Goal: Task Accomplishment & Management: Manage account settings

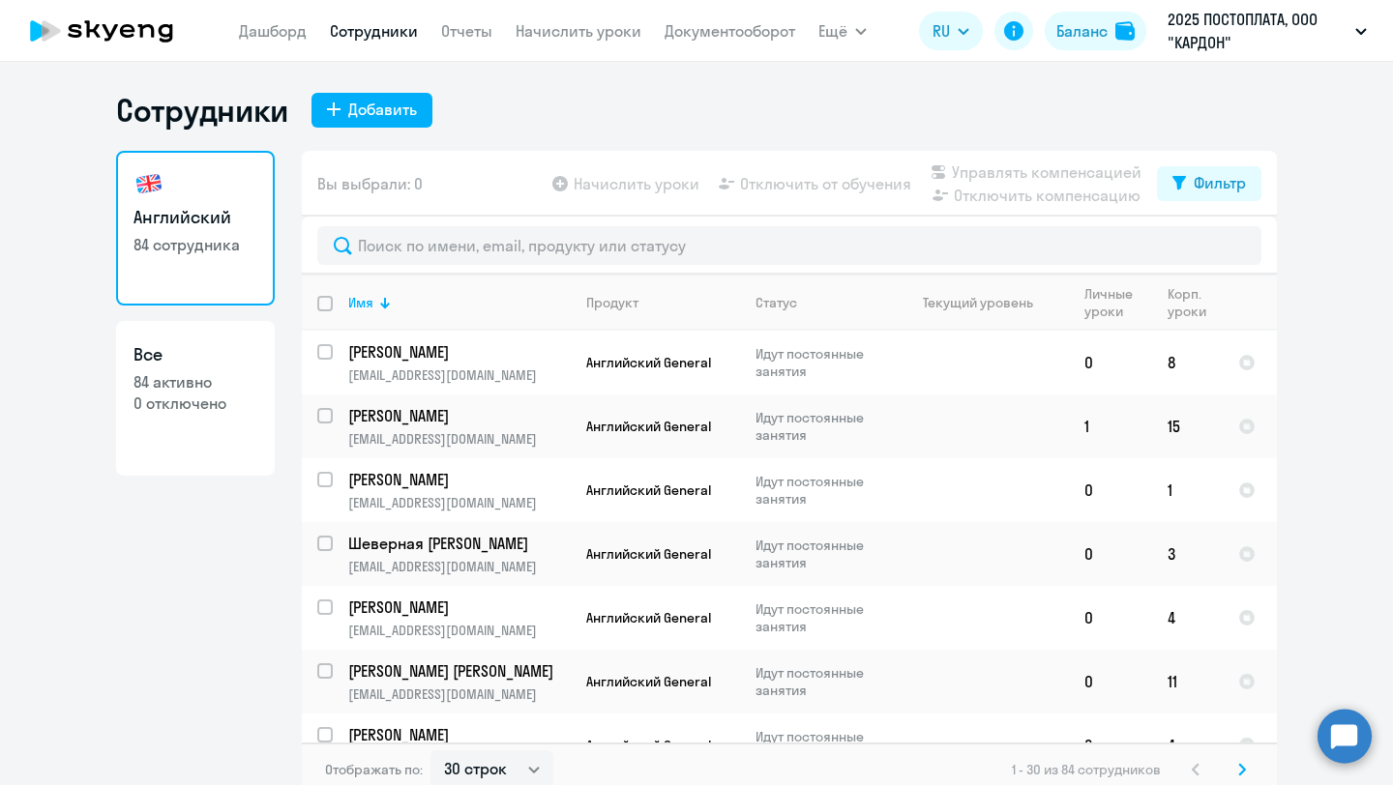
select select "30"
click at [998, 433] on td at bounding box center [979, 427] width 180 height 64
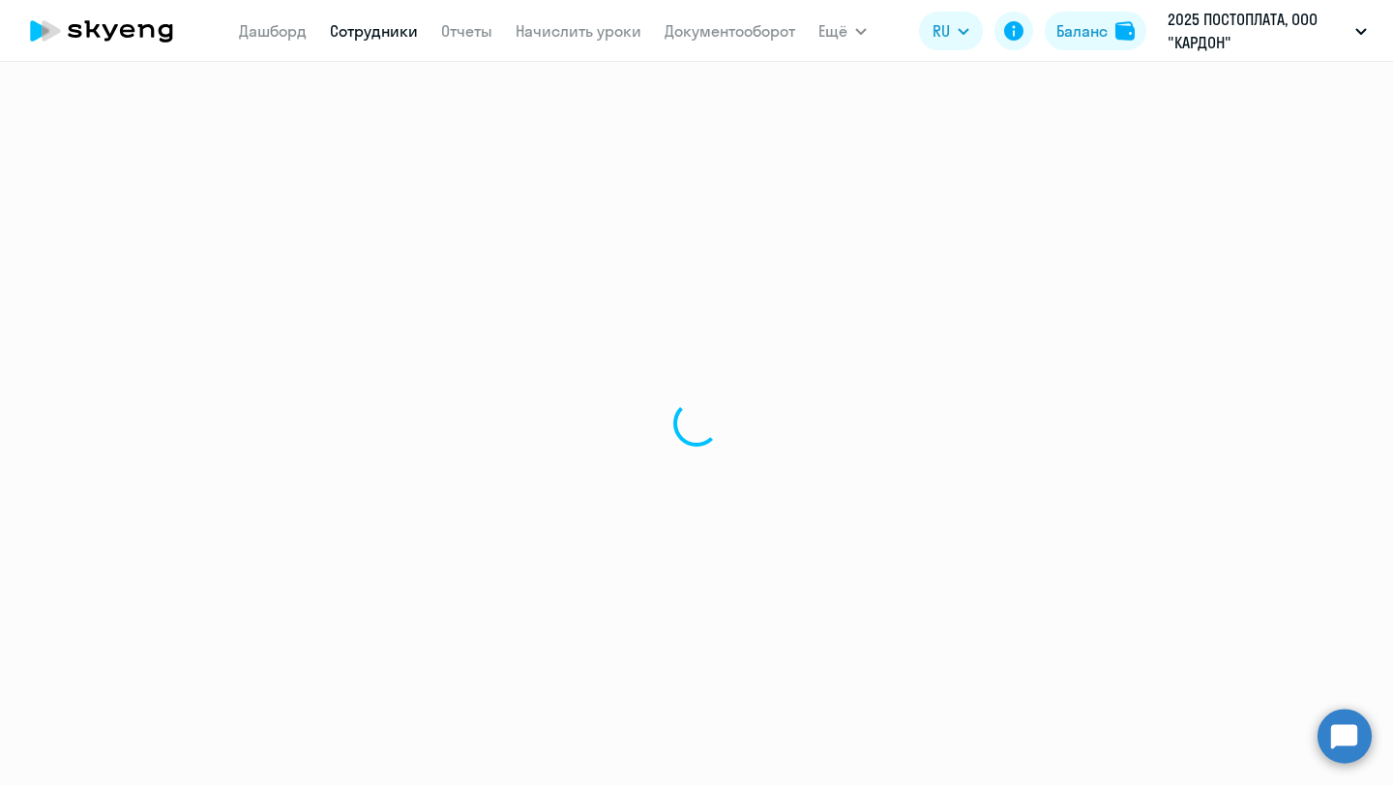
select select "english"
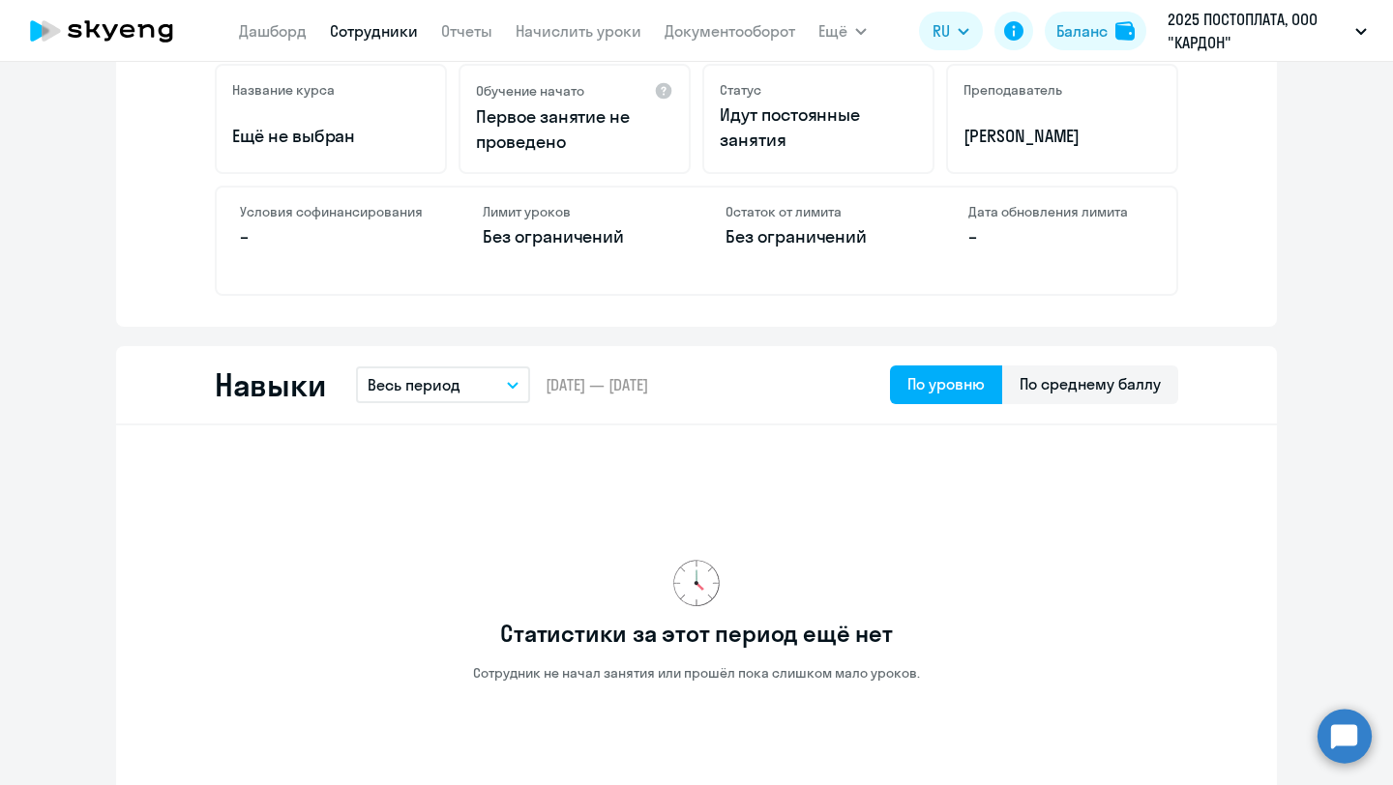
scroll to position [637, 0]
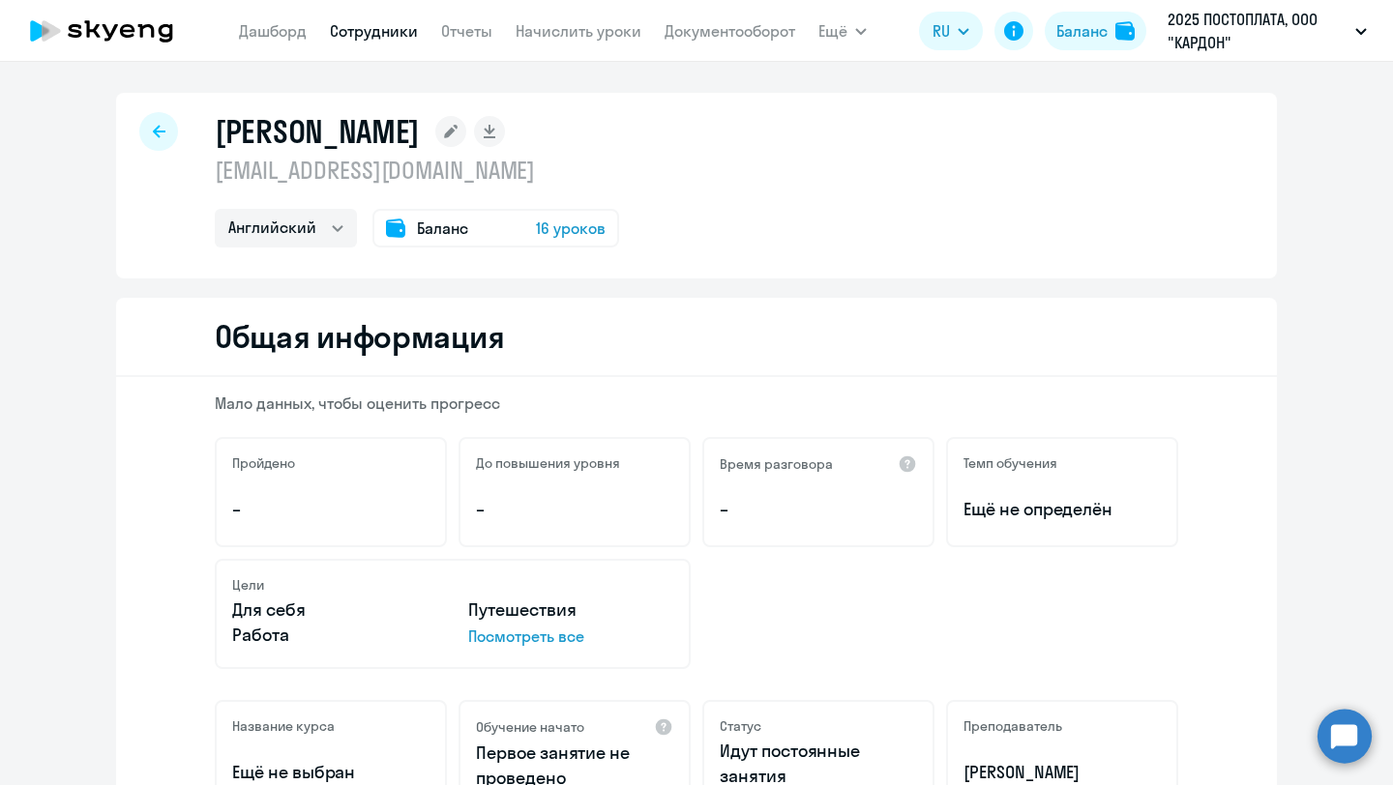
select select "30"
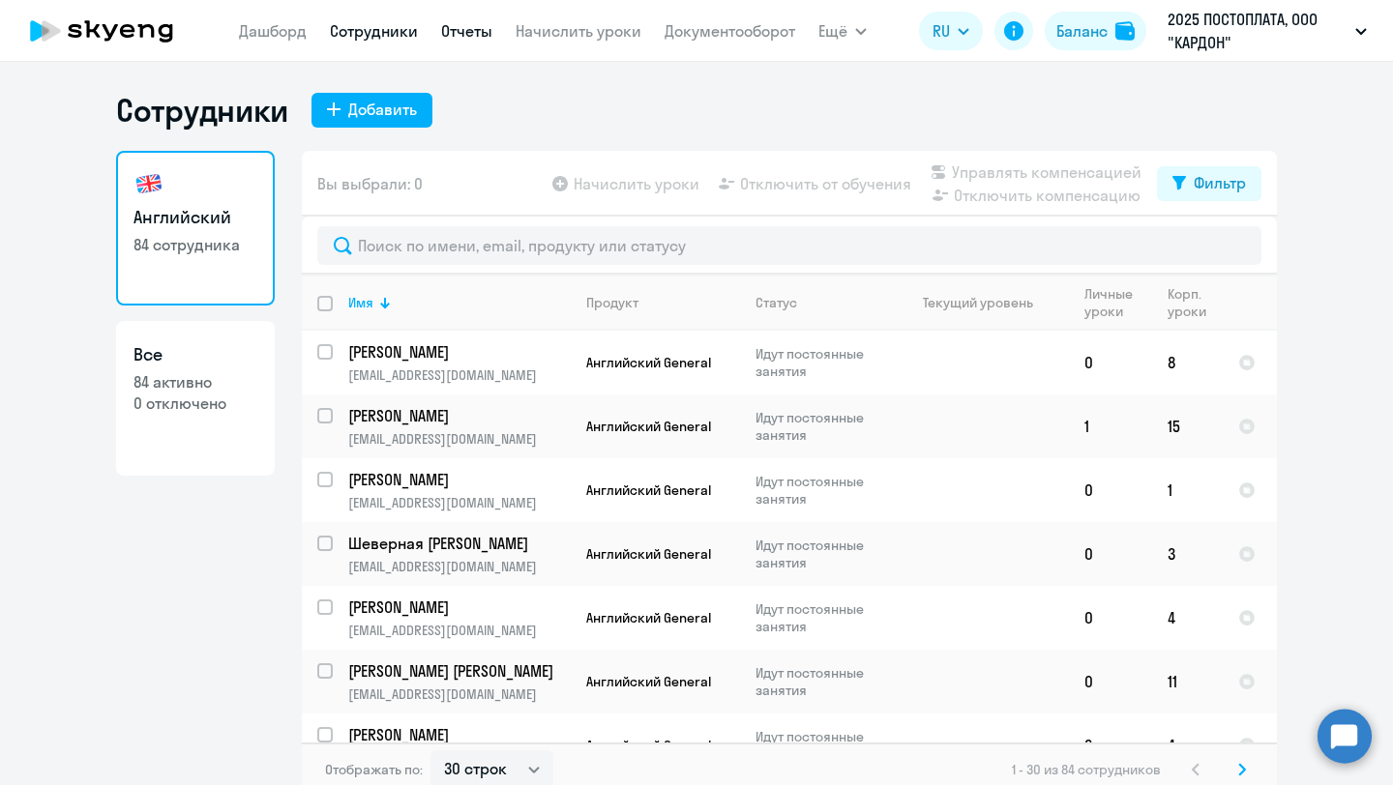
click at [464, 32] on link "Отчеты" at bounding box center [466, 30] width 51 height 19
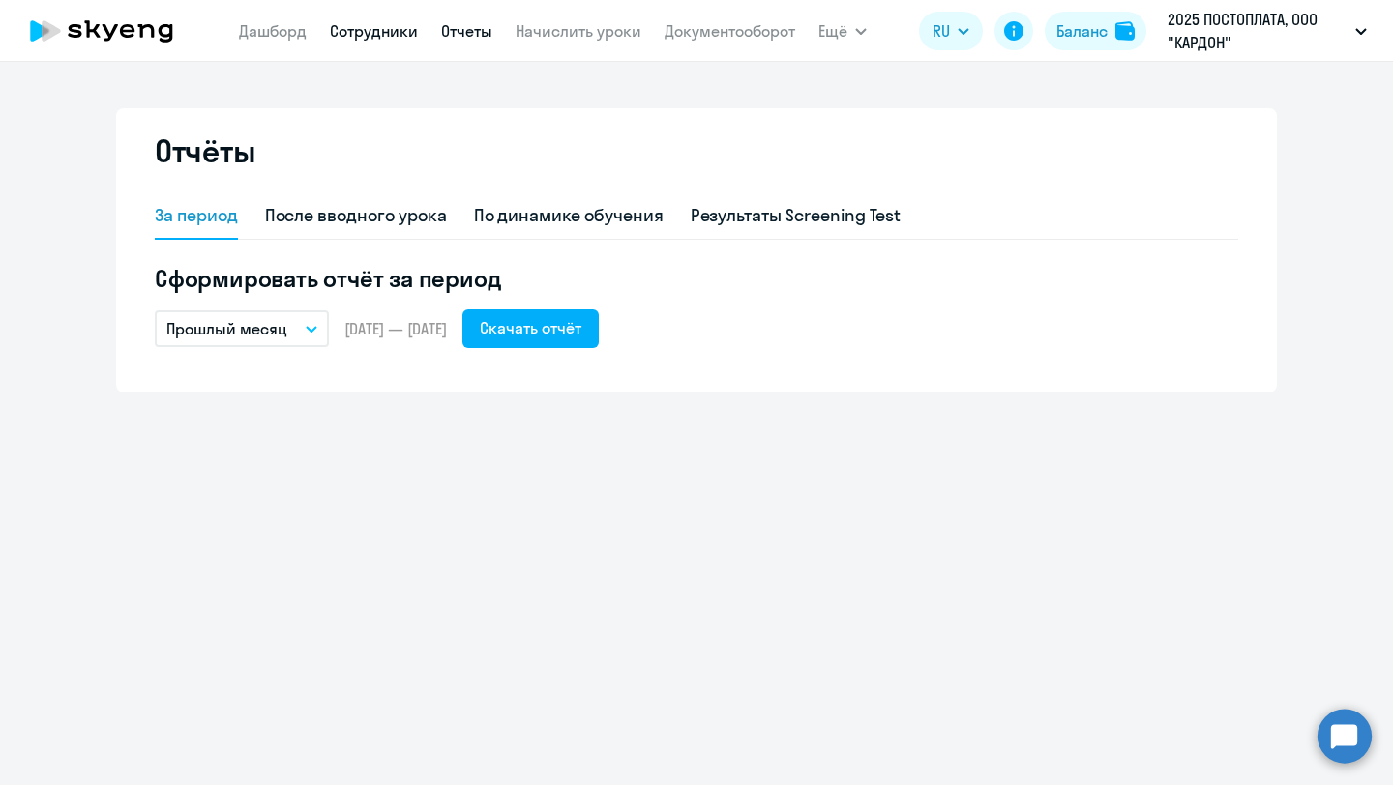
click at [390, 28] on link "Сотрудники" at bounding box center [374, 30] width 88 height 19
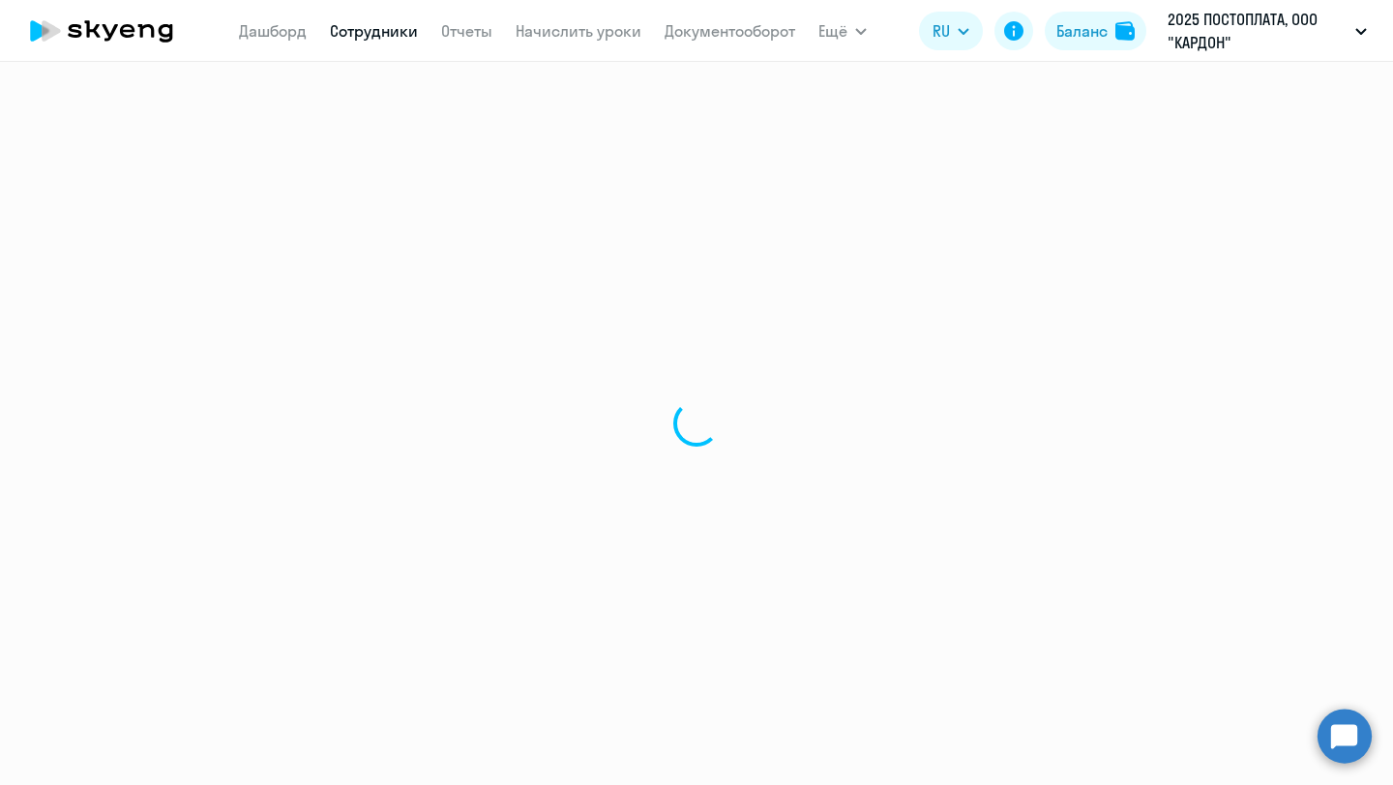
select select "30"
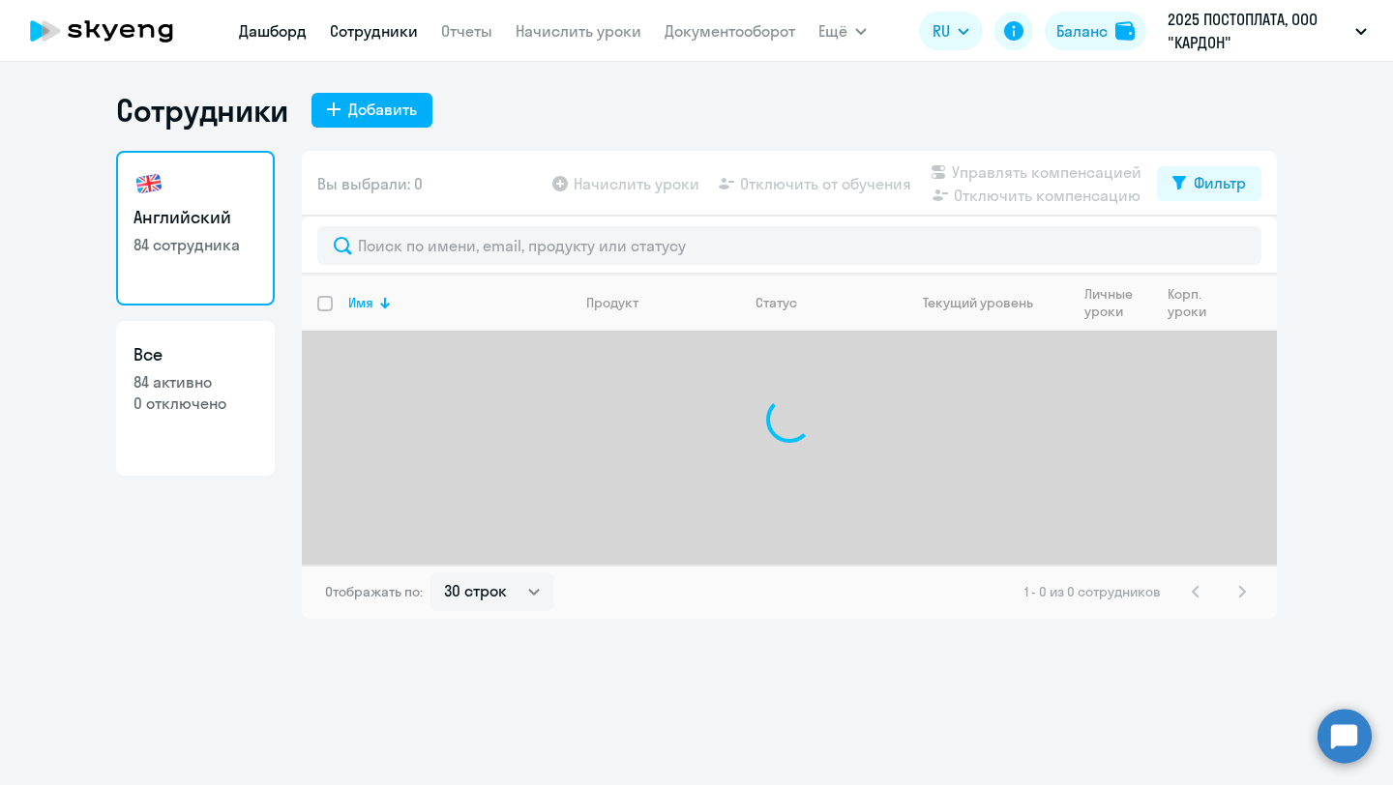
click at [283, 28] on link "Дашборд" at bounding box center [273, 30] width 68 height 19
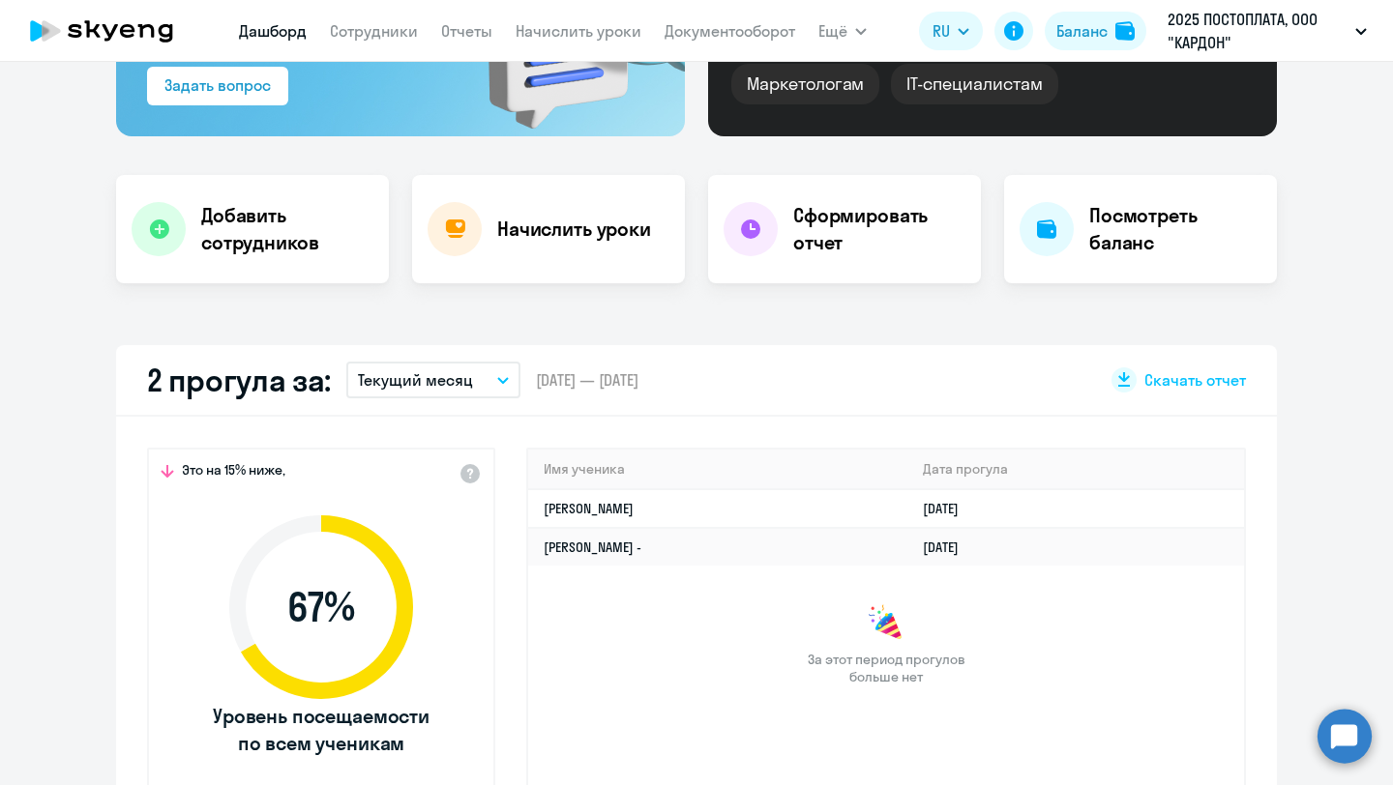
select select "30"
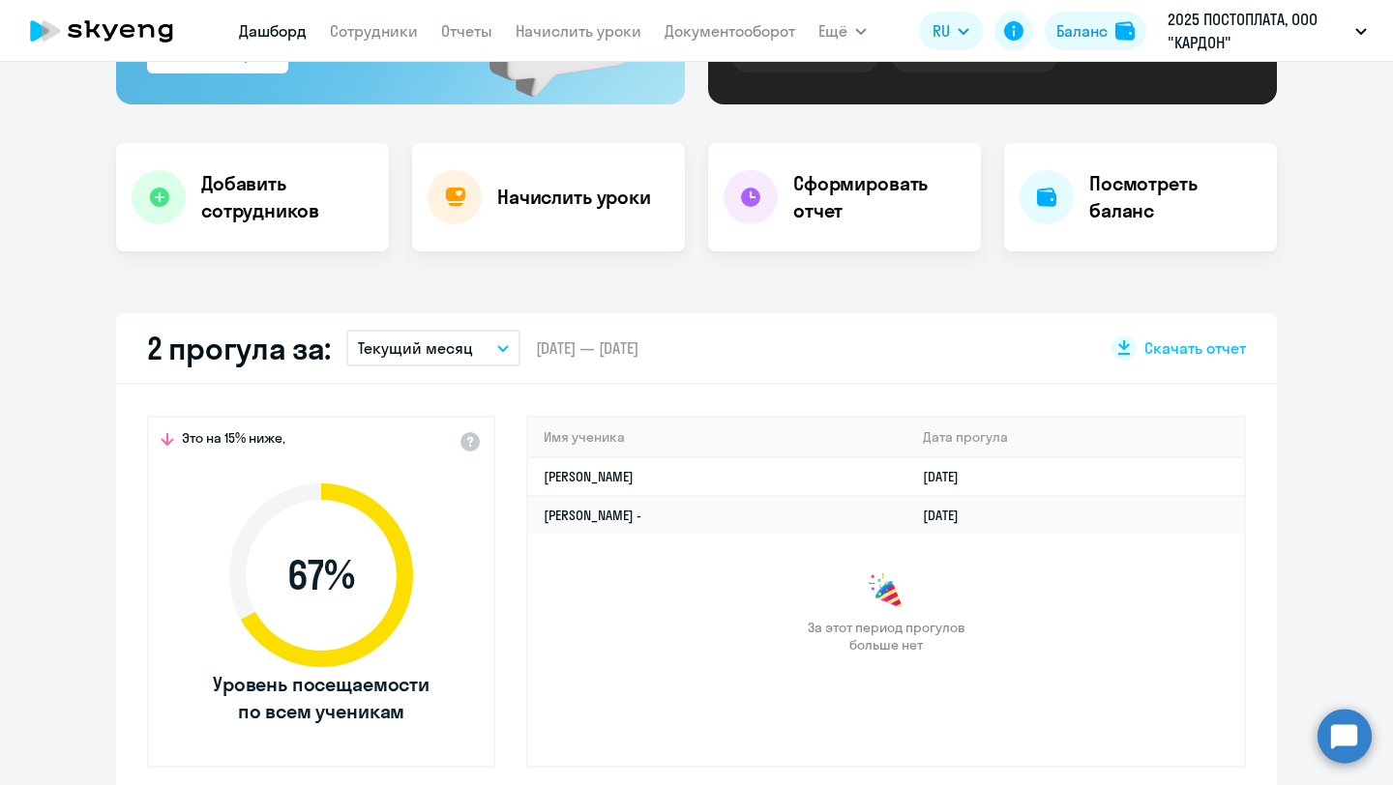
scroll to position [542, 0]
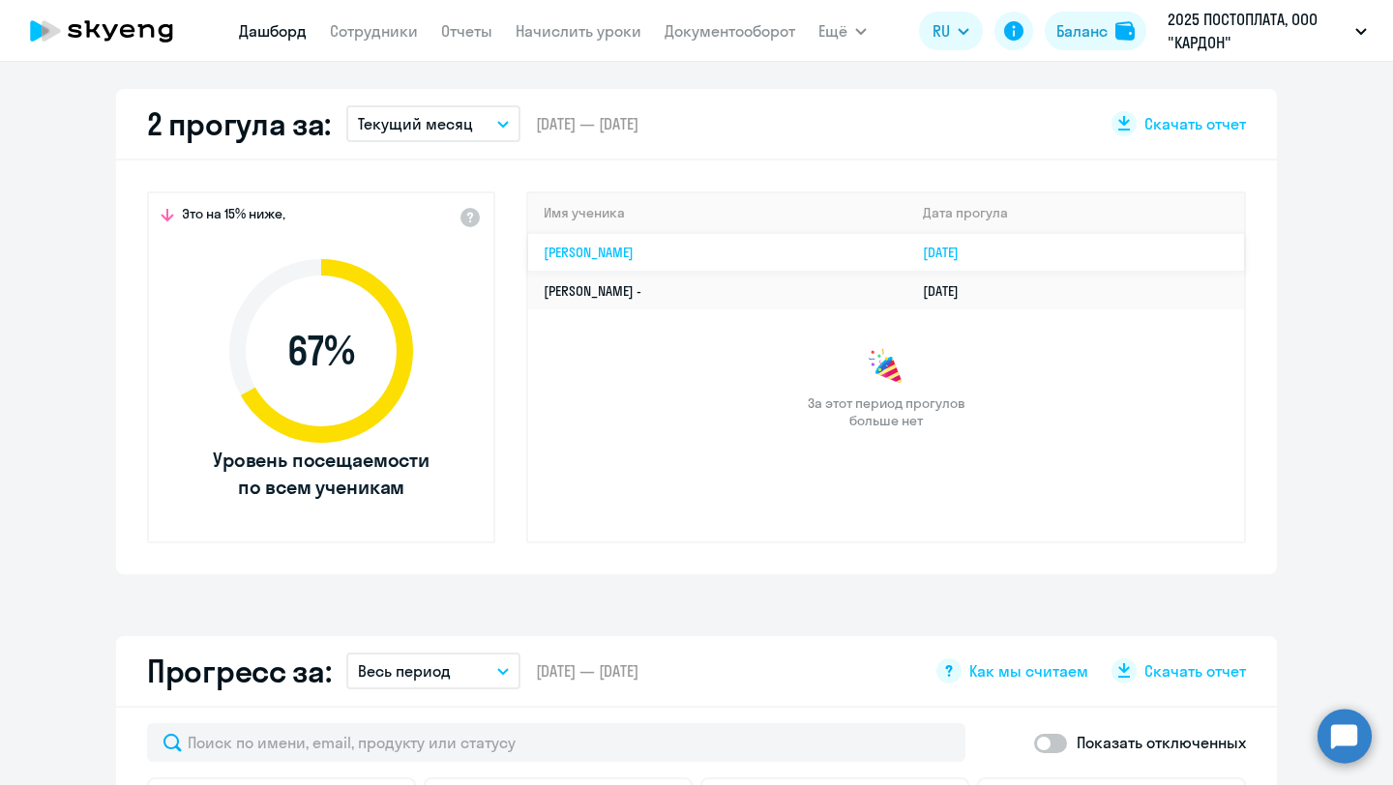
click at [633, 250] on link "[PERSON_NAME]" at bounding box center [589, 252] width 90 height 17
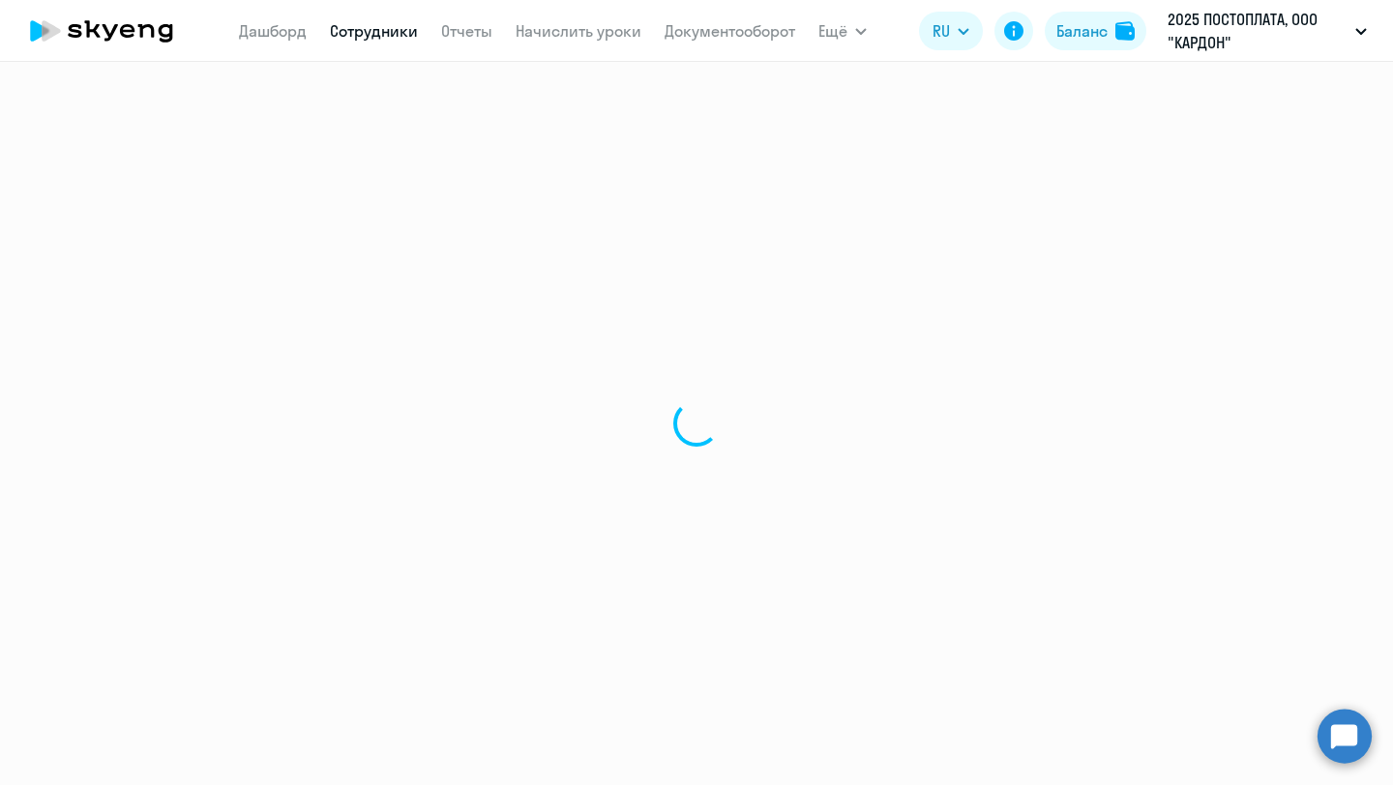
select select "english"
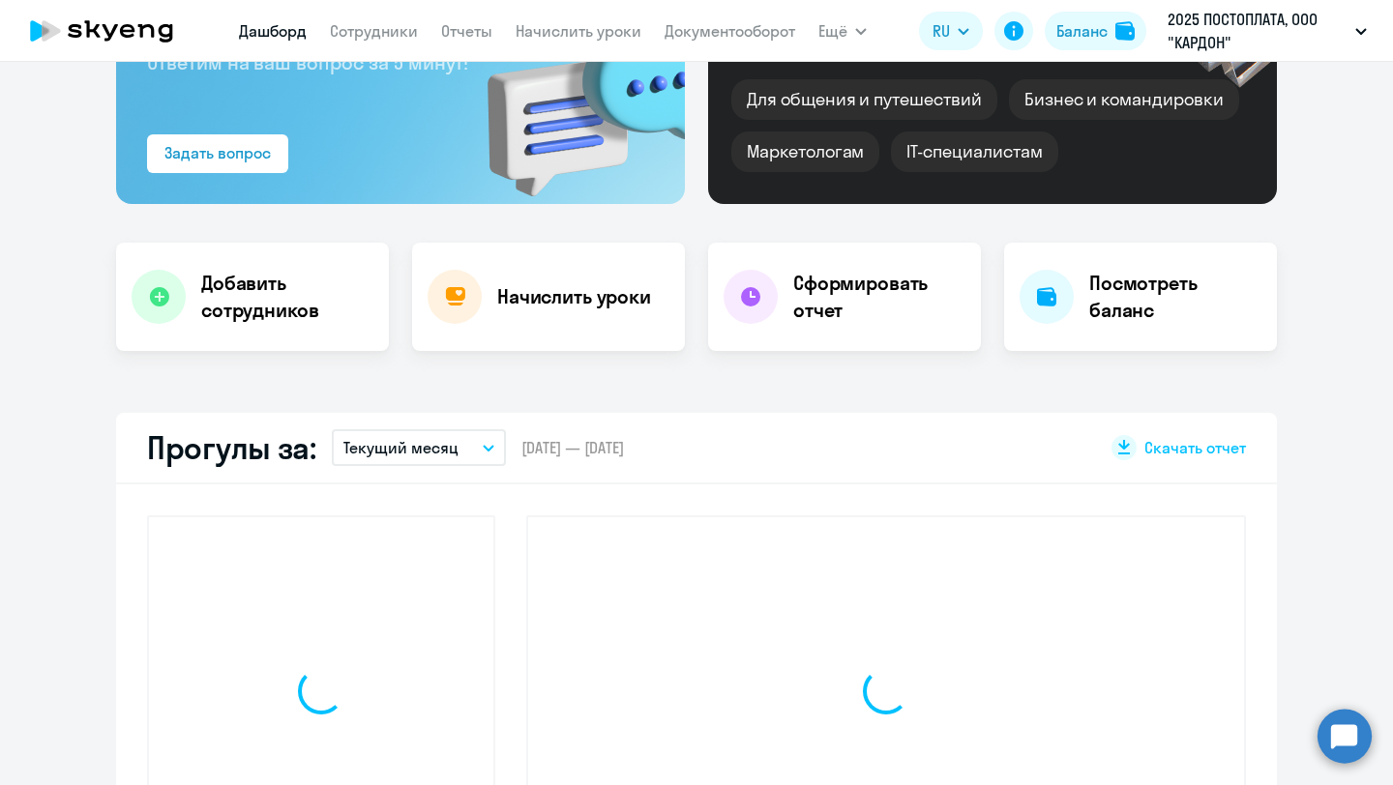
scroll to position [353, 0]
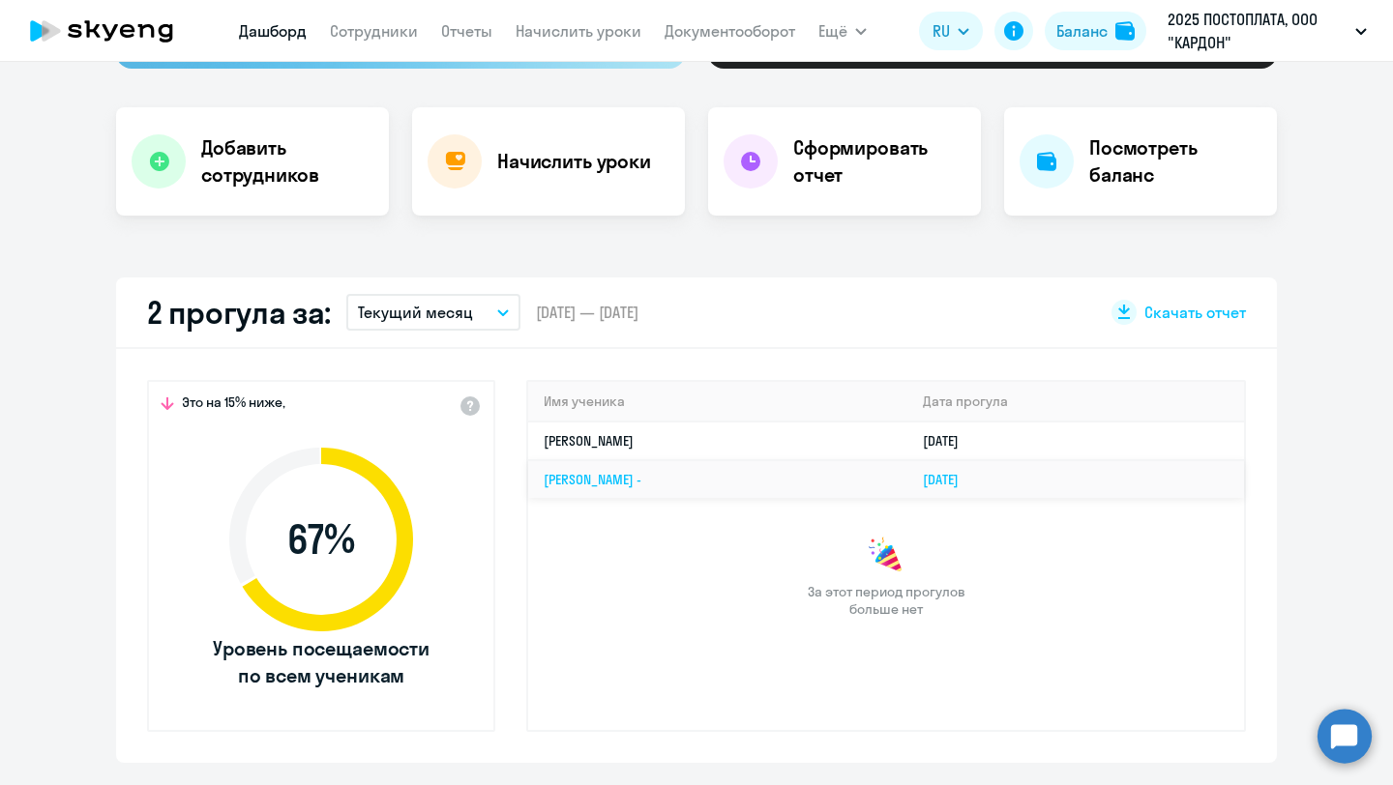
select select "30"
click at [676, 478] on td "[PERSON_NAME] -" at bounding box center [717, 479] width 379 height 38
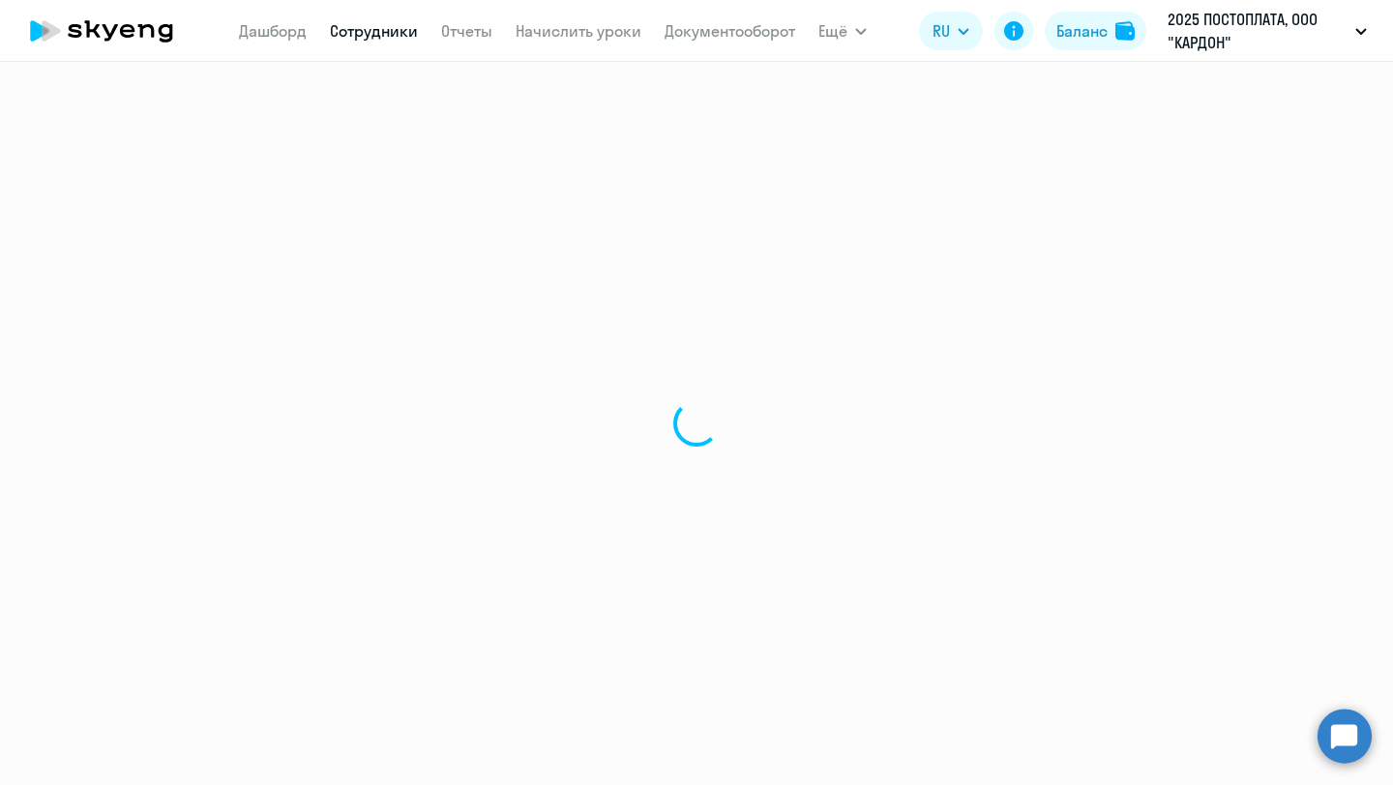
select select "english"
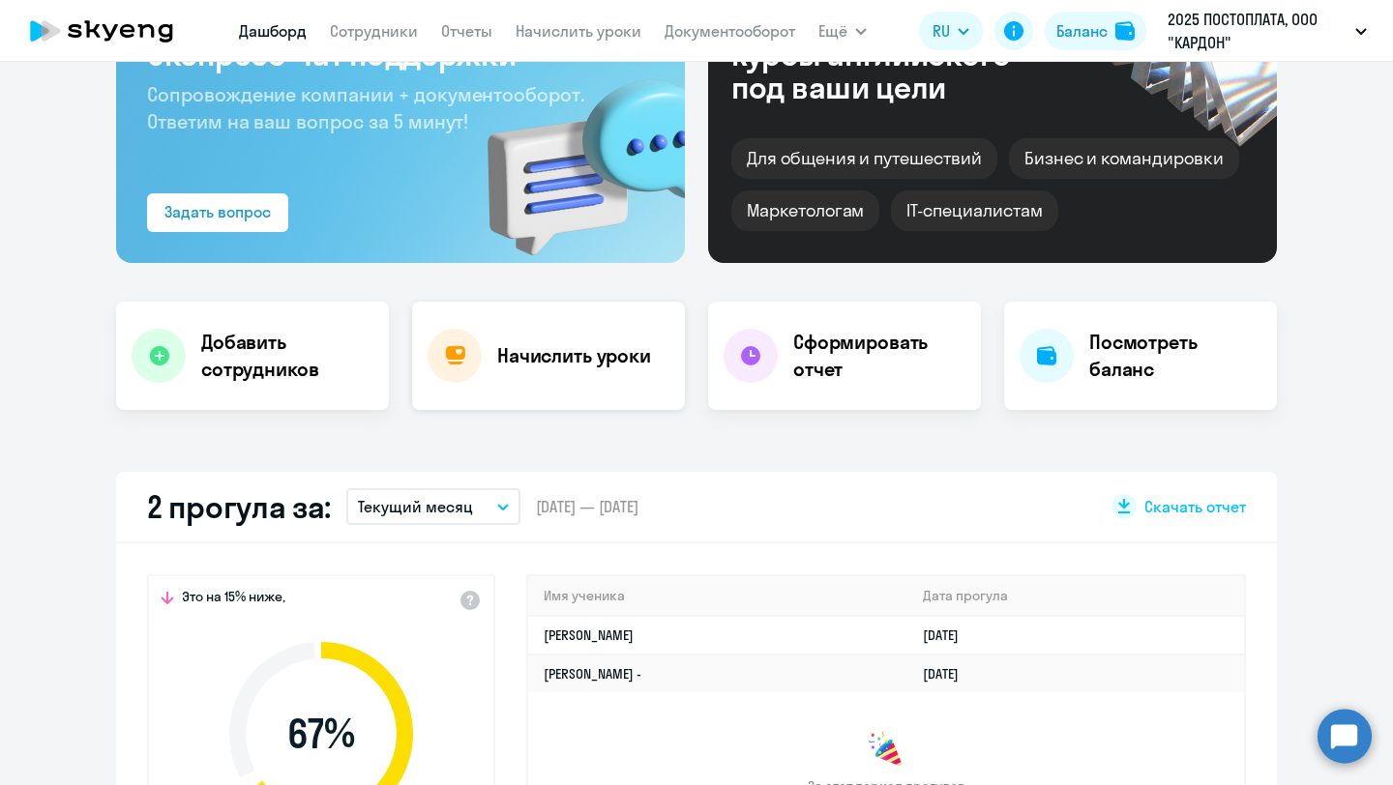
select select "30"
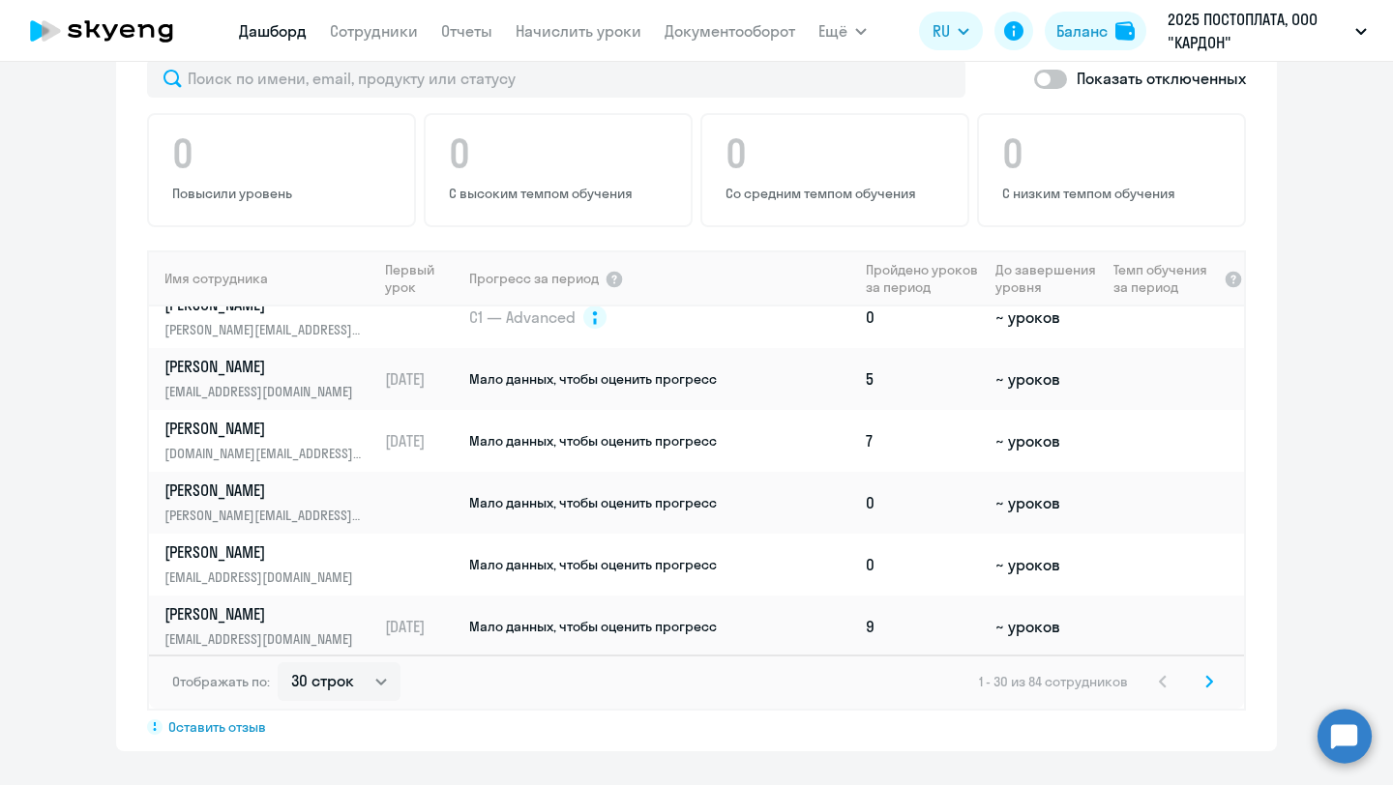
scroll to position [692, 0]
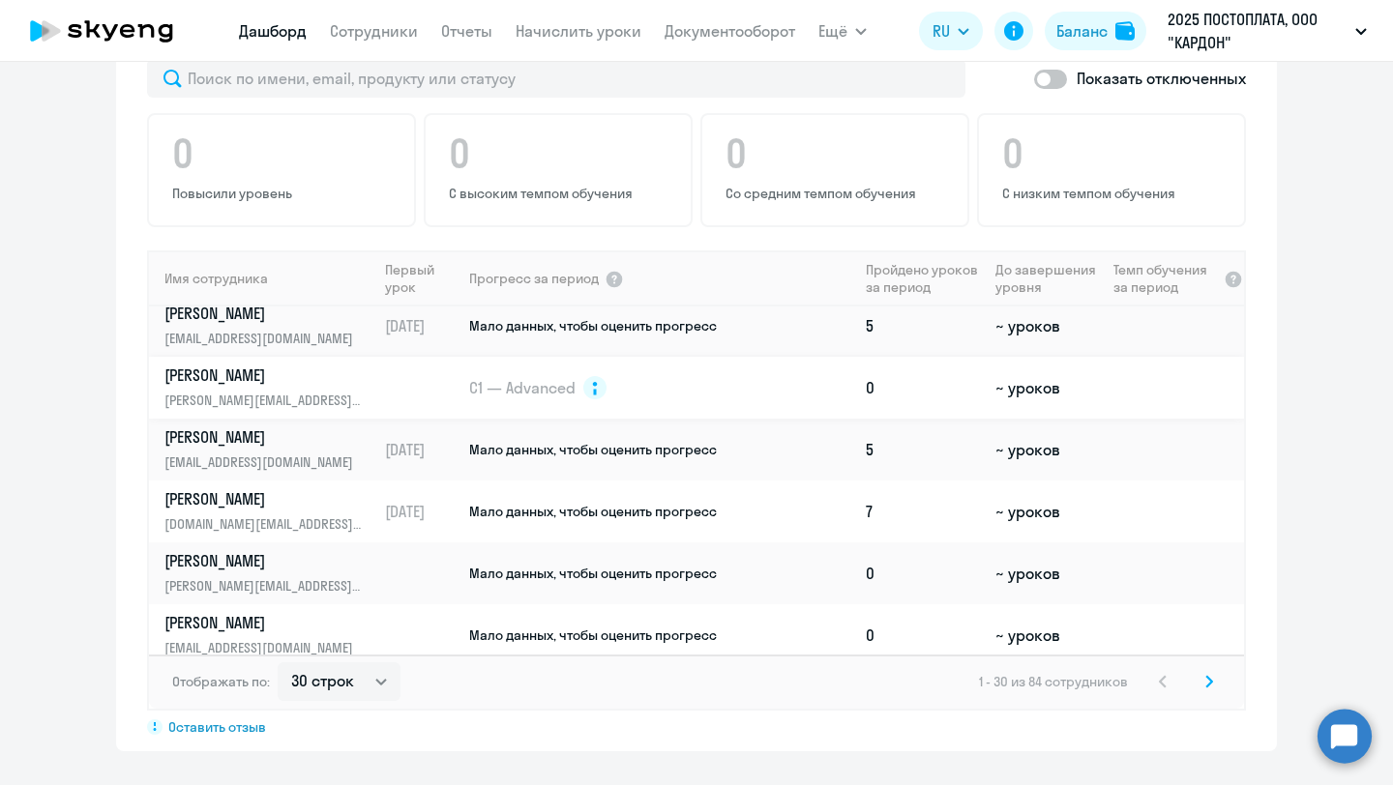
click at [318, 380] on p "[PERSON_NAME]" at bounding box center [263, 375] width 199 height 21
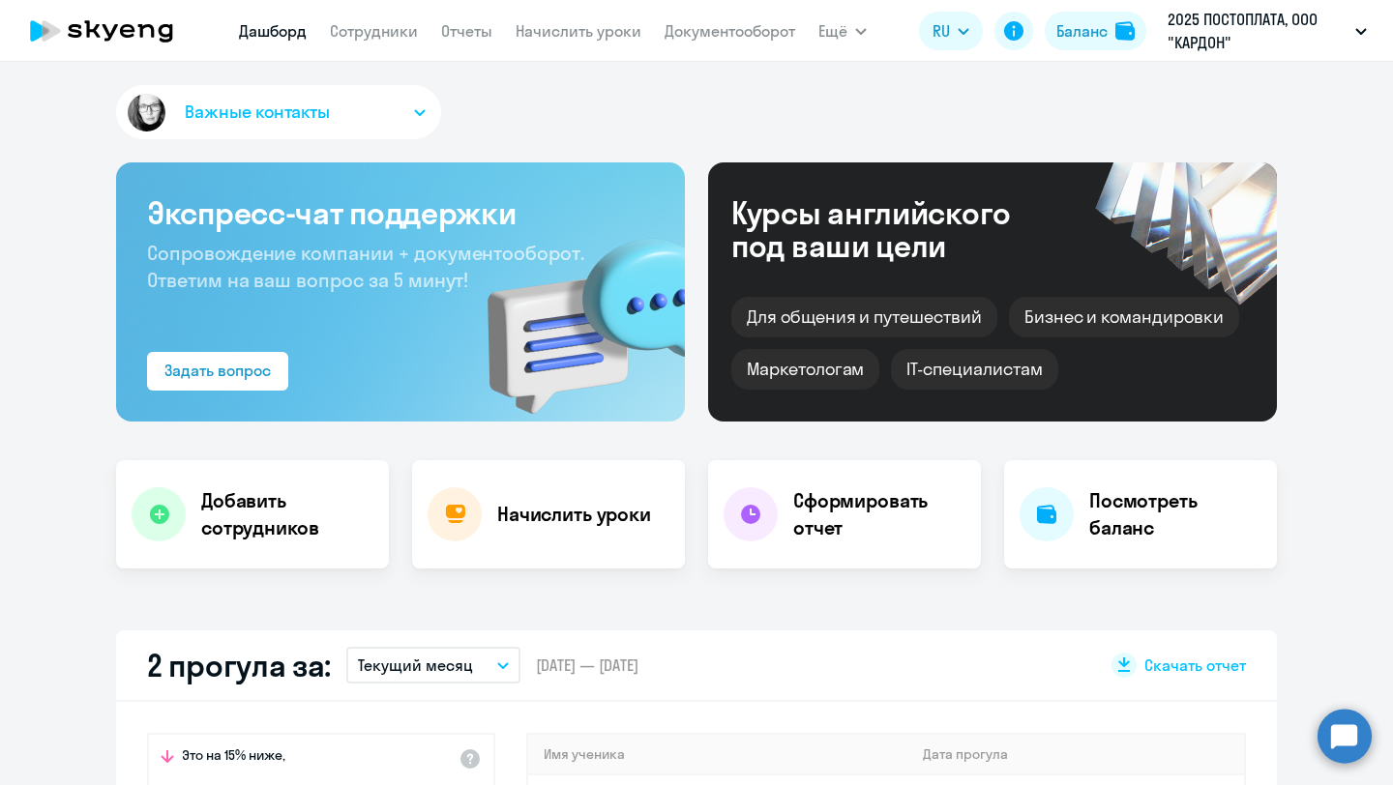
select select "english"
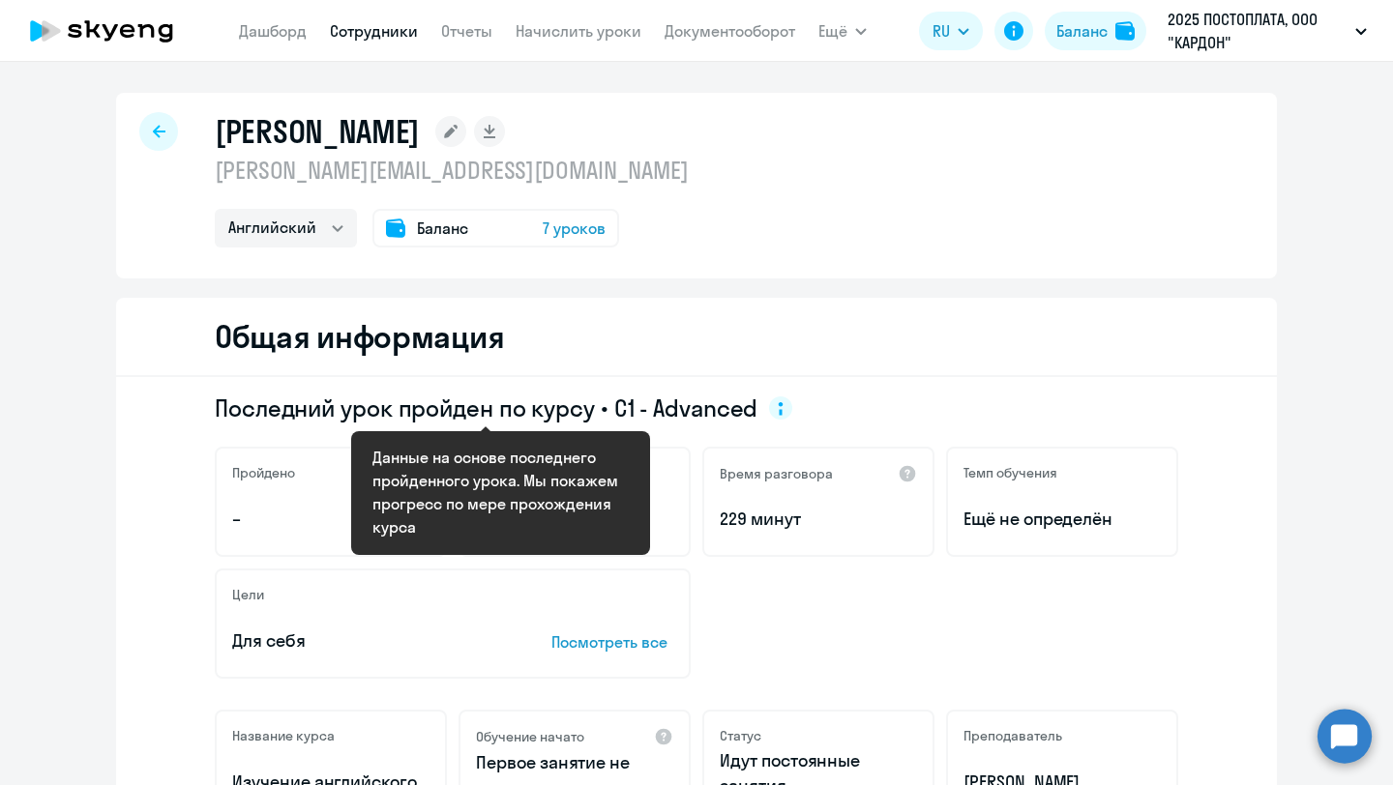
click at [726, 415] on span "Последний урок пройден по курсу • C1 - Advanced" at bounding box center [486, 408] width 543 height 31
click at [779, 404] on circle at bounding box center [780, 408] width 23 height 23
click at [769, 409] on circle at bounding box center [780, 408] width 23 height 23
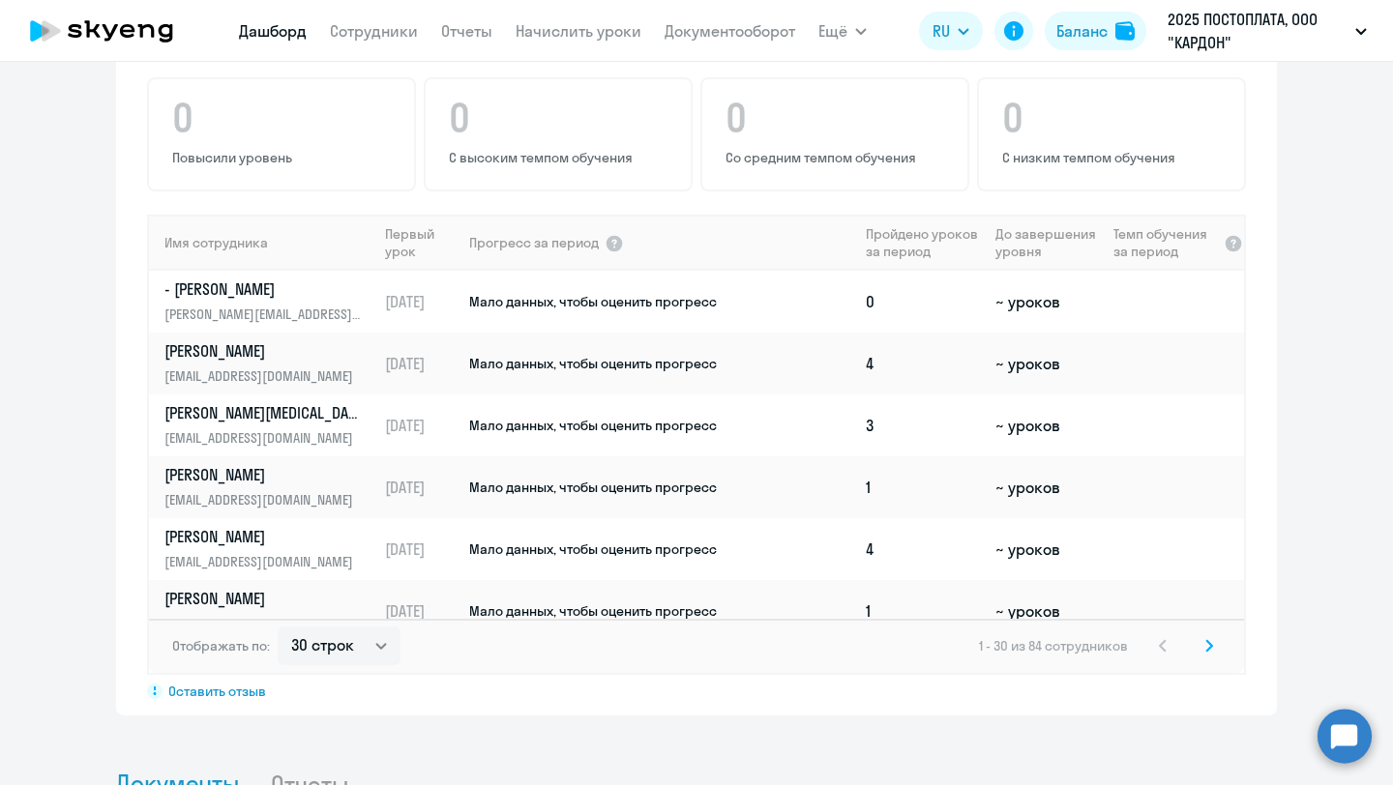
scroll to position [1219, 0]
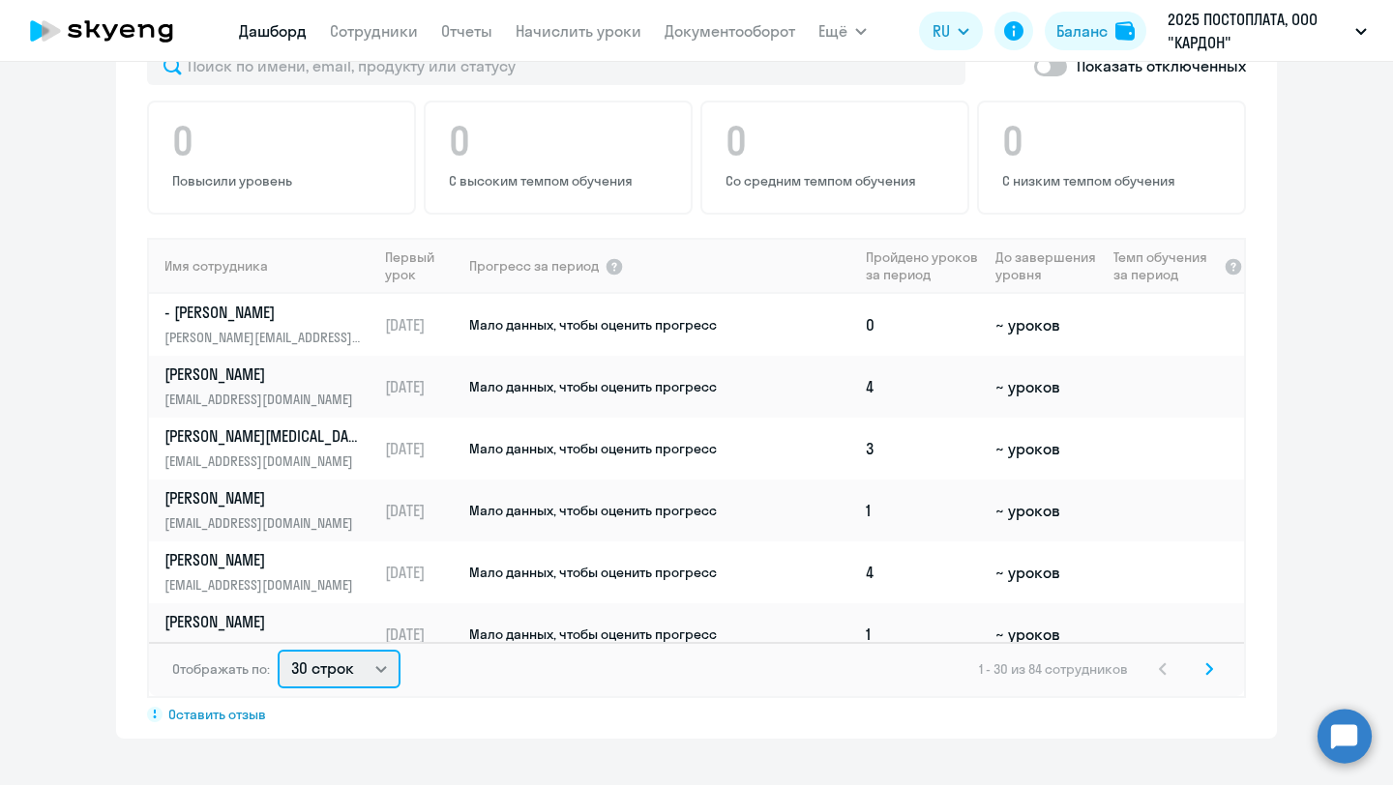
click at [359, 667] on select "30 строк 50 строк 100 строк" at bounding box center [339, 669] width 123 height 39
select select "100"
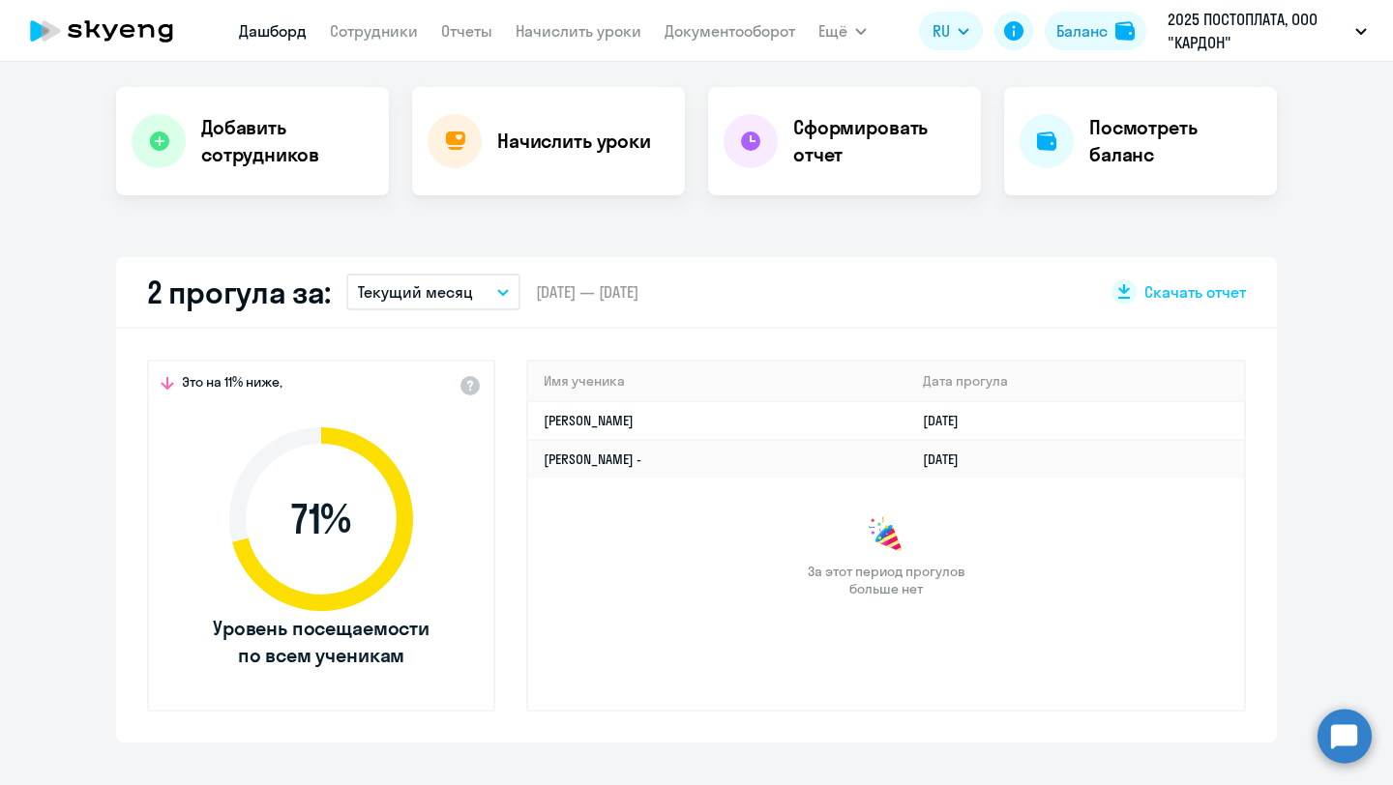
scroll to position [383, 0]
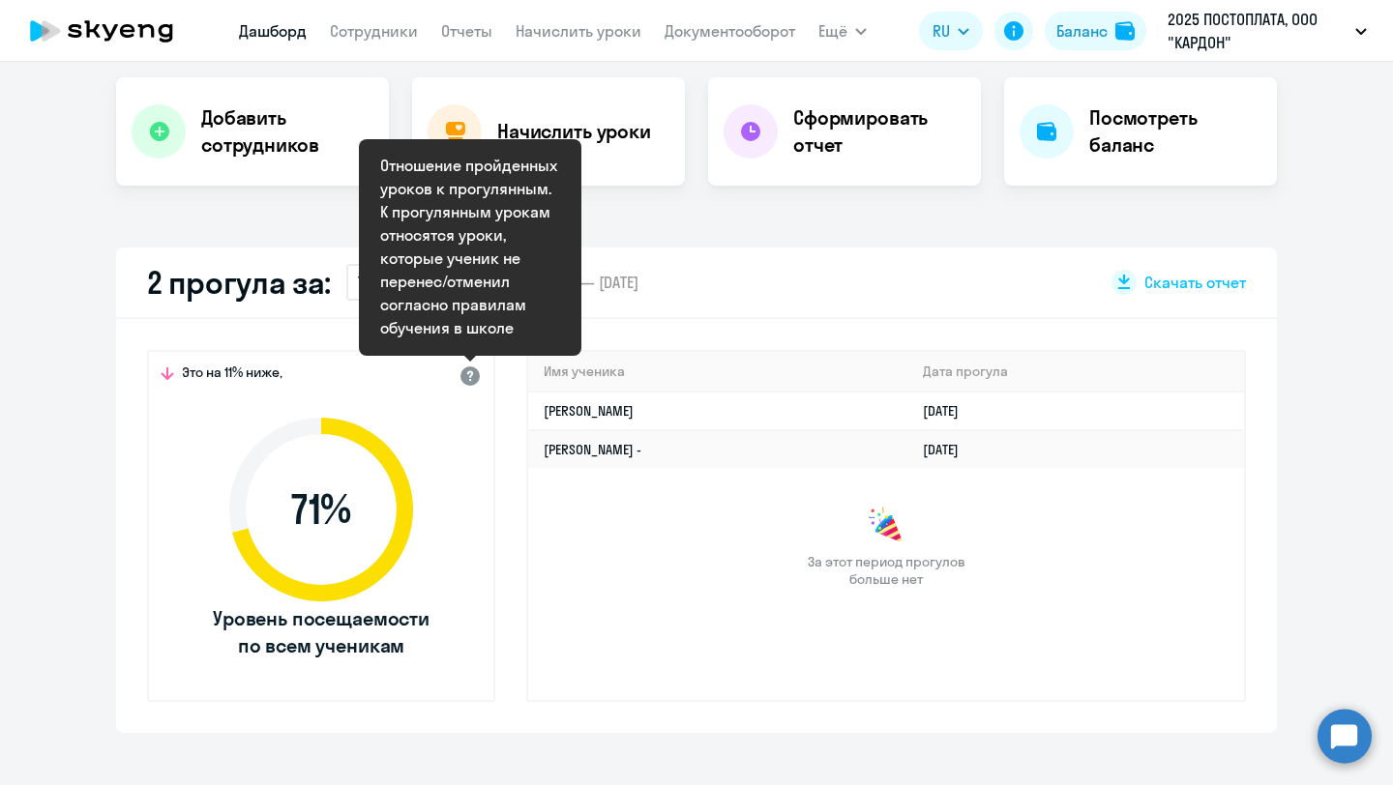
click at [473, 378] on div at bounding box center [469, 375] width 23 height 23
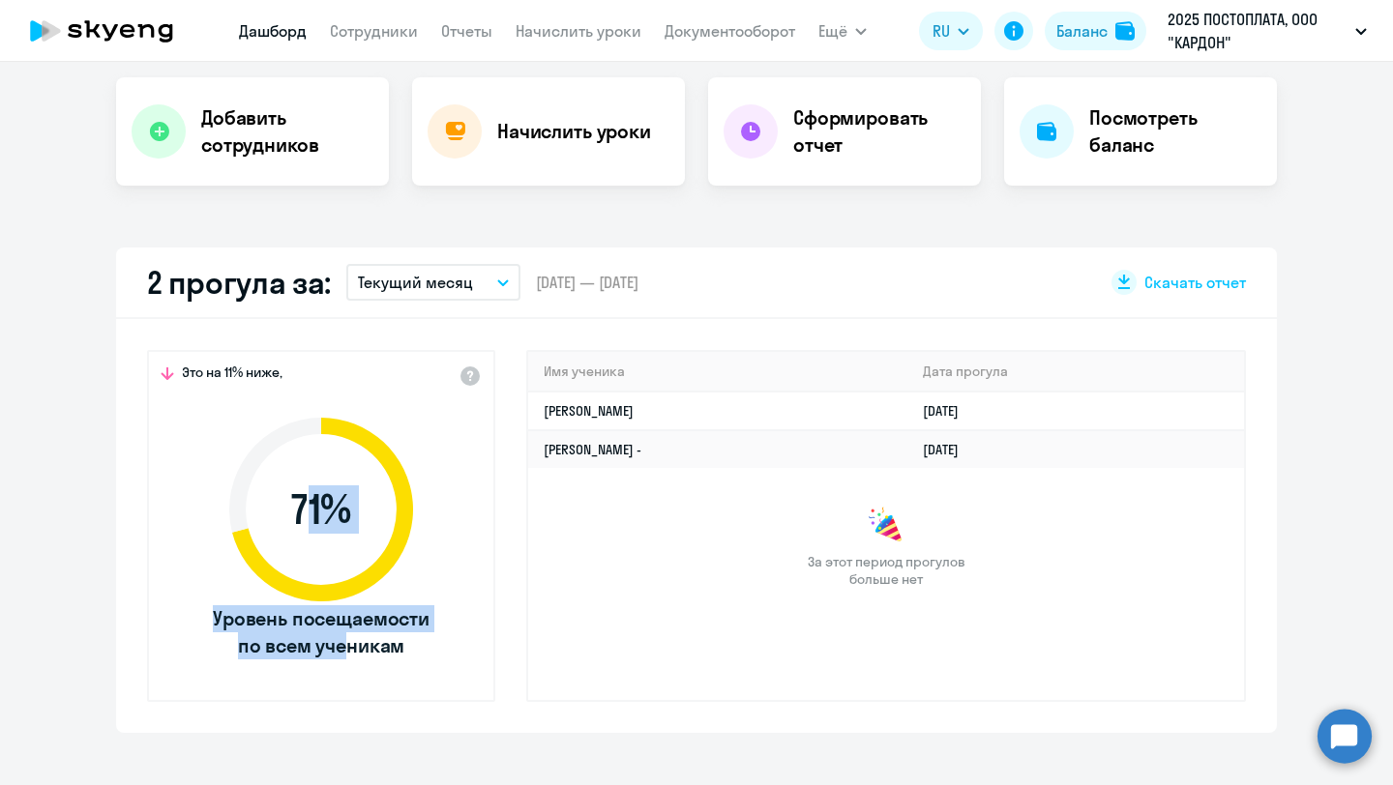
drag, startPoint x: 340, startPoint y: 563, endPoint x: 302, endPoint y: 770, distance: 210.6
click at [302, 770] on div "Важные контакты Экспресс-чат поддержки Сопровождение компании + документооборот…" at bounding box center [696, 423] width 1393 height 723
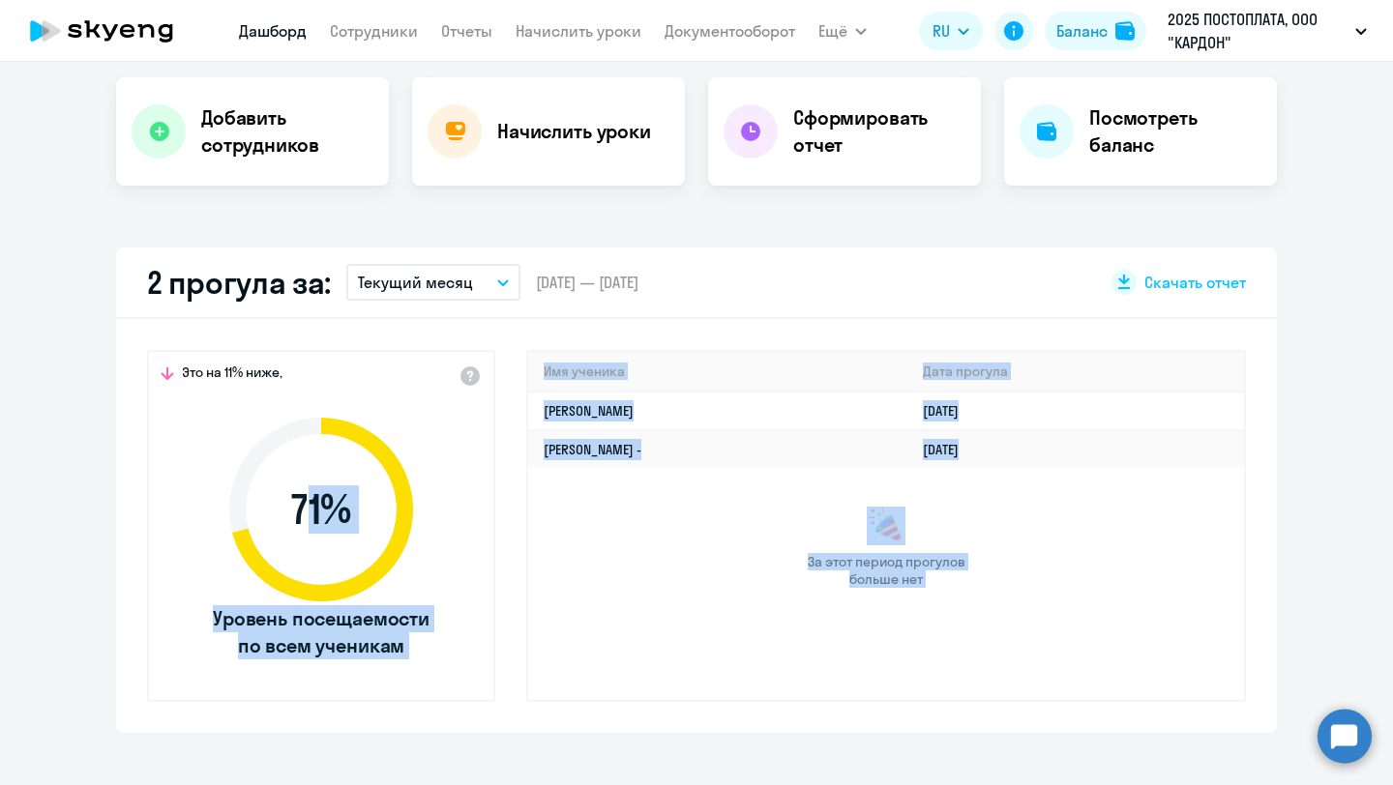
scroll to position [0, 0]
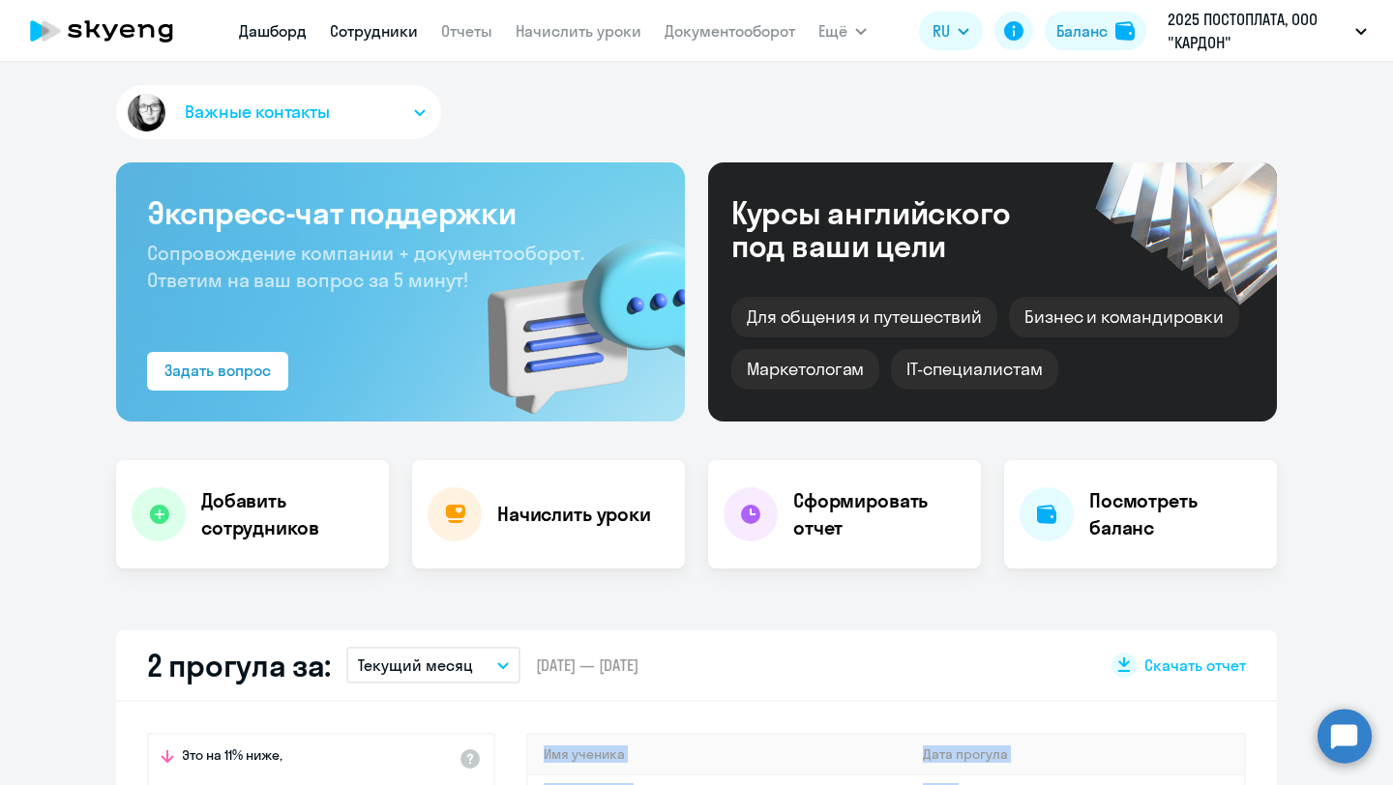
click at [399, 38] on link "Сотрудники" at bounding box center [374, 30] width 88 height 19
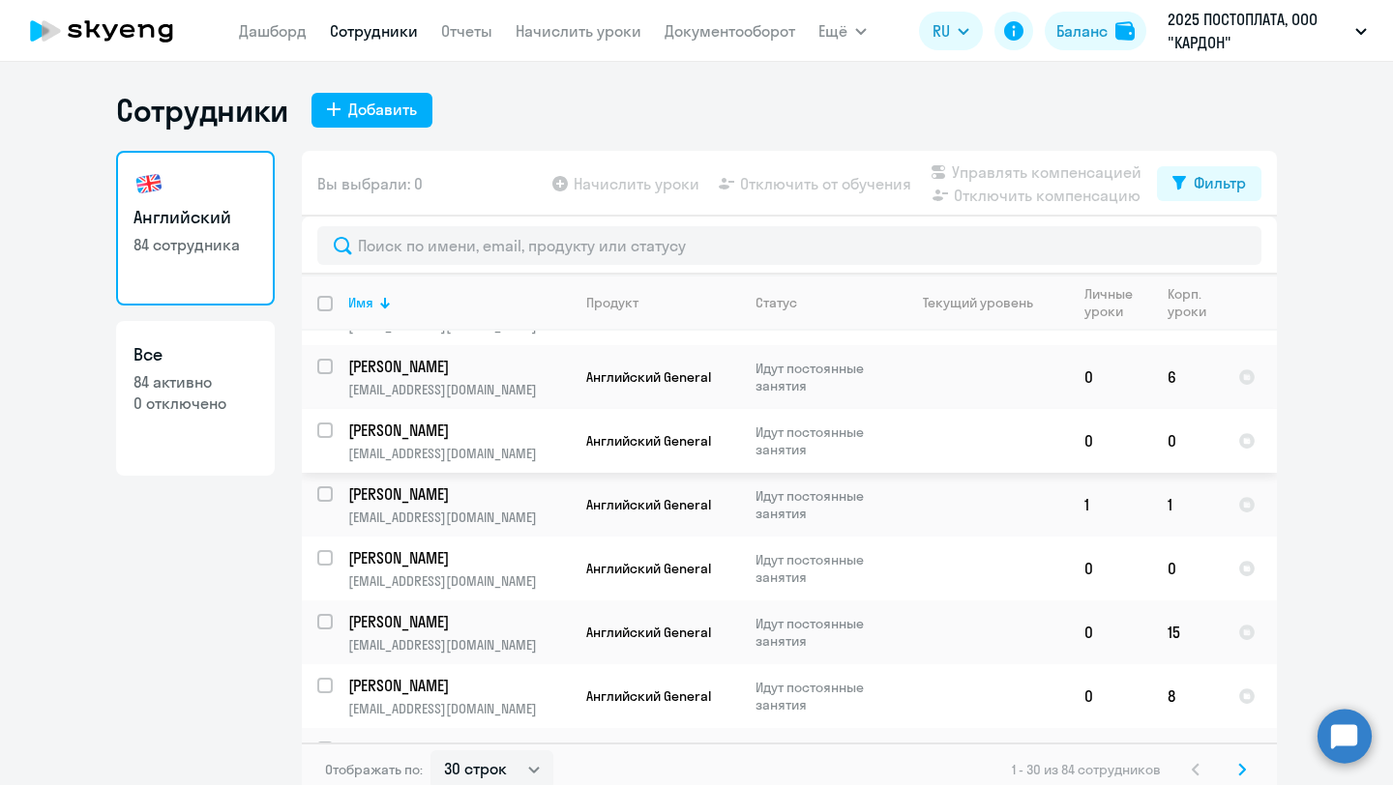
scroll to position [12, 0]
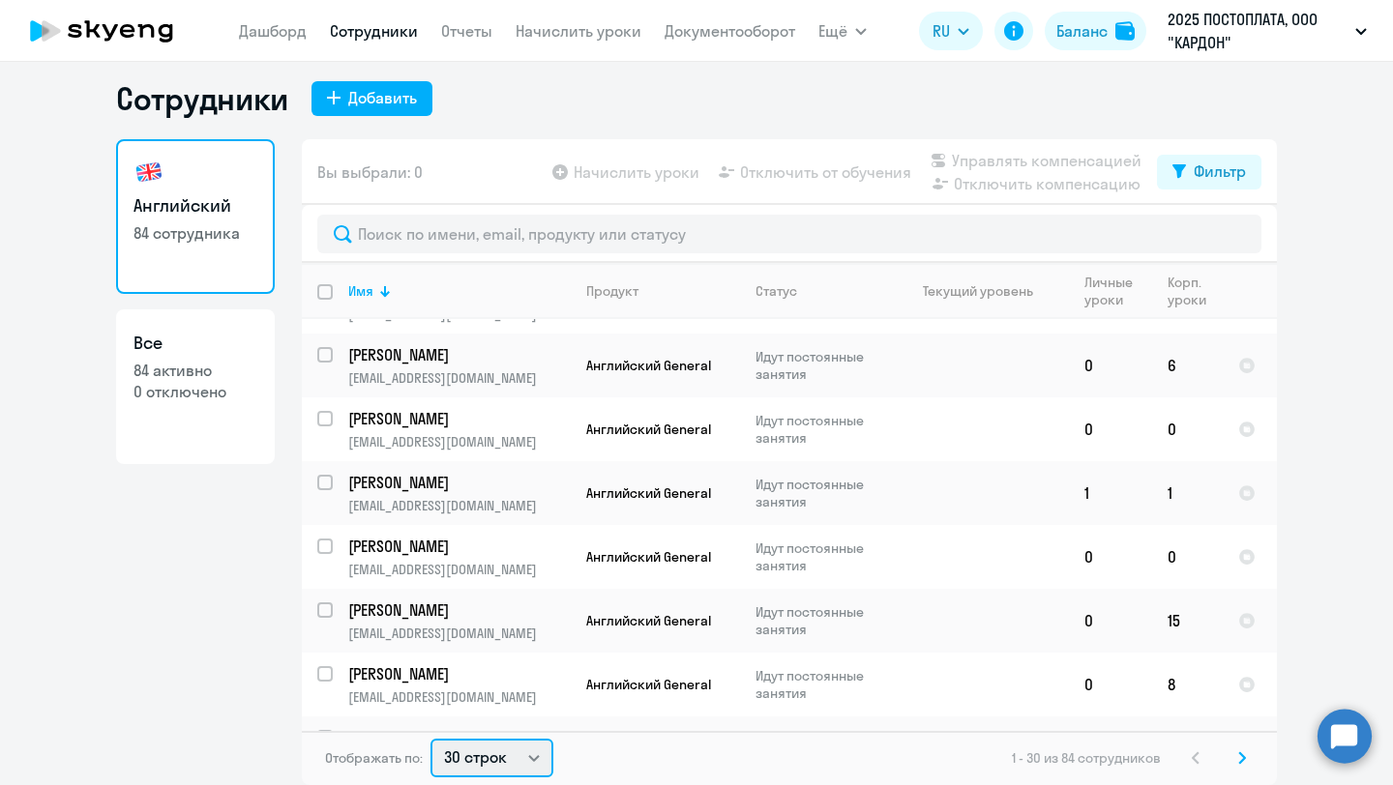
click at [515, 762] on select "30 строк 50 строк 100 строк" at bounding box center [491, 758] width 123 height 39
select select "100"
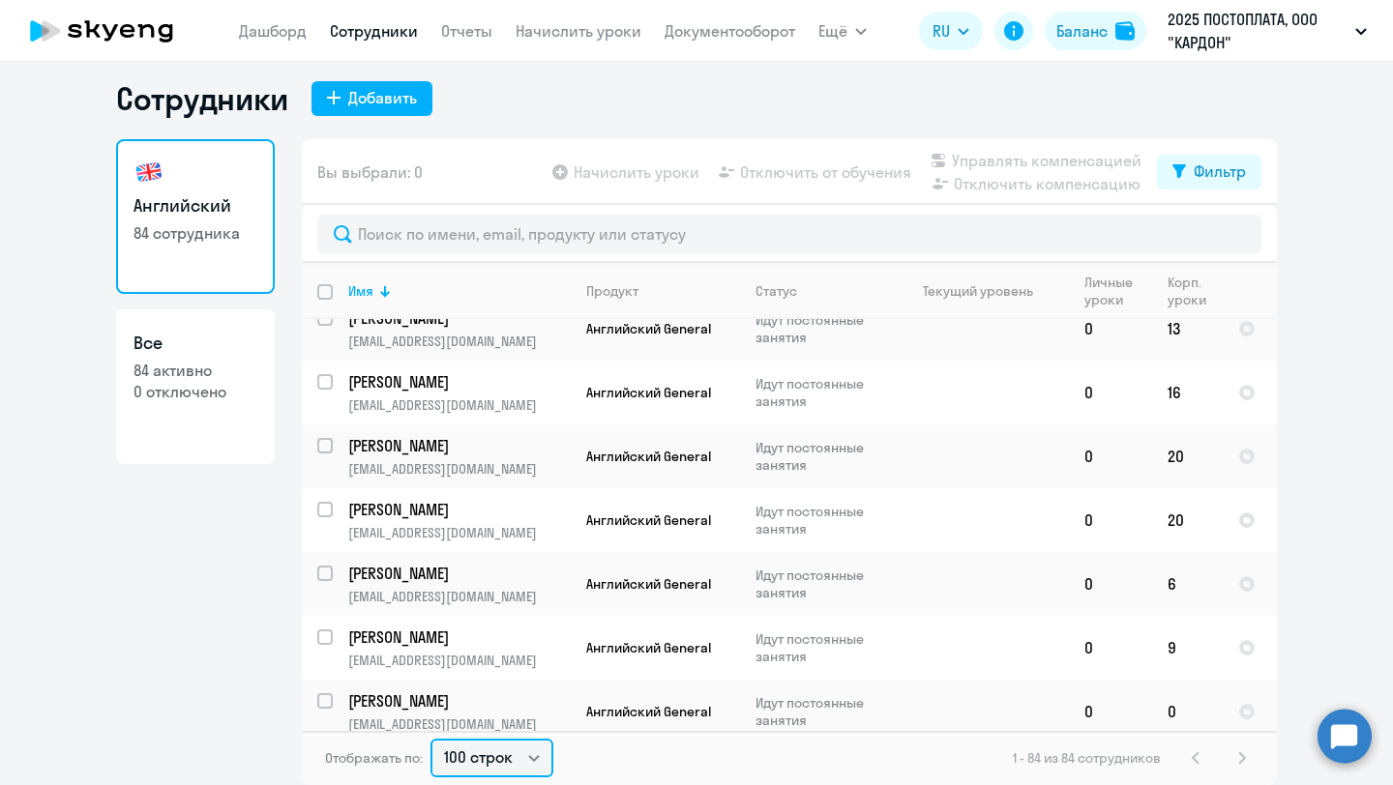
scroll to position [2413, 0]
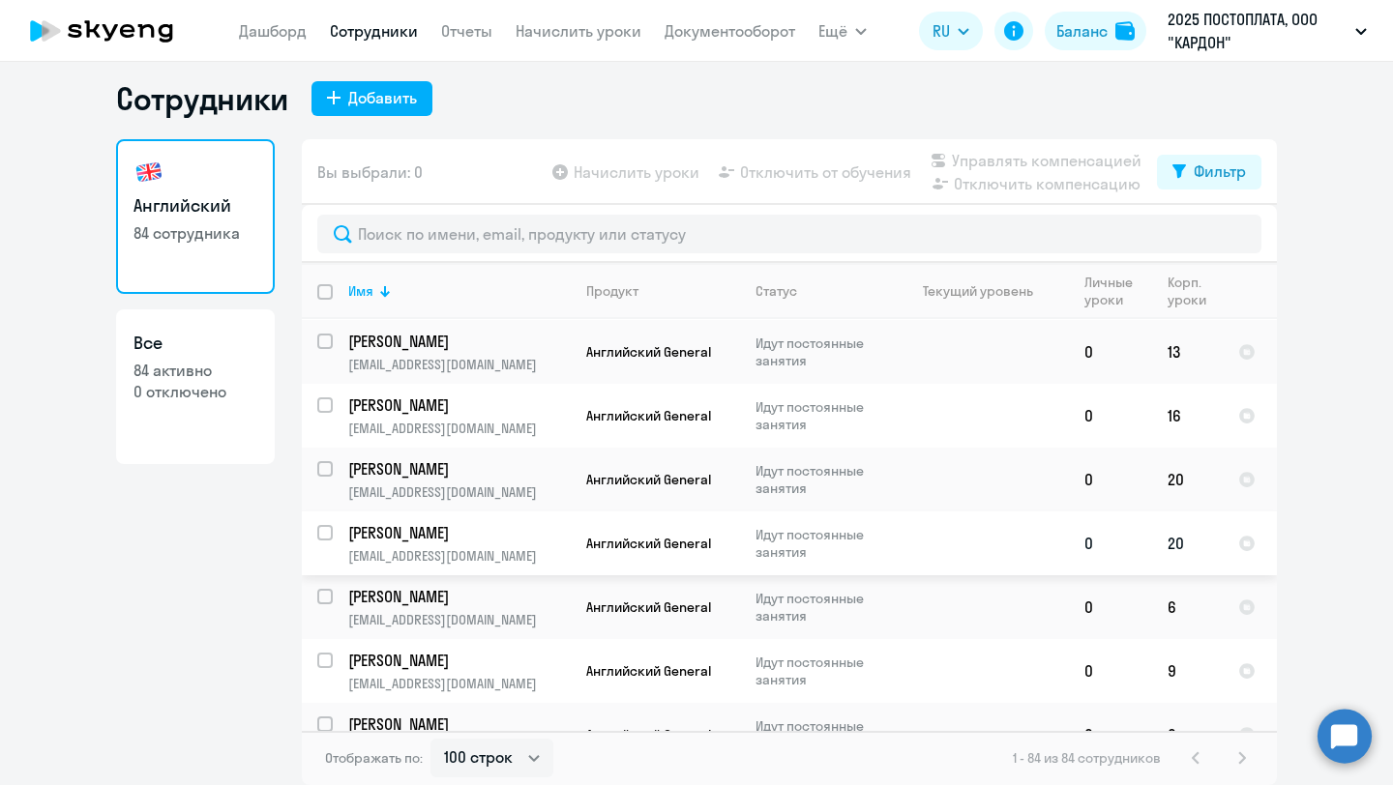
click at [956, 512] on td at bounding box center [979, 544] width 180 height 64
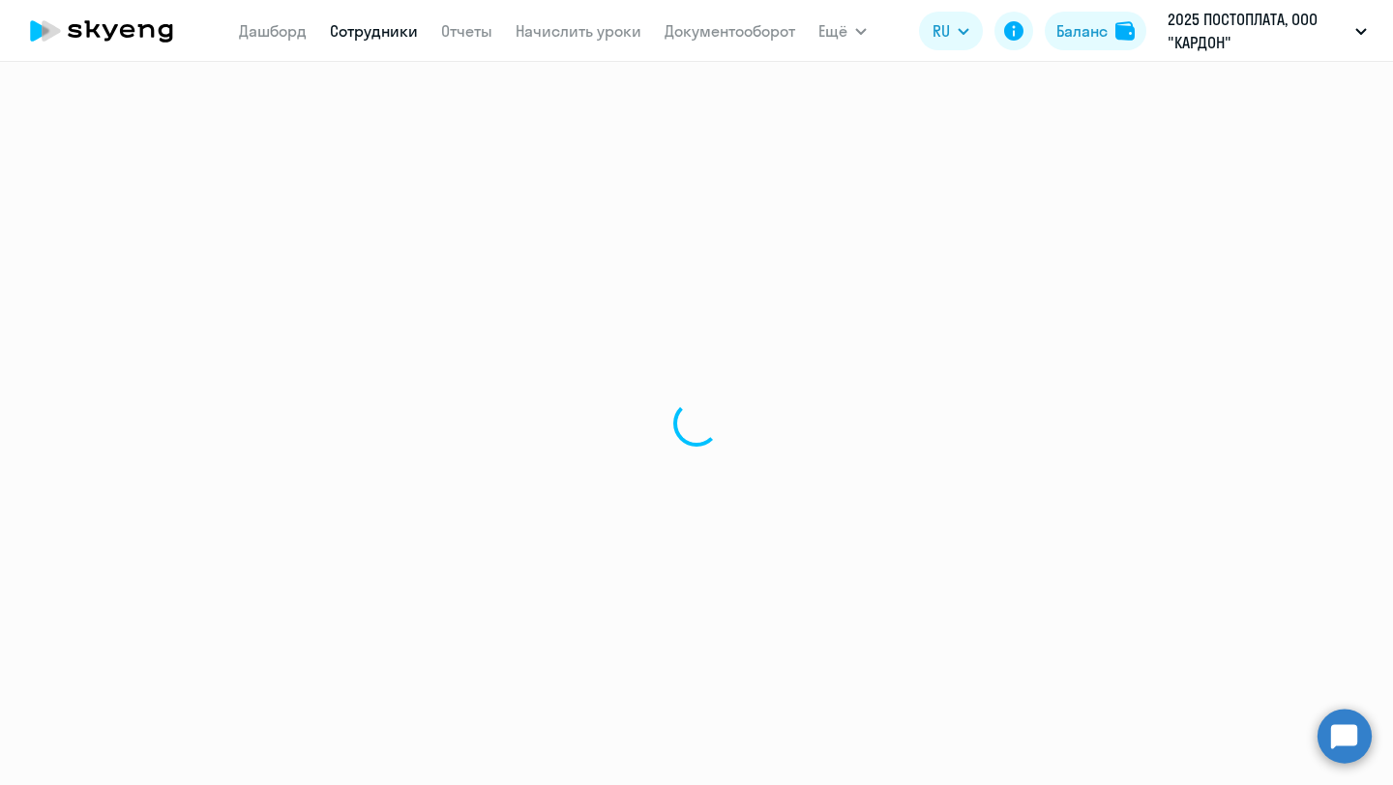
select select "english"
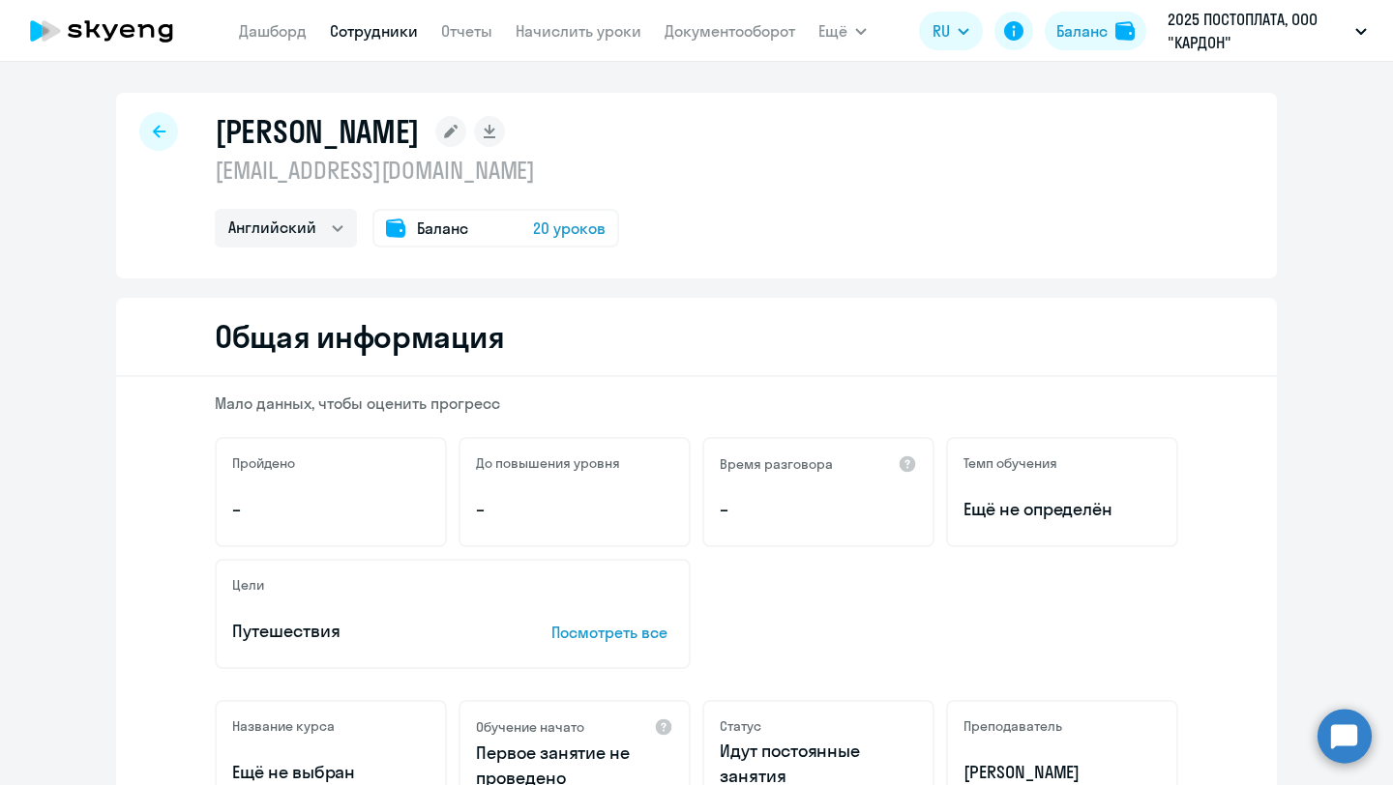
click at [570, 228] on span "20 уроков" at bounding box center [569, 228] width 73 height 23
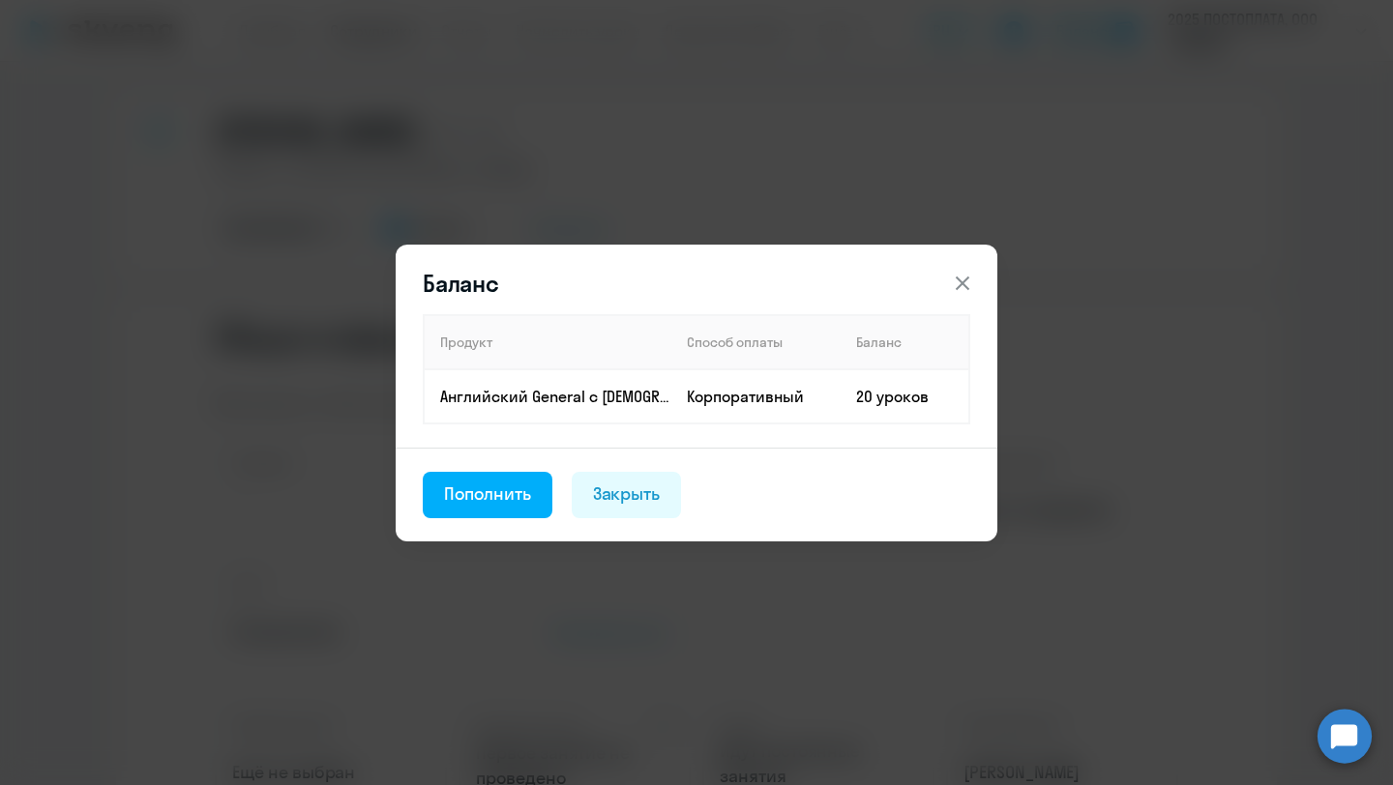
click at [890, 184] on div "Баланс Продукт Способ оплаты Баланс Английский General с [DEMOGRAPHIC_DATA] пре…" at bounding box center [696, 393] width 936 height 542
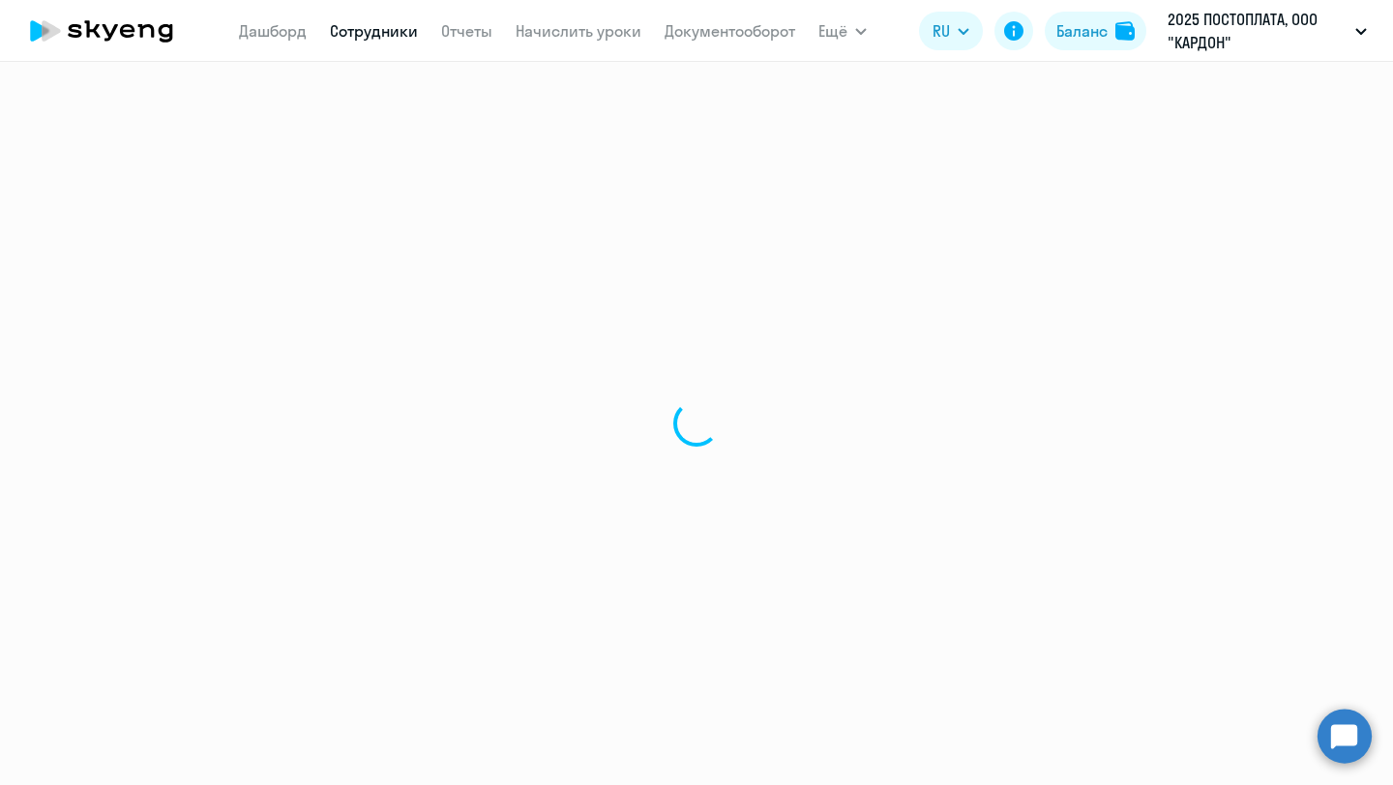
select select "30"
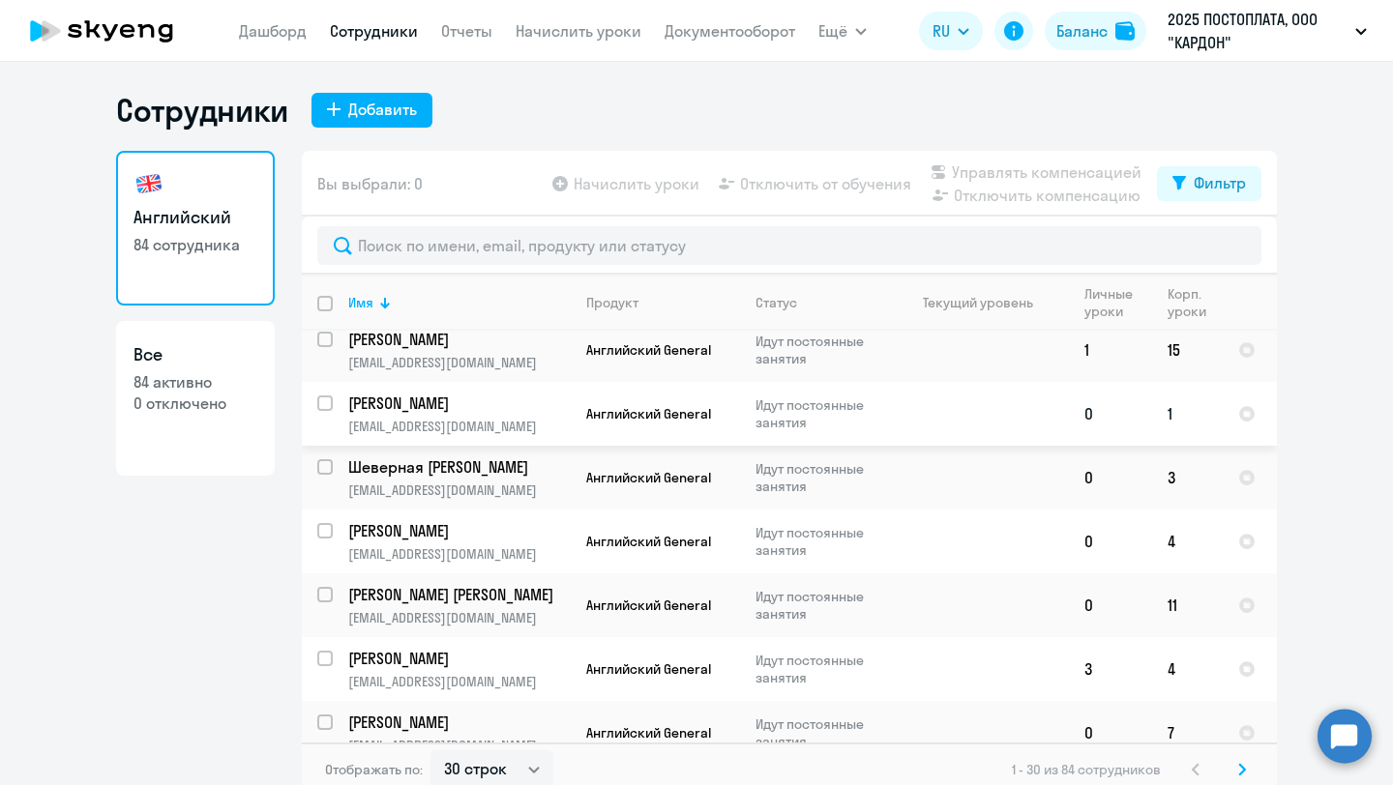
scroll to position [77, 0]
click at [944, 413] on td at bounding box center [979, 413] width 180 height 64
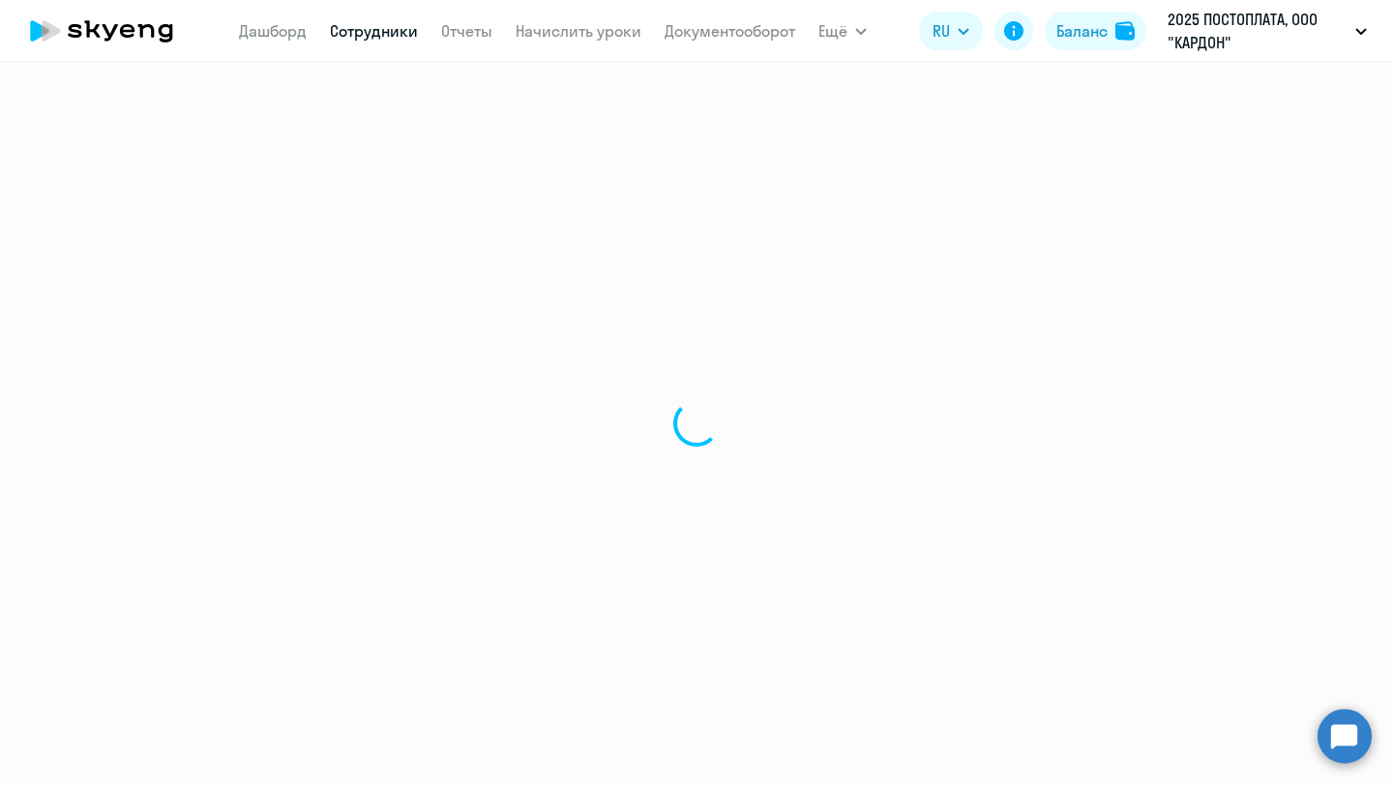
select select "english"
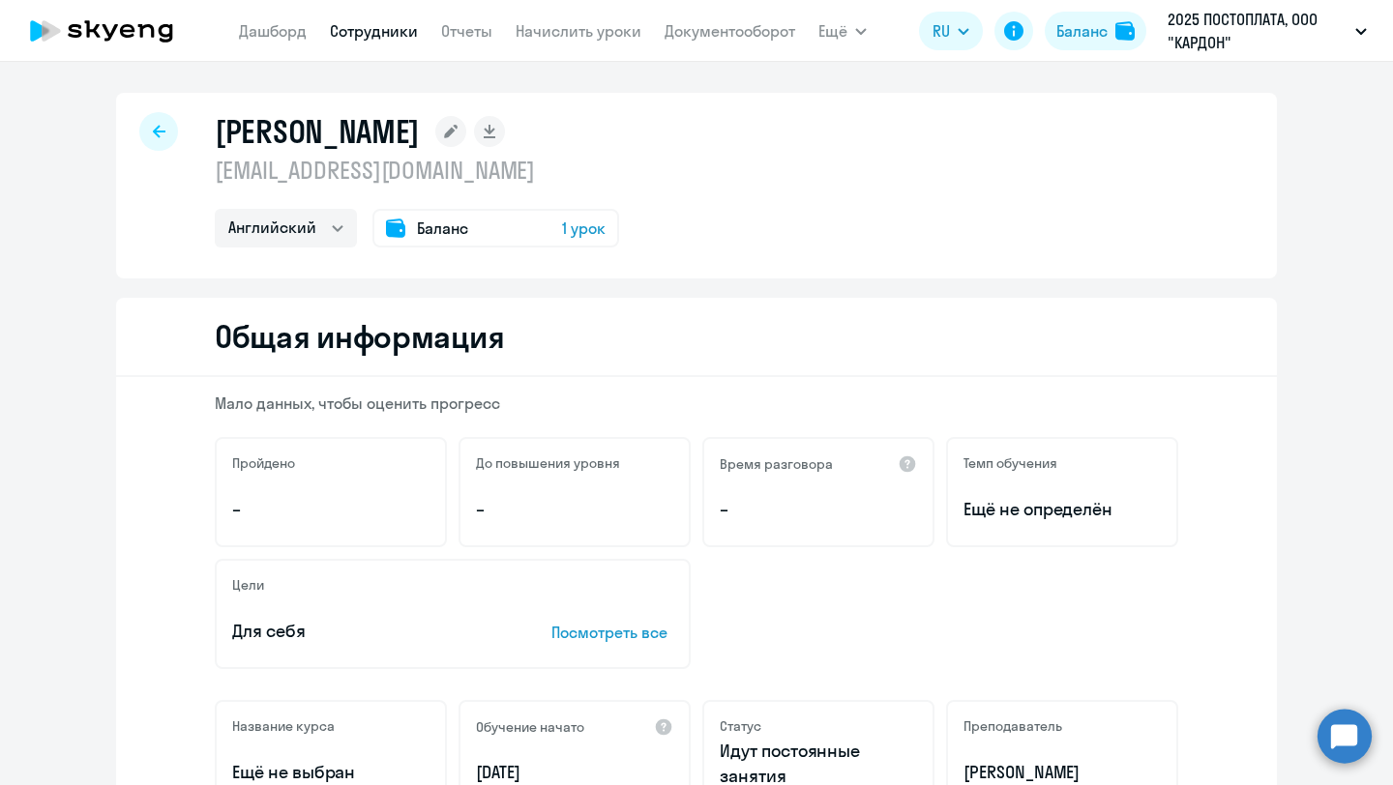
click at [571, 230] on span "1 урок" at bounding box center [584, 228] width 44 height 23
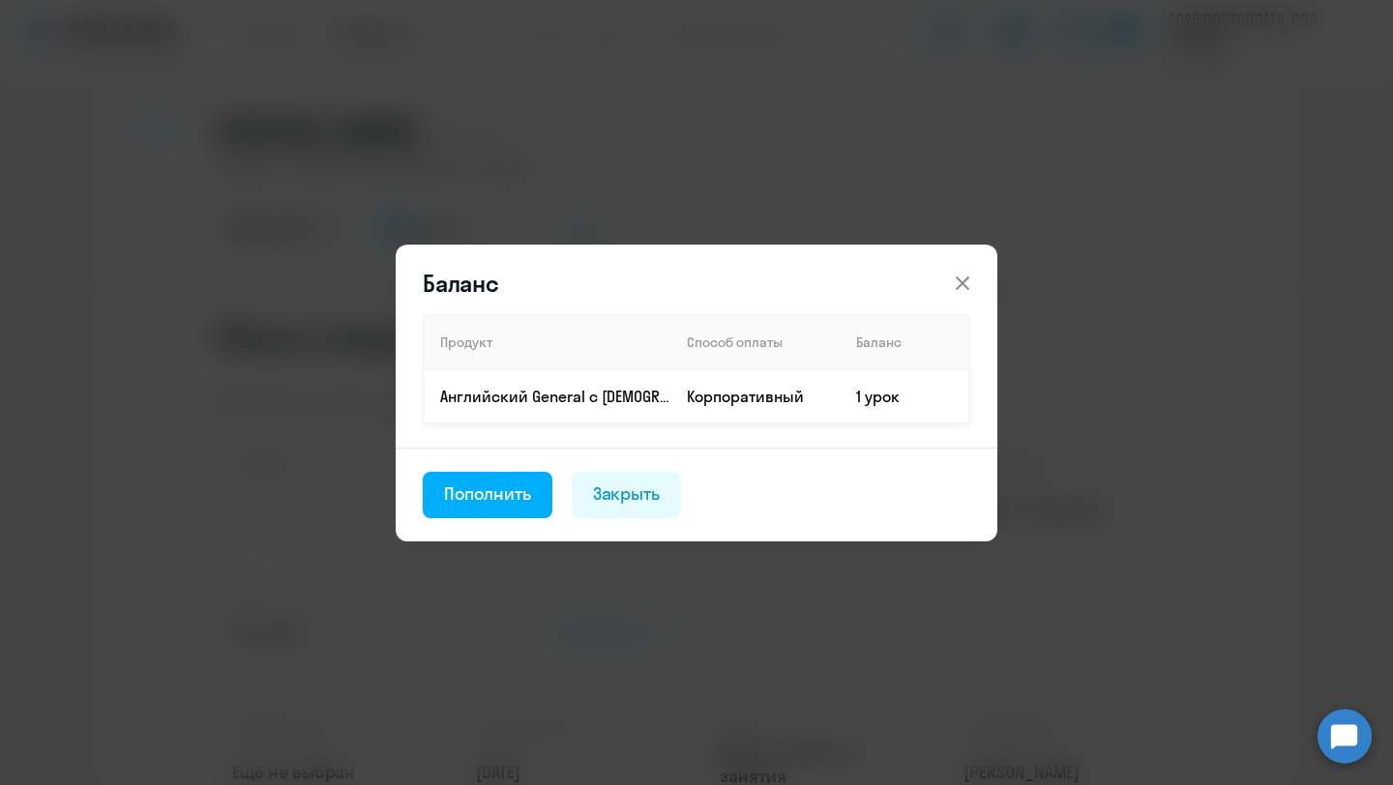
click at [884, 395] on td "1 урок" at bounding box center [904, 396] width 129 height 54
click at [1054, 186] on div "Баланс Продукт Способ оплаты Баланс Английский General с [DEMOGRAPHIC_DATA] пре…" at bounding box center [696, 393] width 936 height 542
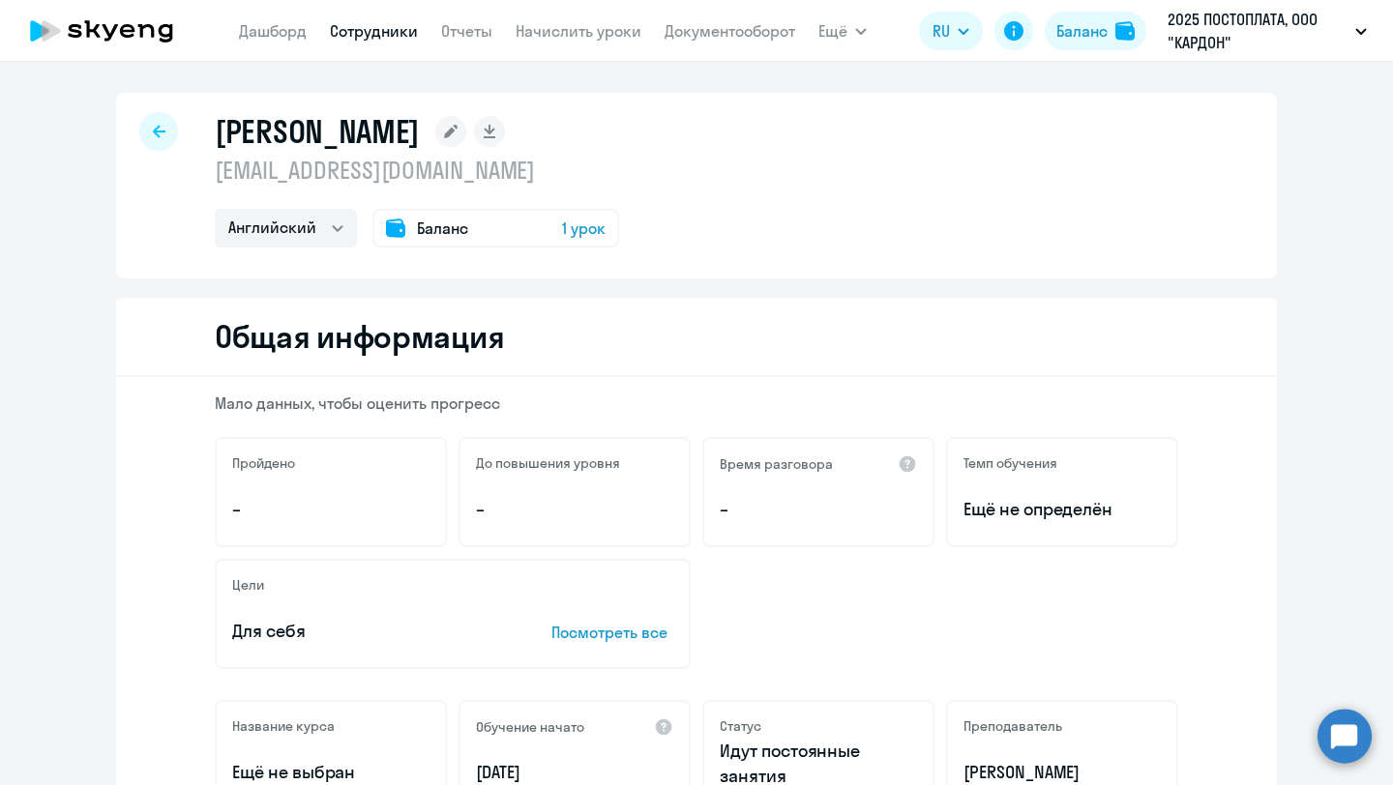
click at [597, 230] on span "1 урок" at bounding box center [584, 228] width 44 height 23
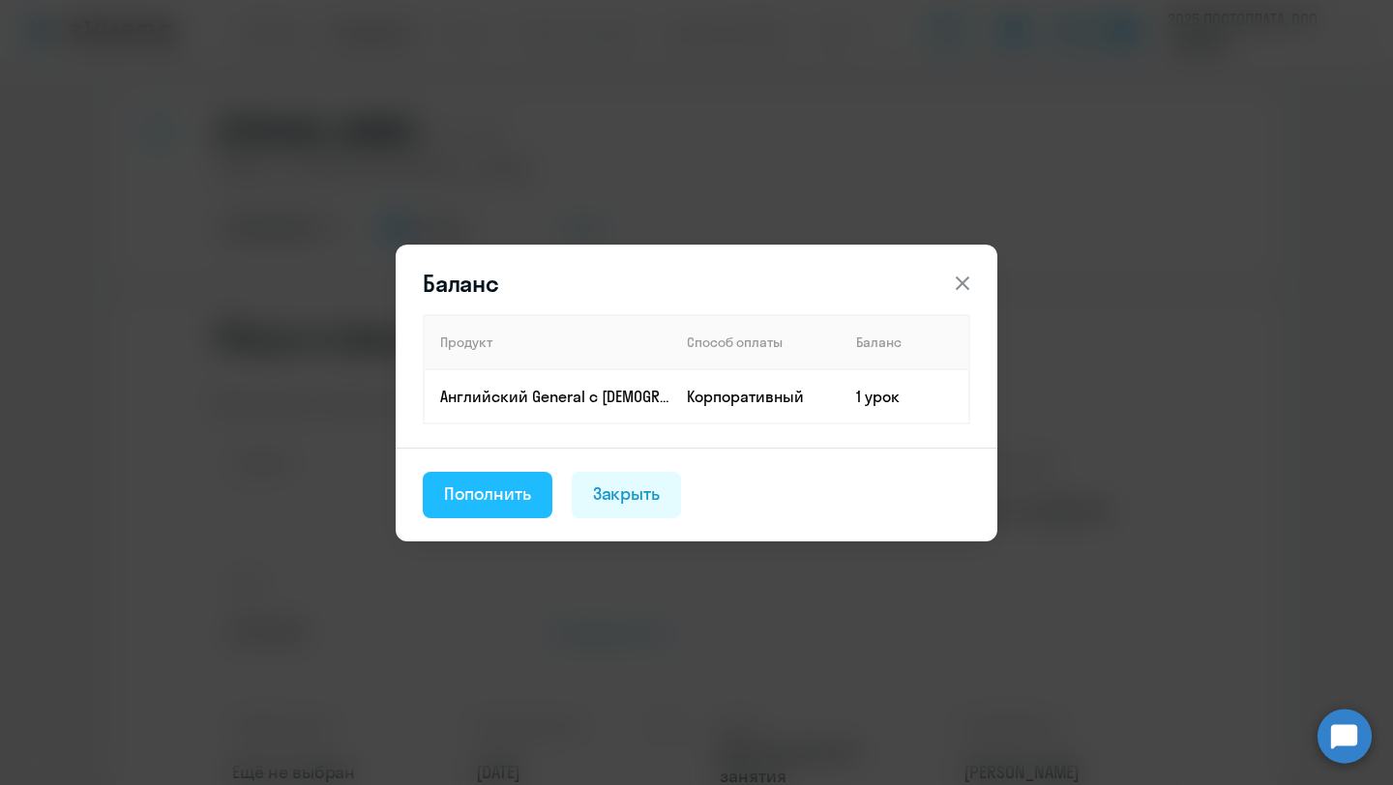
click at [518, 503] on div "Пополнить" at bounding box center [487, 494] width 87 height 25
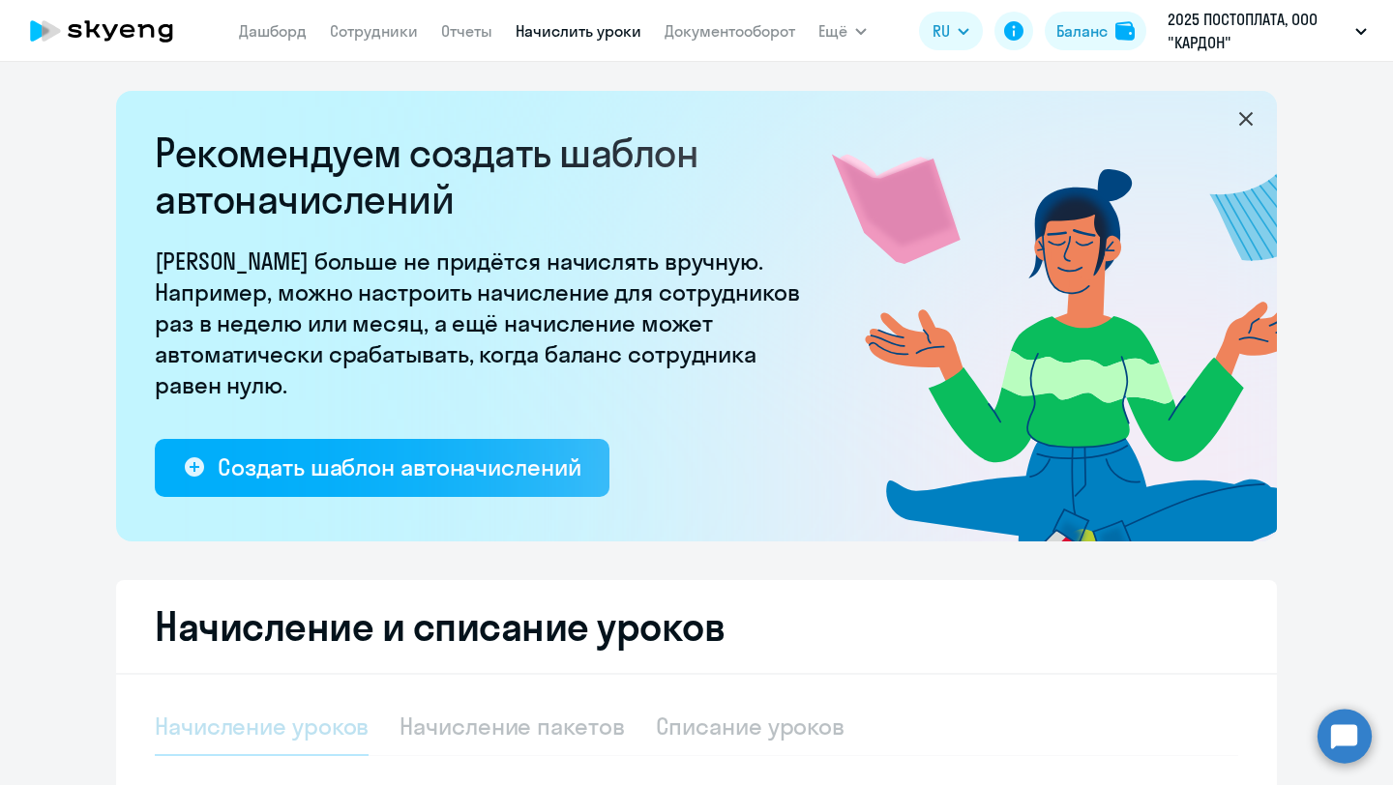
select select "10"
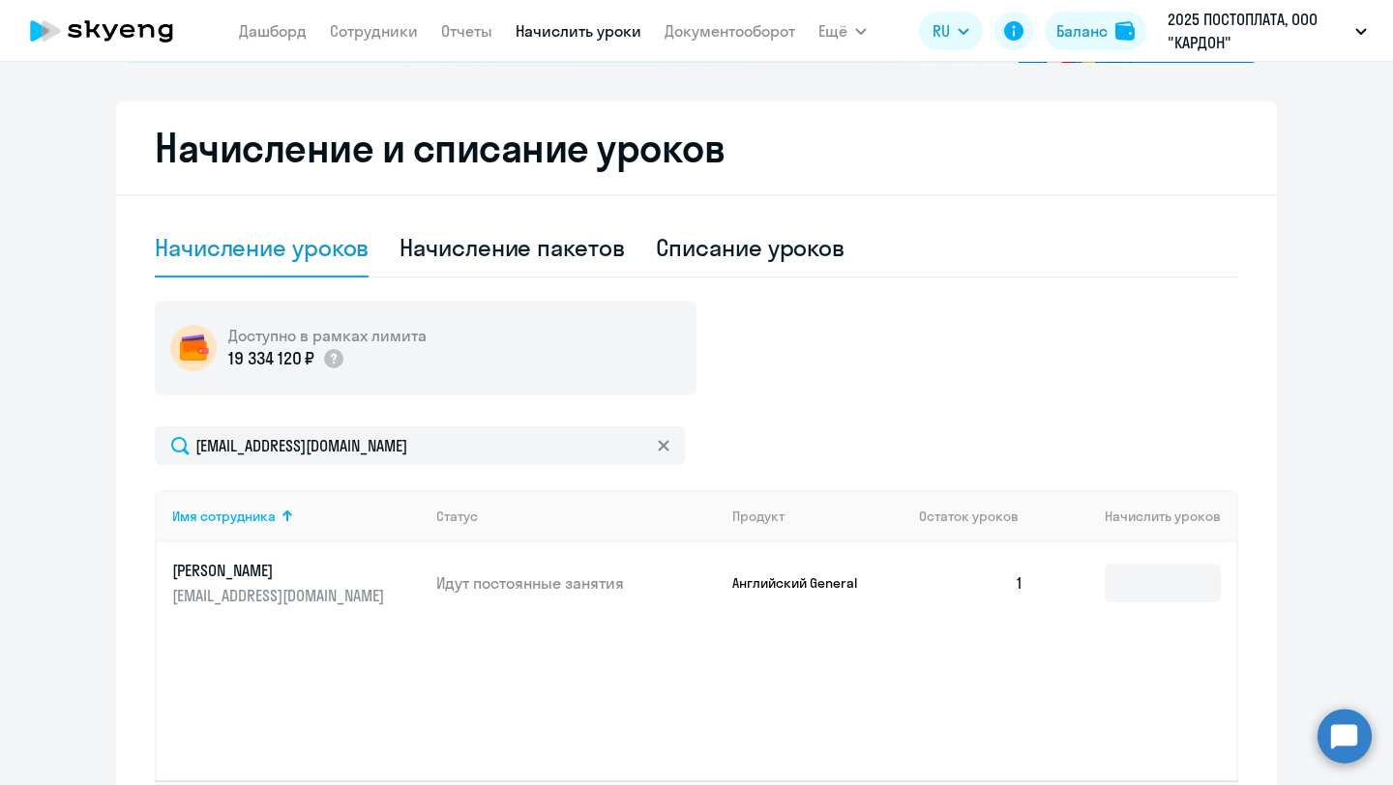
scroll to position [636, 0]
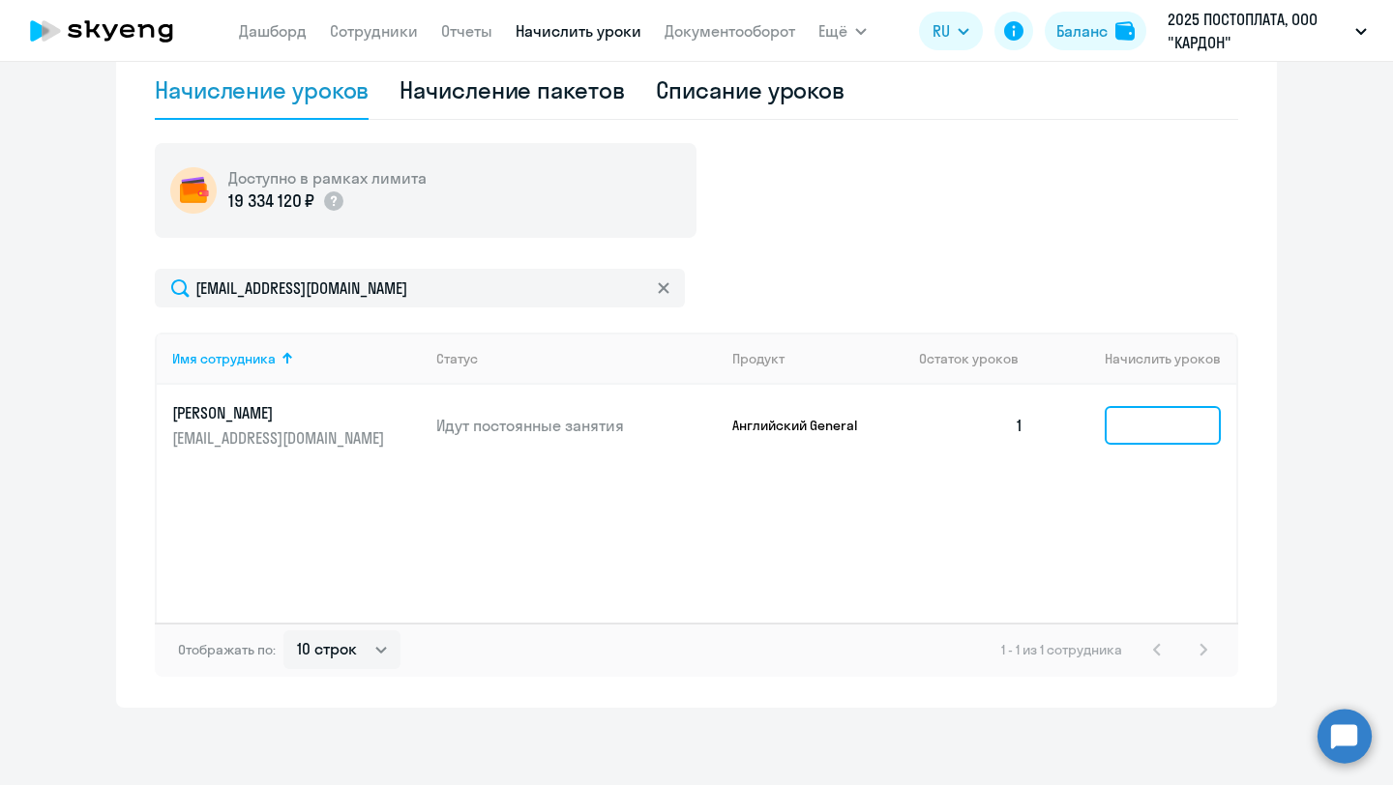
click at [1178, 439] on input at bounding box center [1162, 425] width 116 height 39
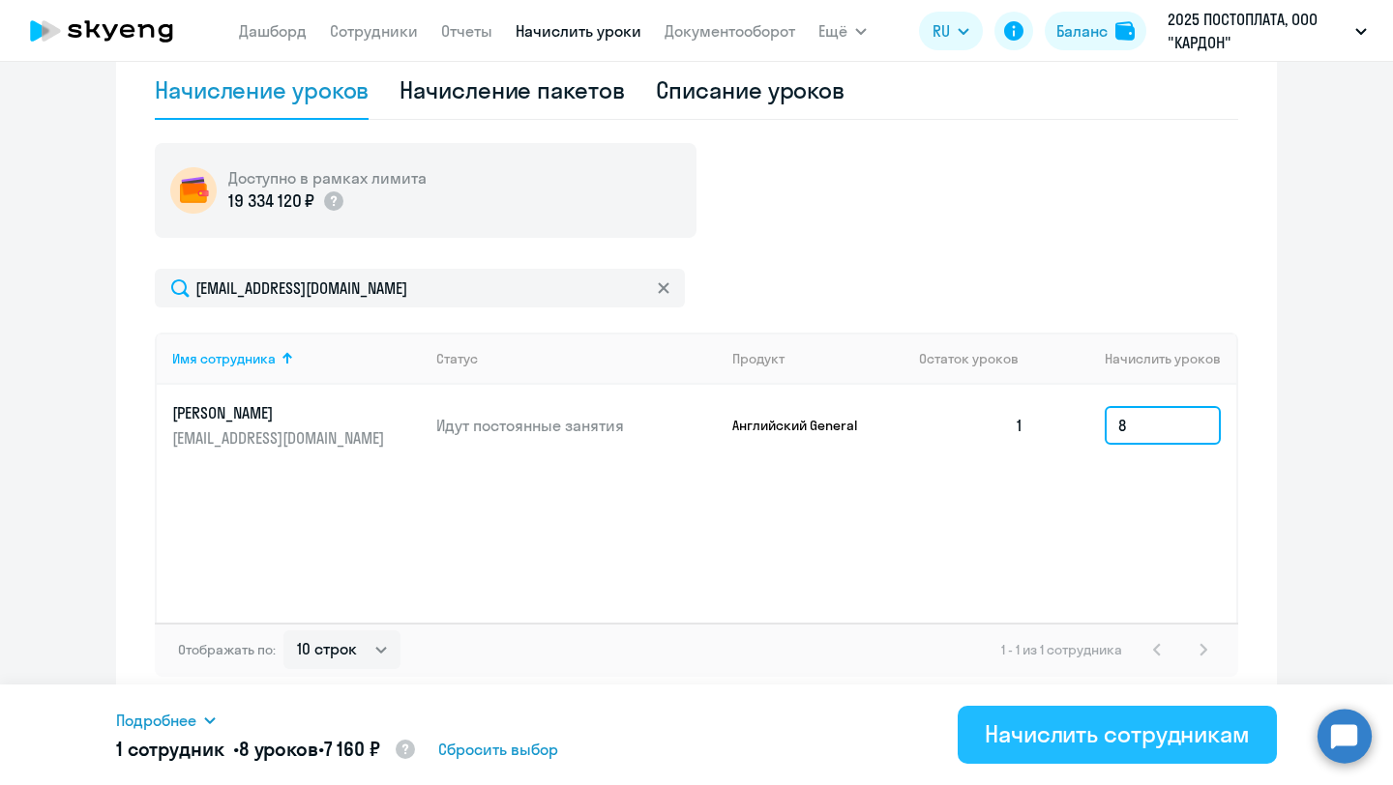
type input "8"
click at [1114, 748] on div "Начислить сотрудникам" at bounding box center [1117, 734] width 265 height 31
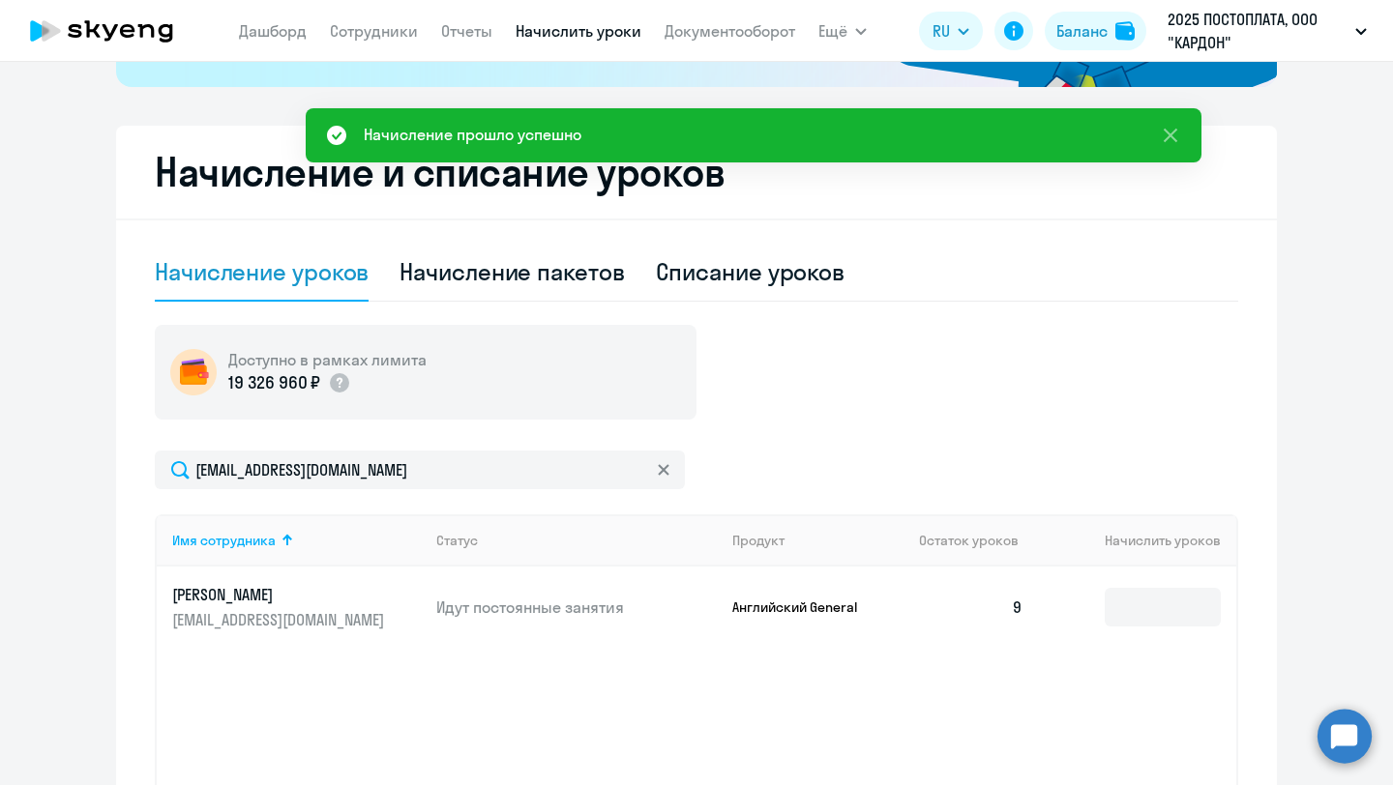
scroll to position [454, 0]
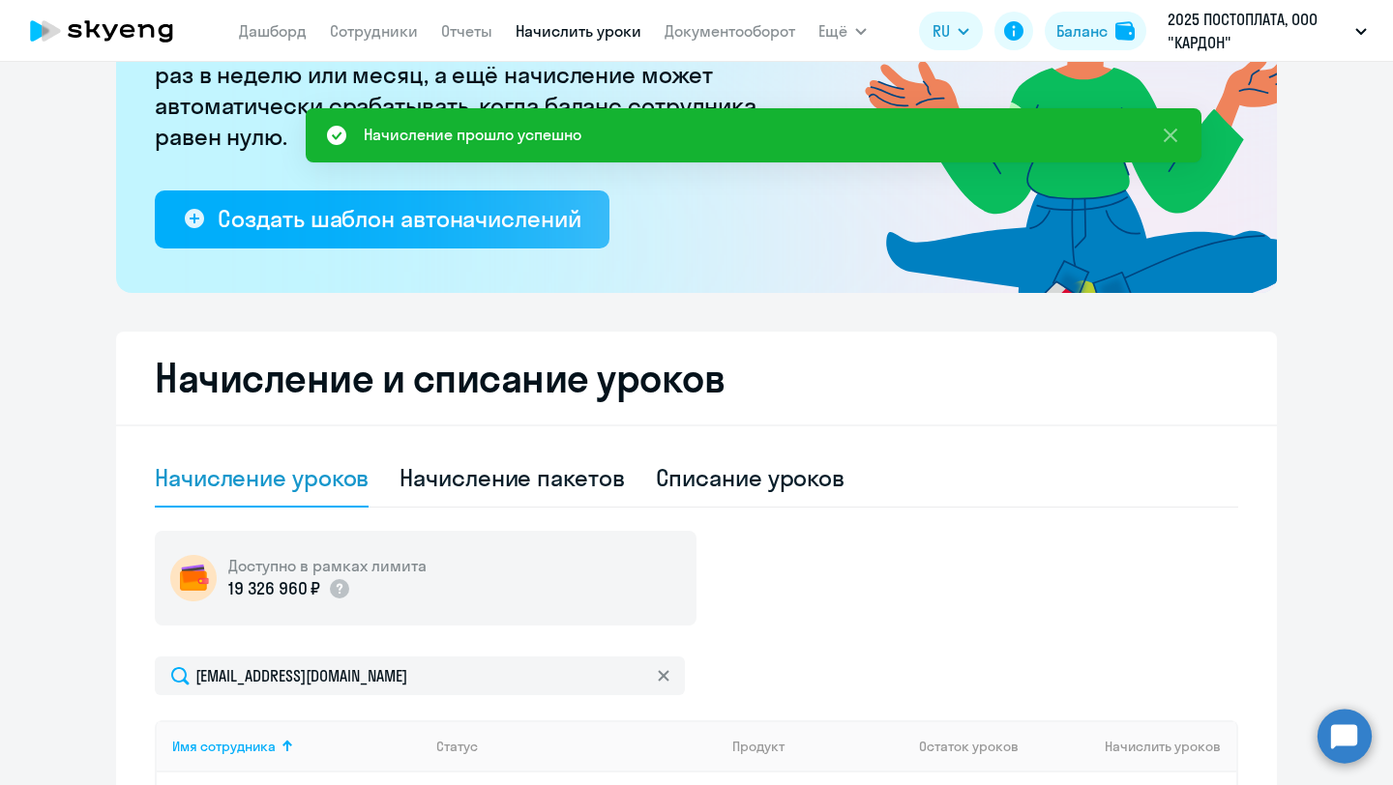
scroll to position [53, 0]
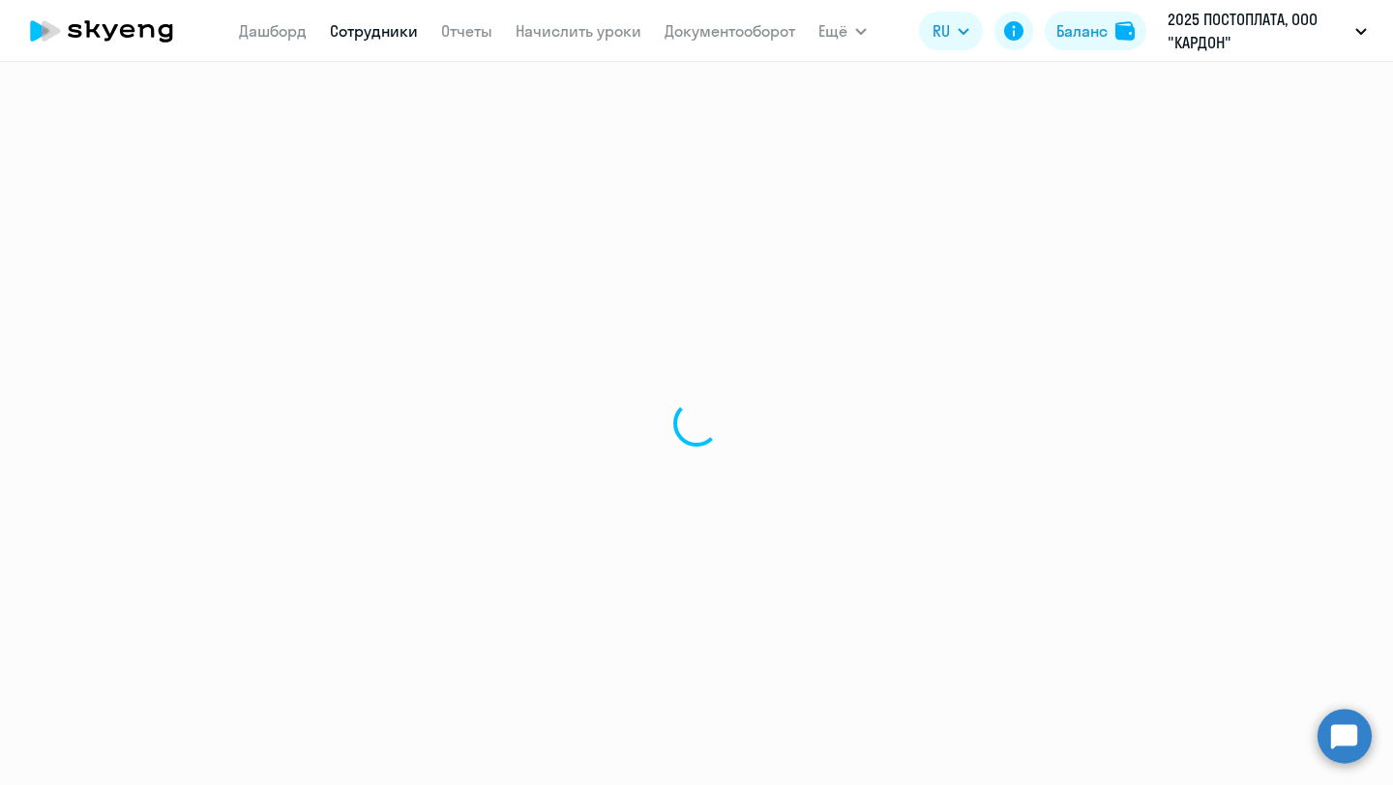
select select "english"
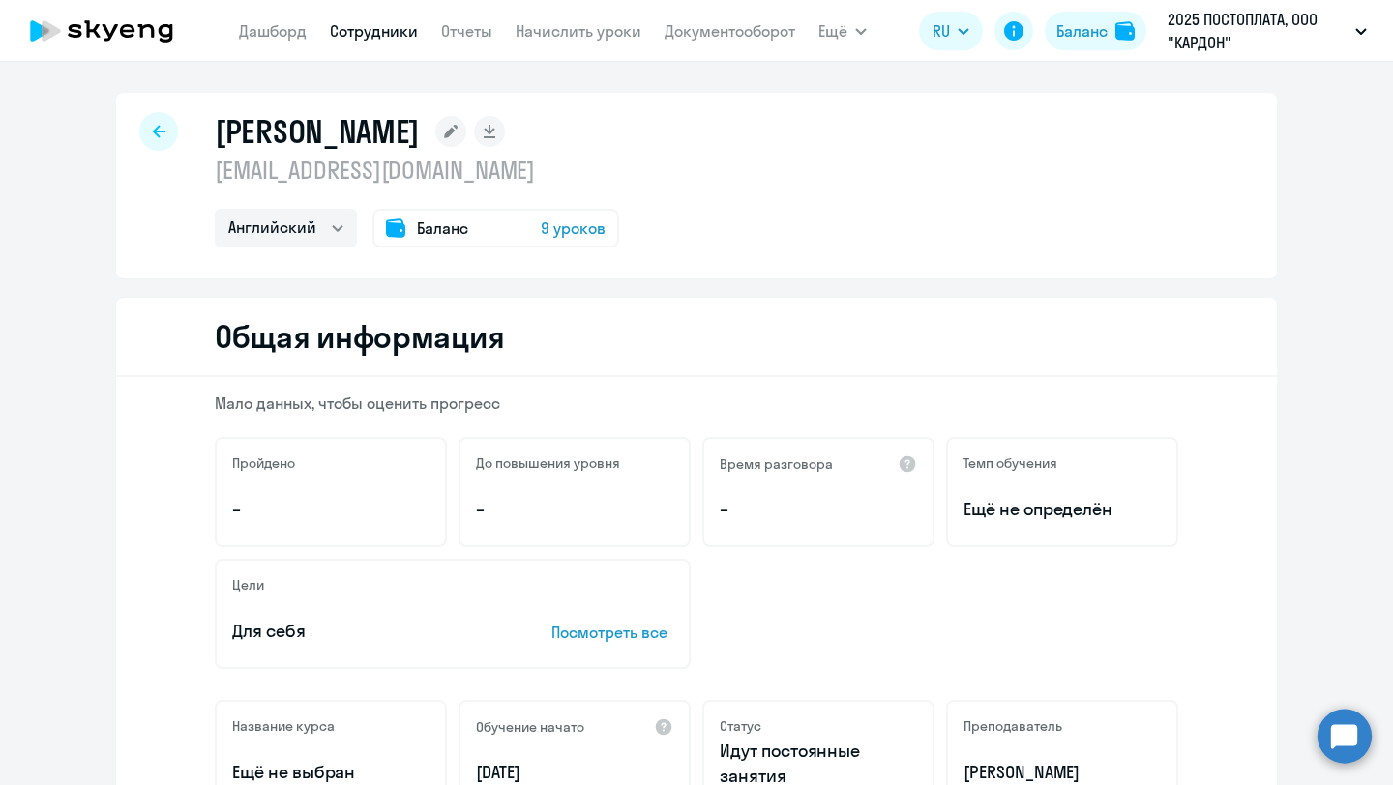
click at [382, 29] on link "Сотрудники" at bounding box center [374, 30] width 88 height 19
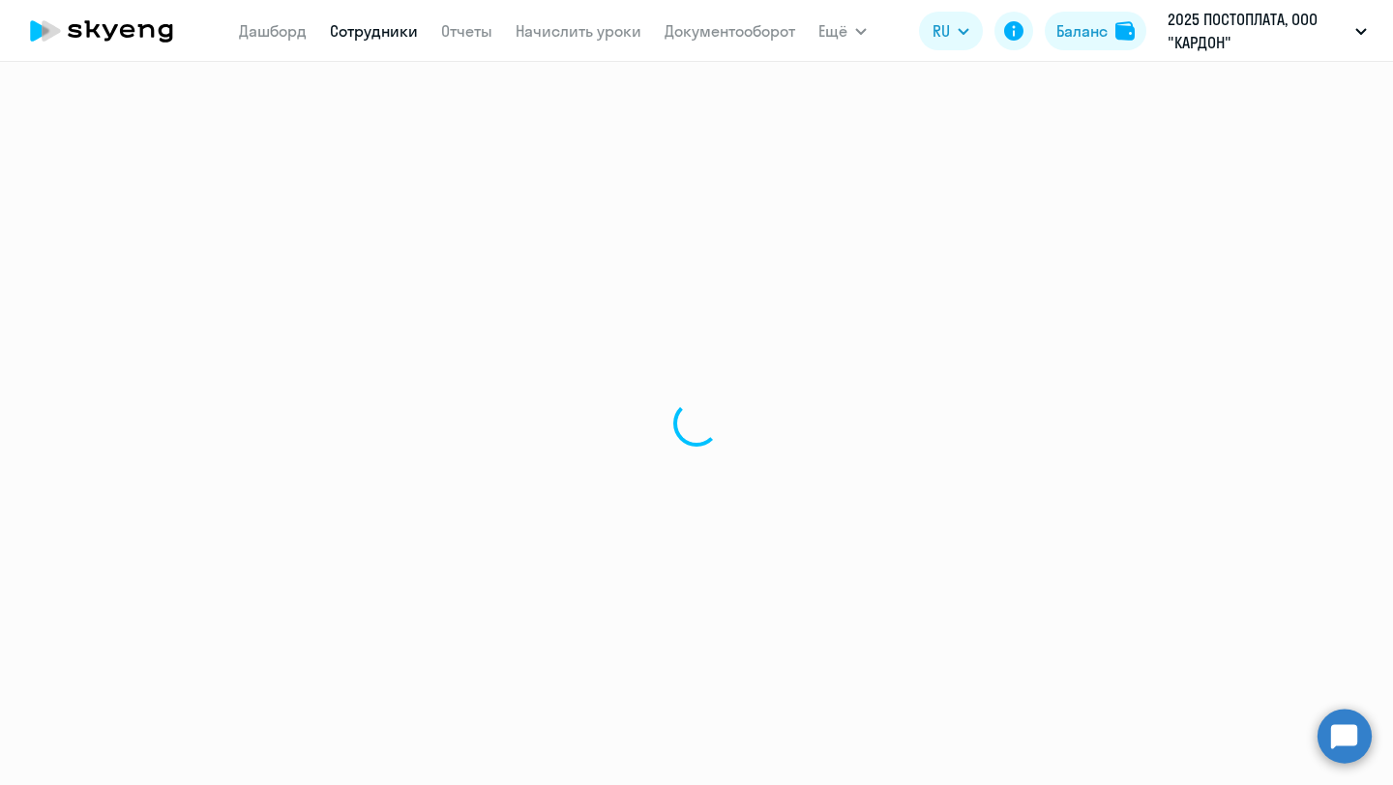
select select "30"
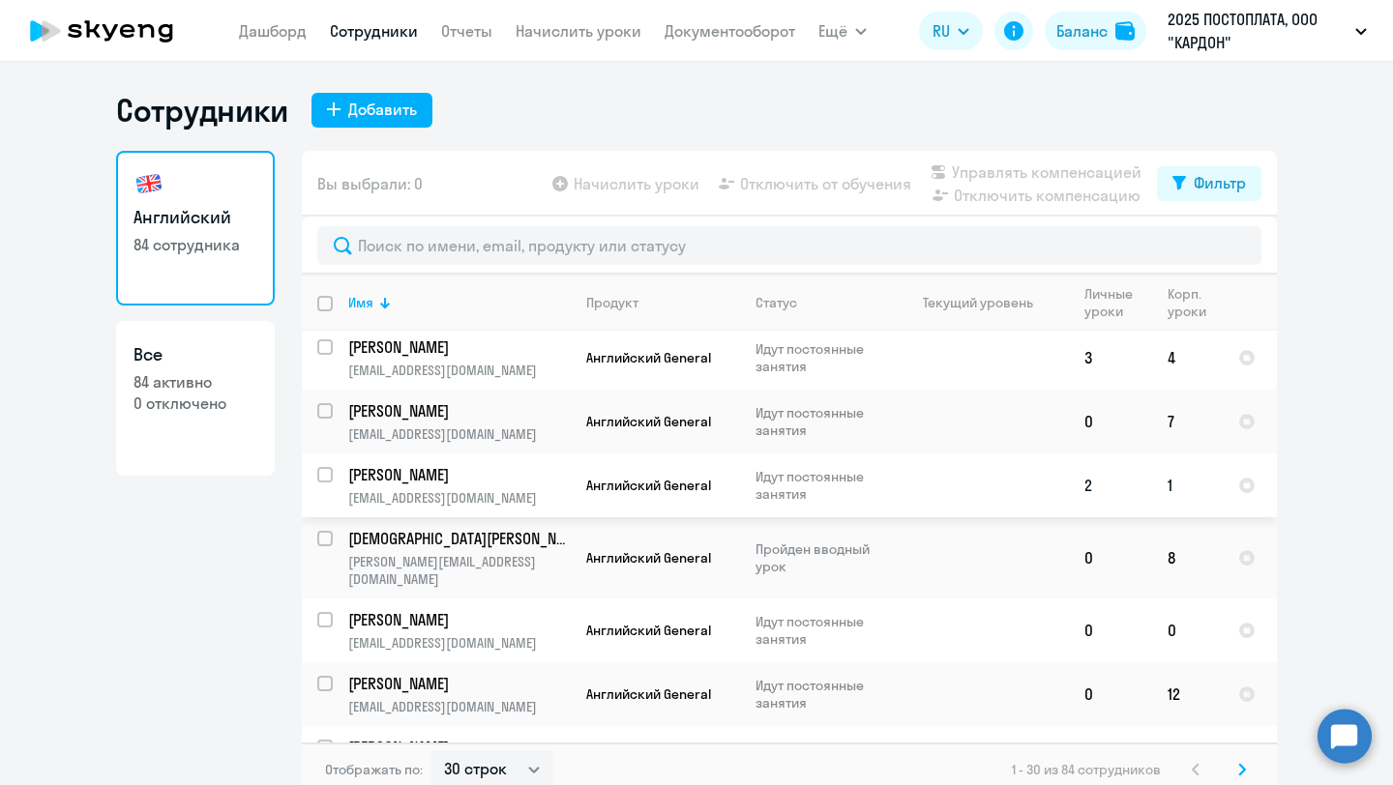
scroll to position [389, 0]
click at [944, 485] on td at bounding box center [979, 485] width 180 height 64
select select "english"
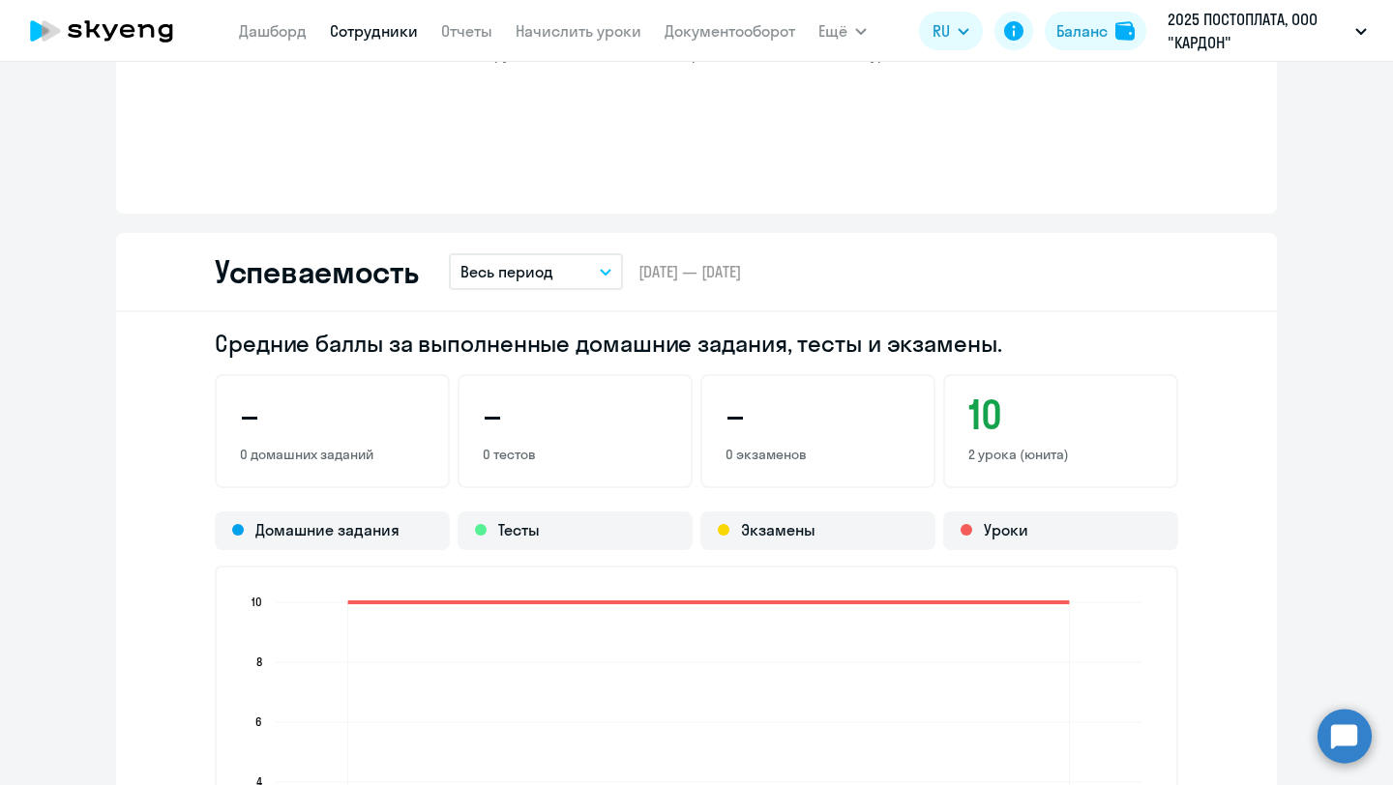
scroll to position [1263, 0]
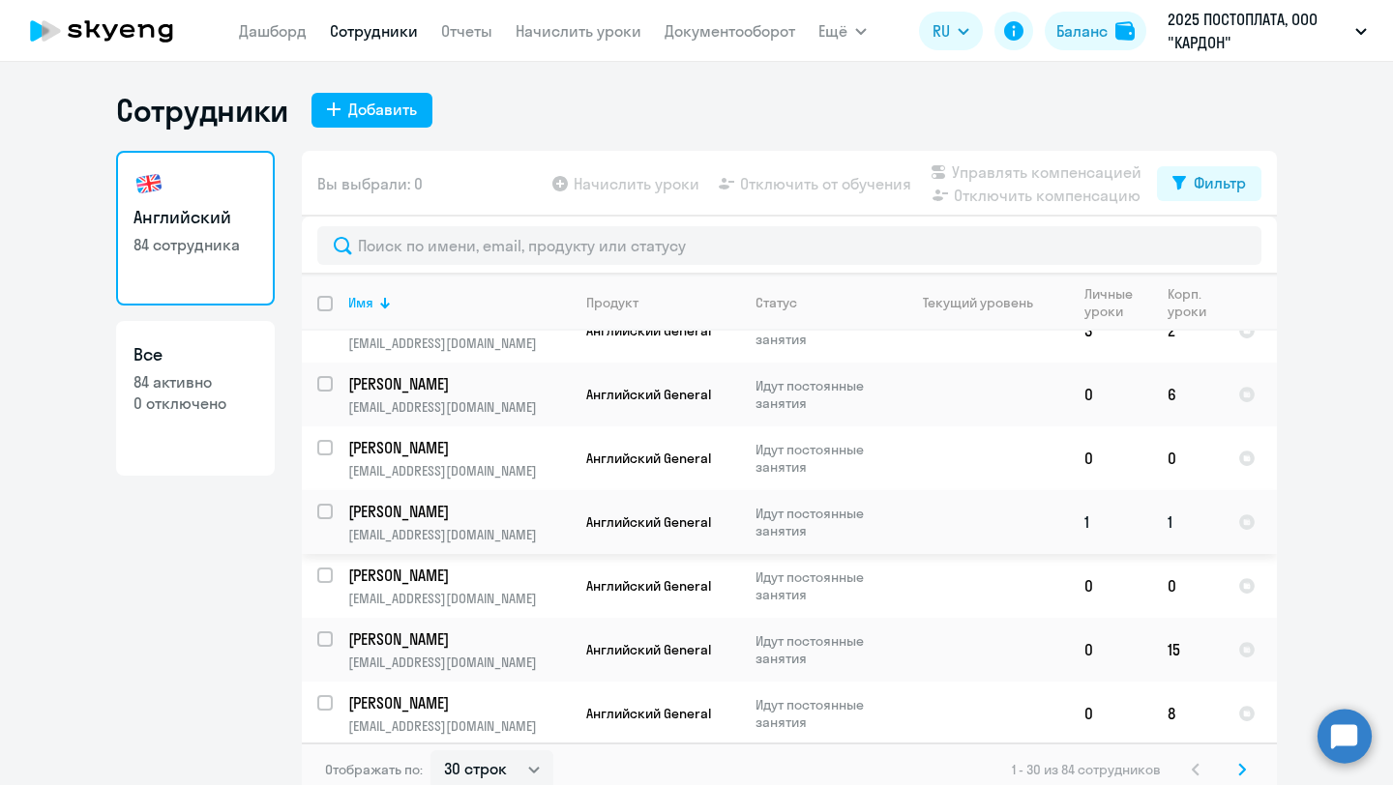
scroll to position [1488, 0]
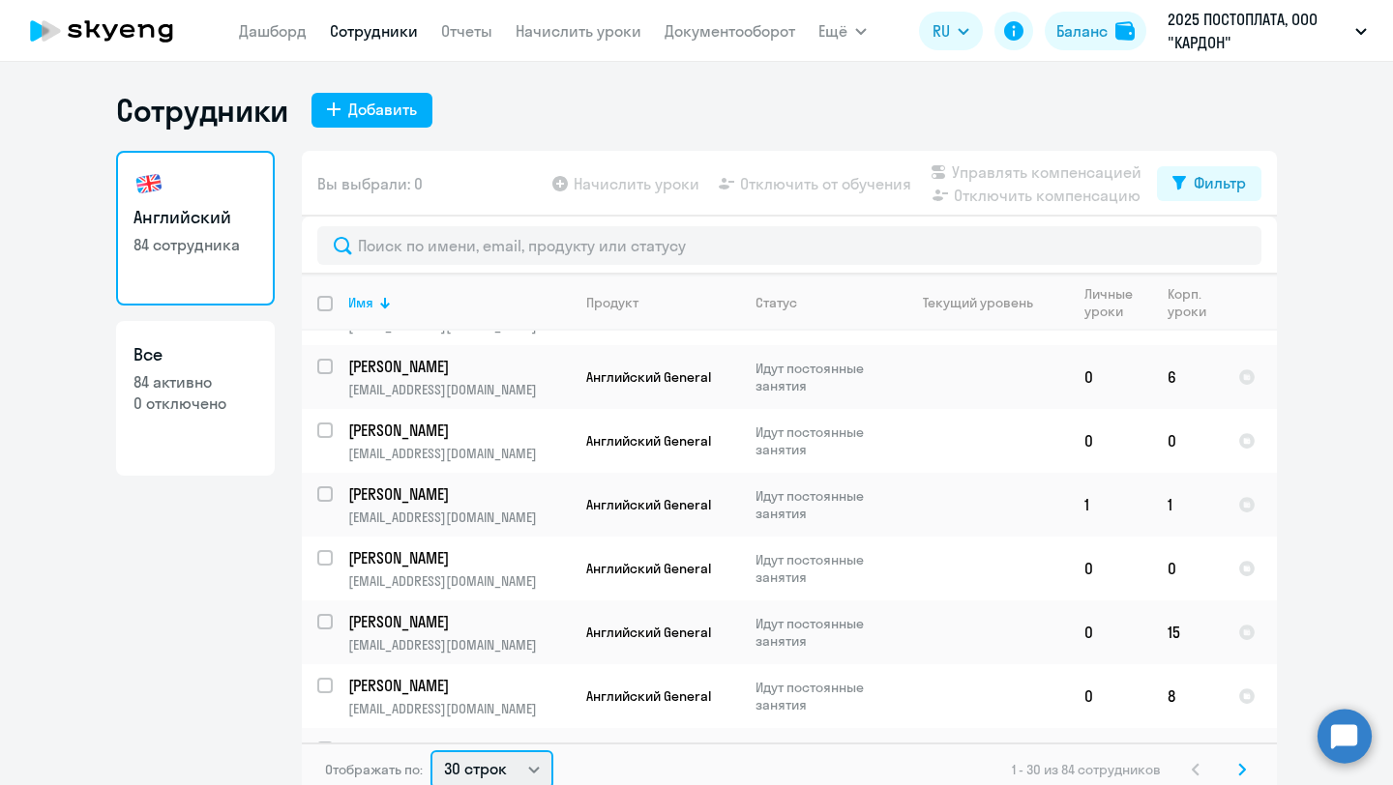
click at [496, 768] on select "30 строк 50 строк 100 строк" at bounding box center [491, 769] width 123 height 39
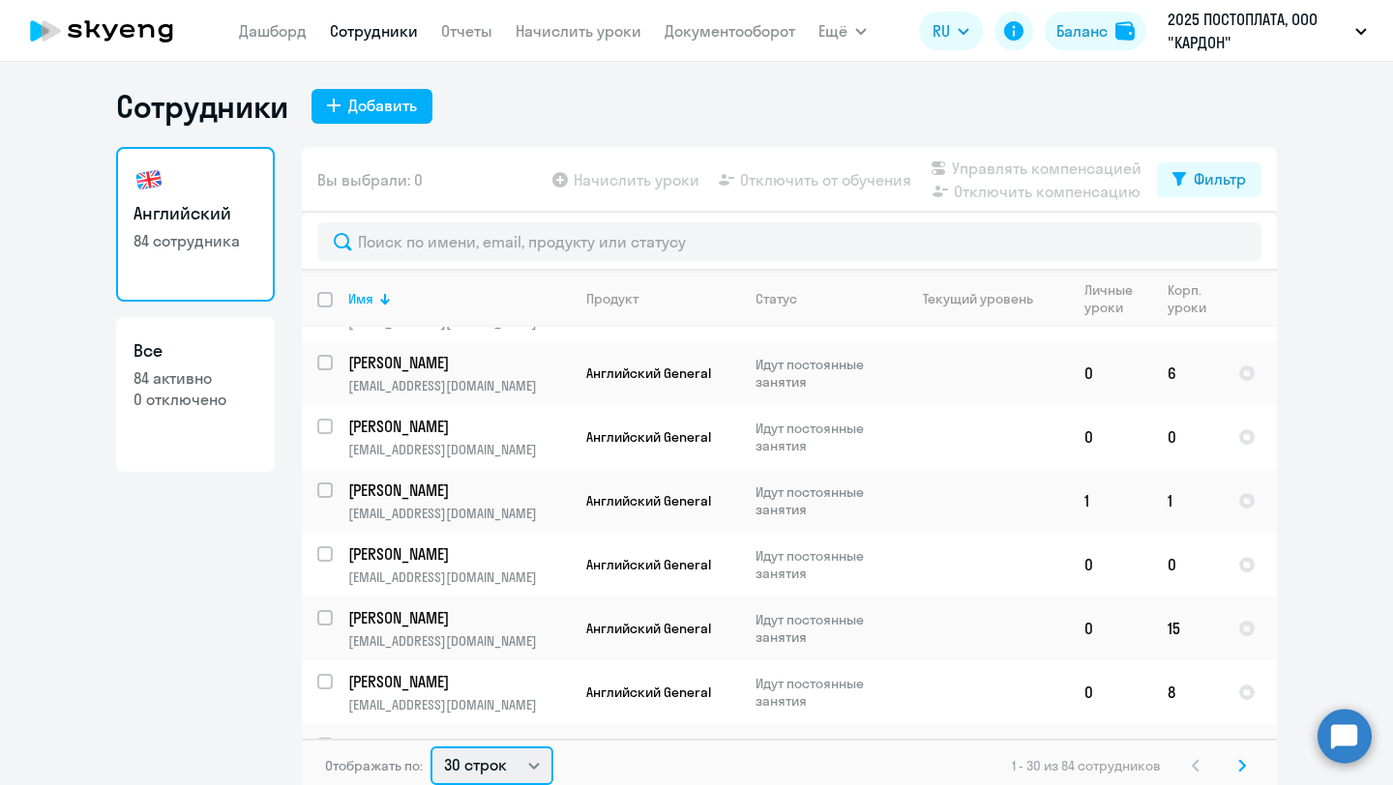
select select "100"
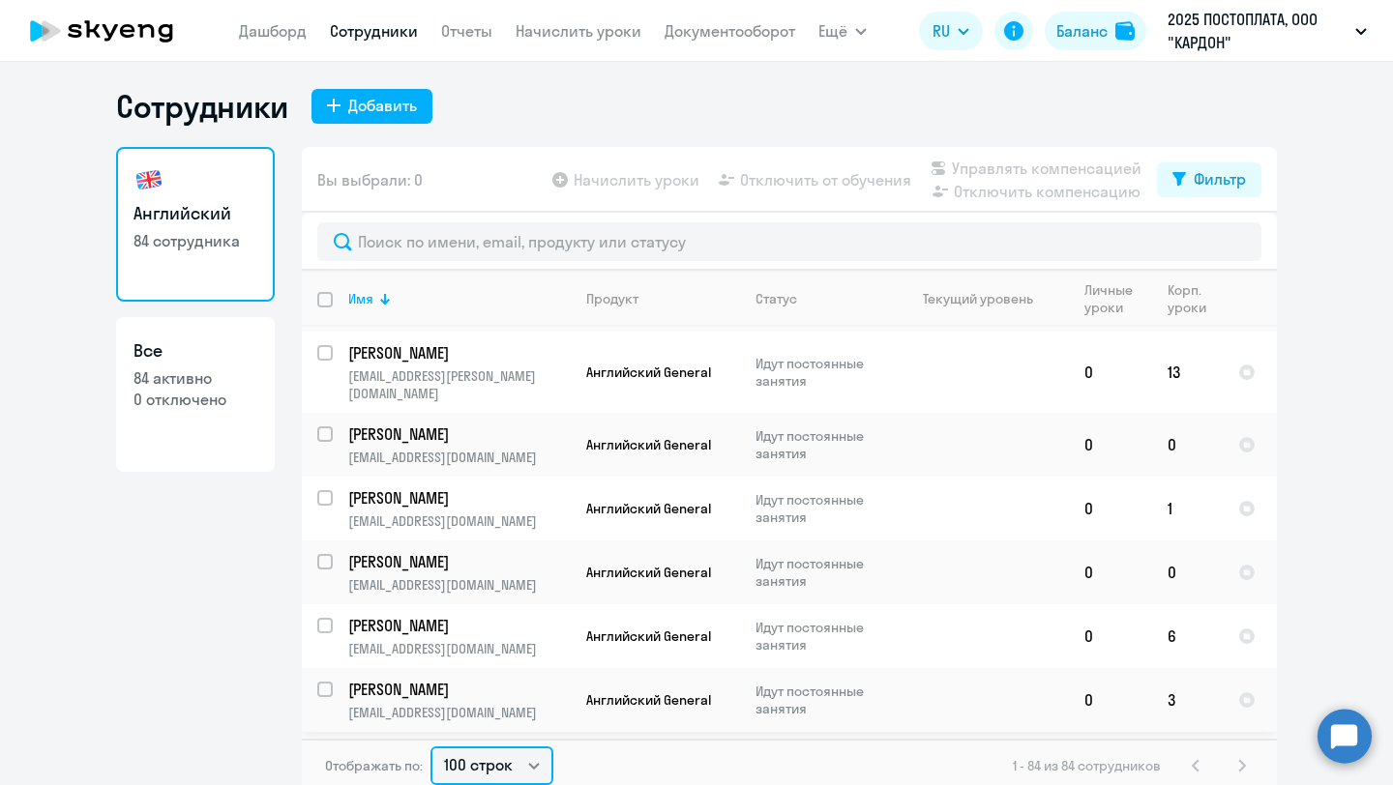
scroll to position [3104, 0]
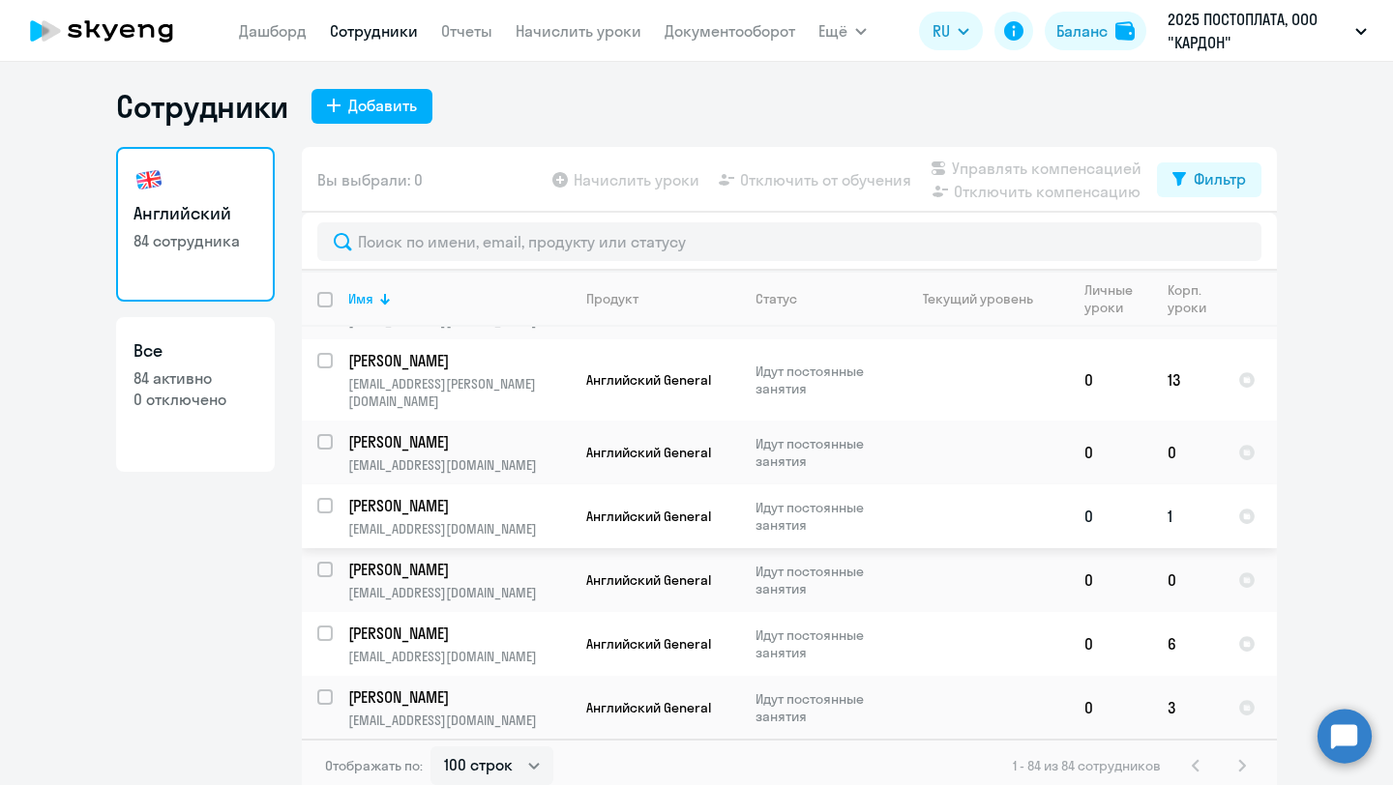
click at [1130, 485] on td "0" at bounding box center [1110, 517] width 83 height 64
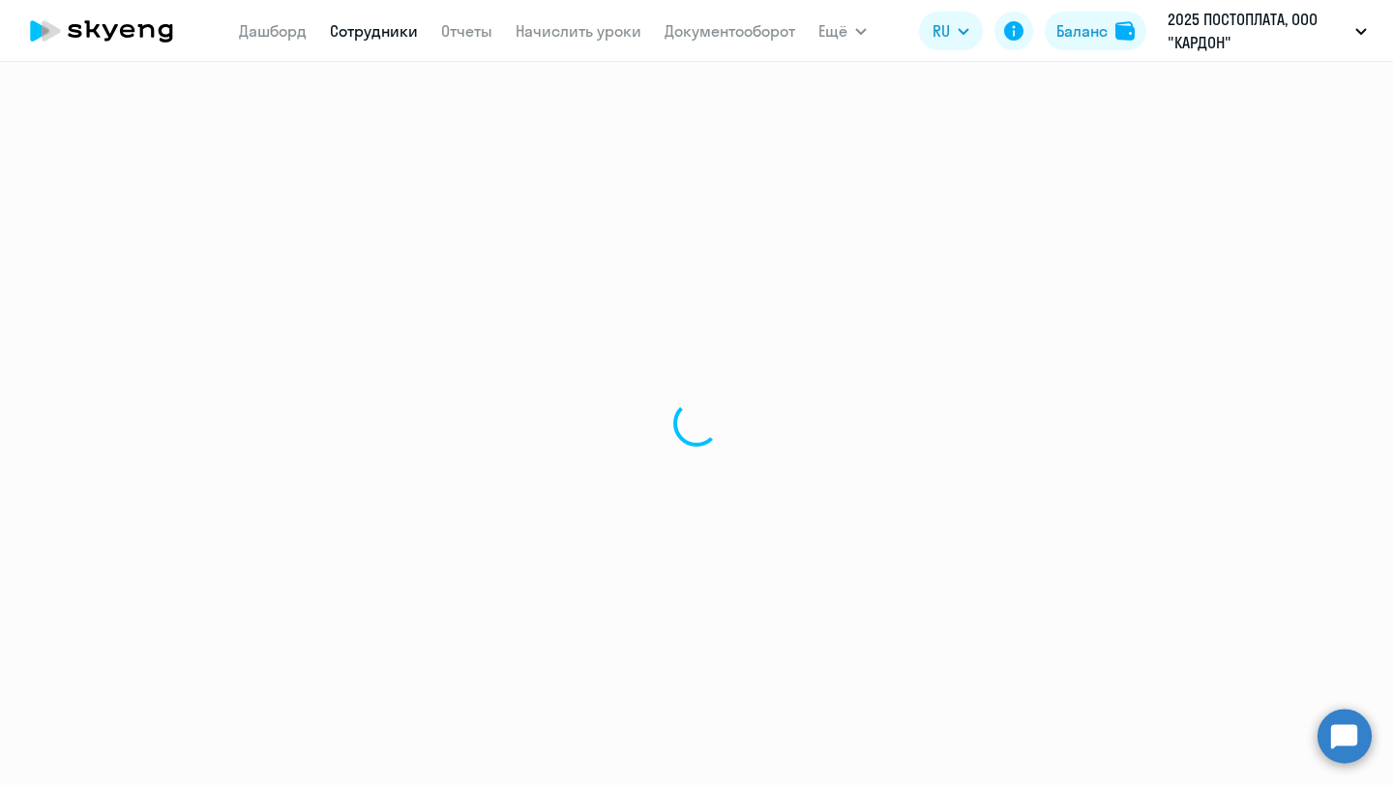
select select "english"
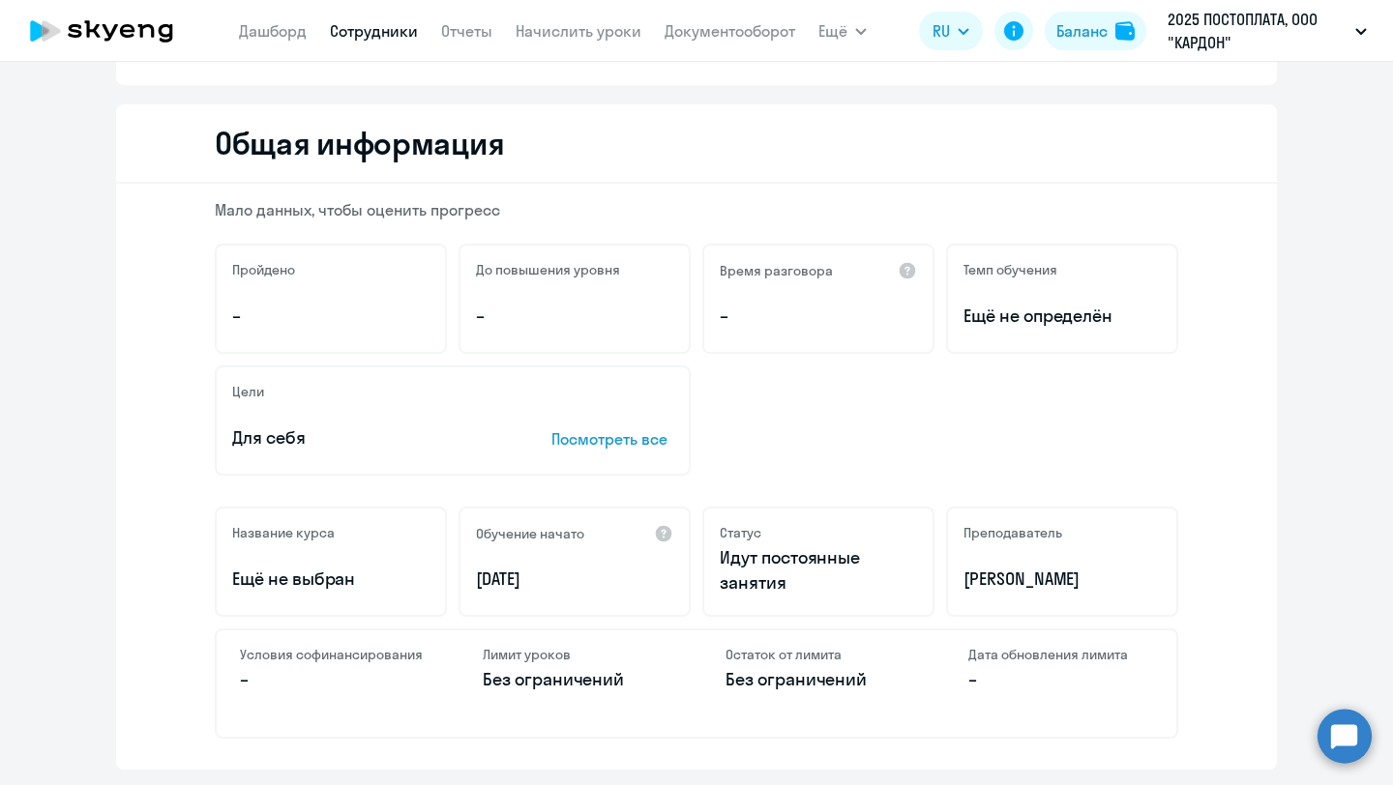
scroll to position [195, 0]
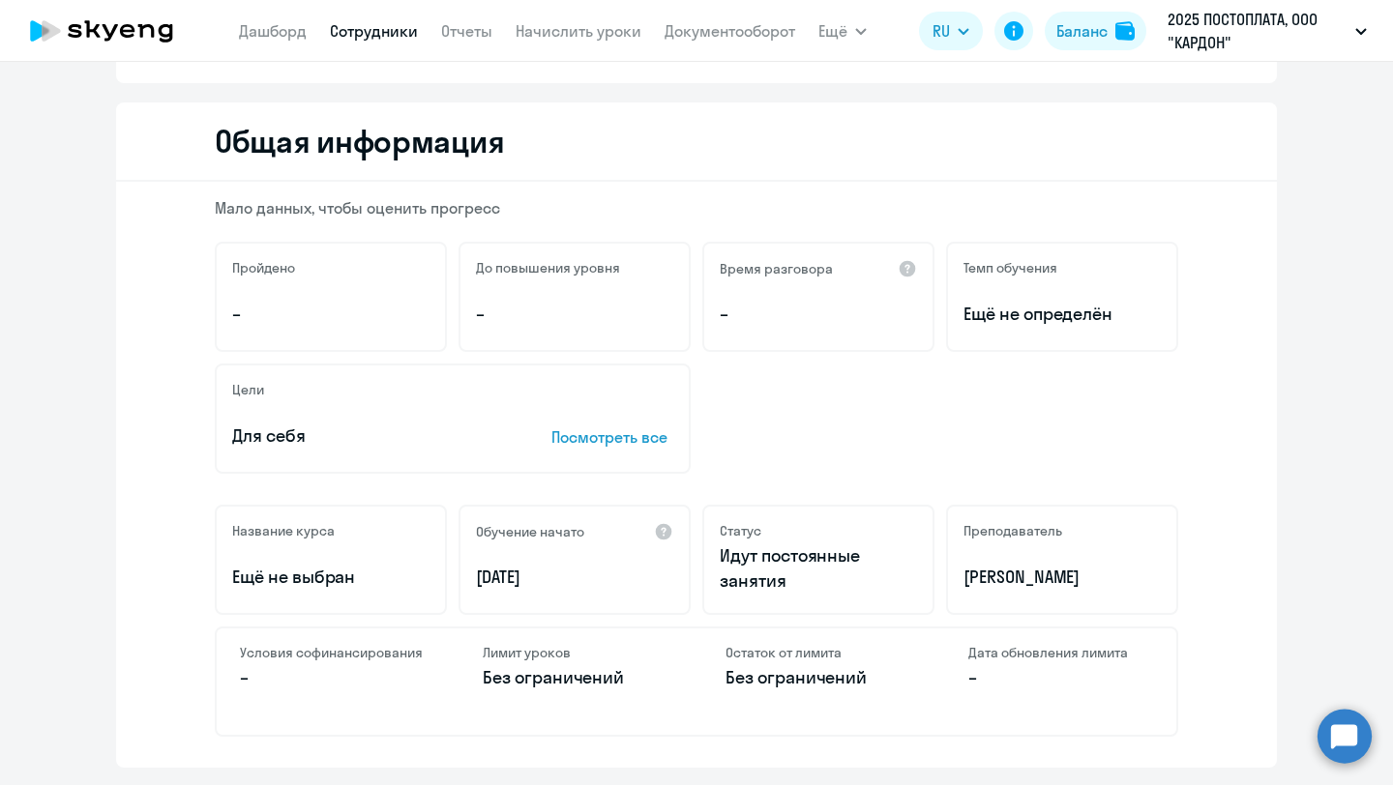
click at [531, 582] on p "[DATE]" at bounding box center [574, 577] width 197 height 25
click at [529, 298] on div "До повышения уровня –" at bounding box center [574, 297] width 232 height 110
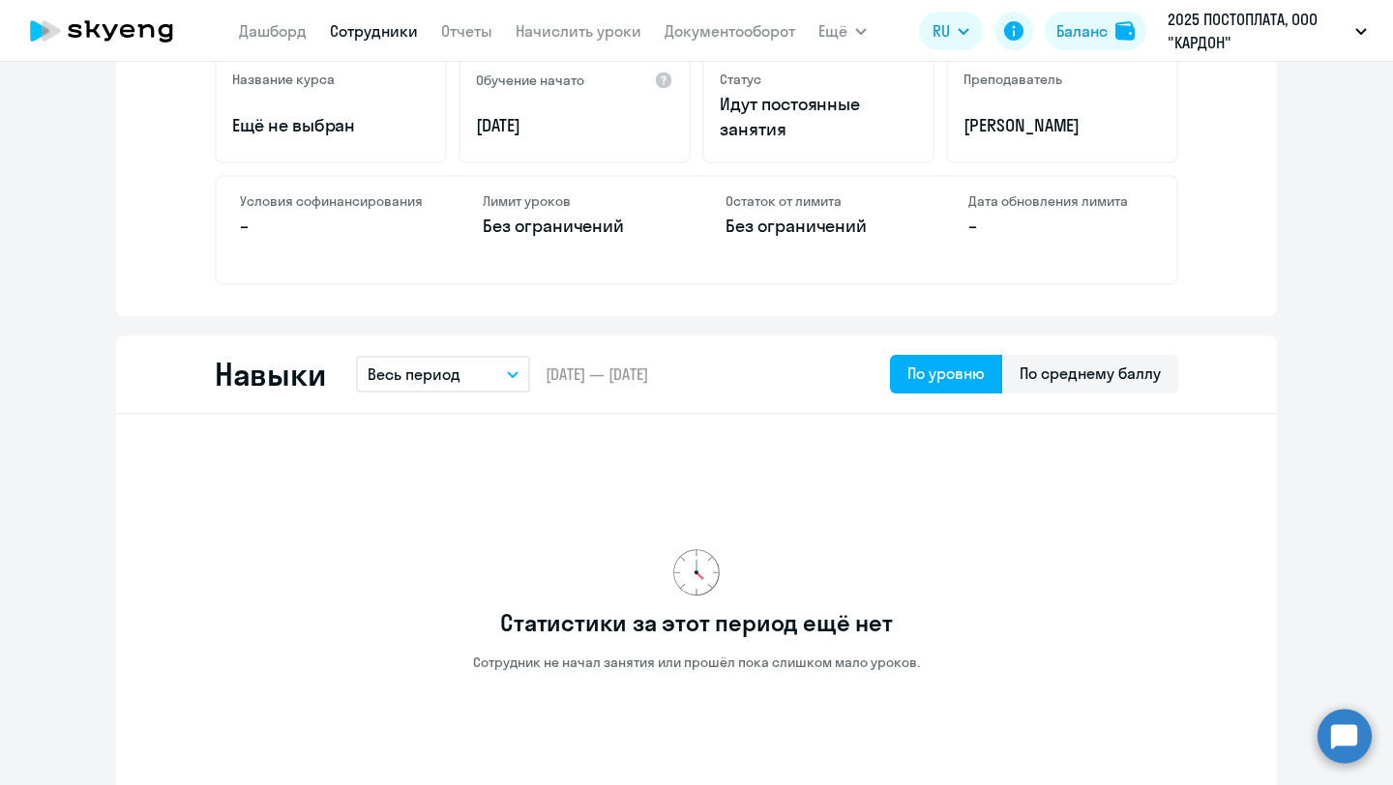
scroll to position [672, 0]
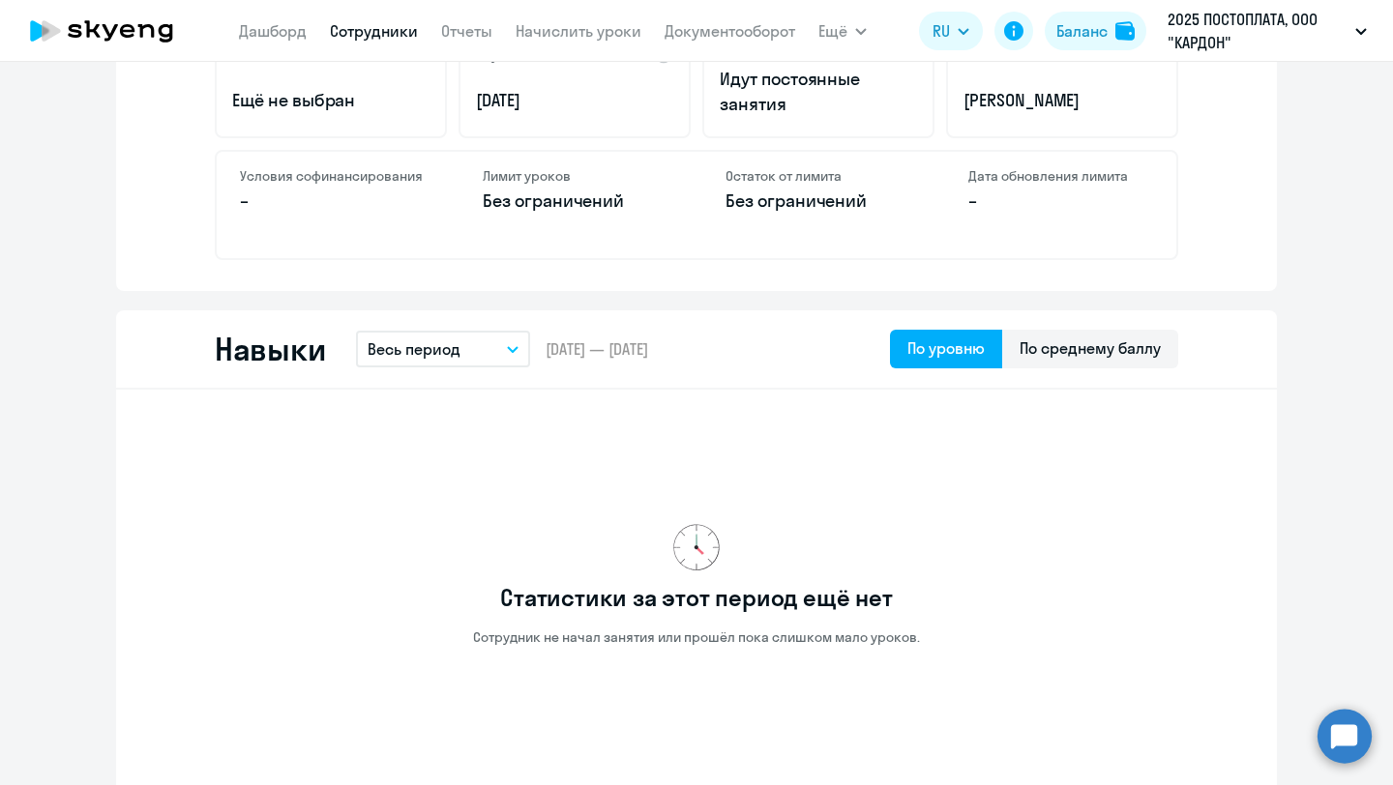
click at [501, 350] on button "Весь период" at bounding box center [443, 349] width 174 height 37
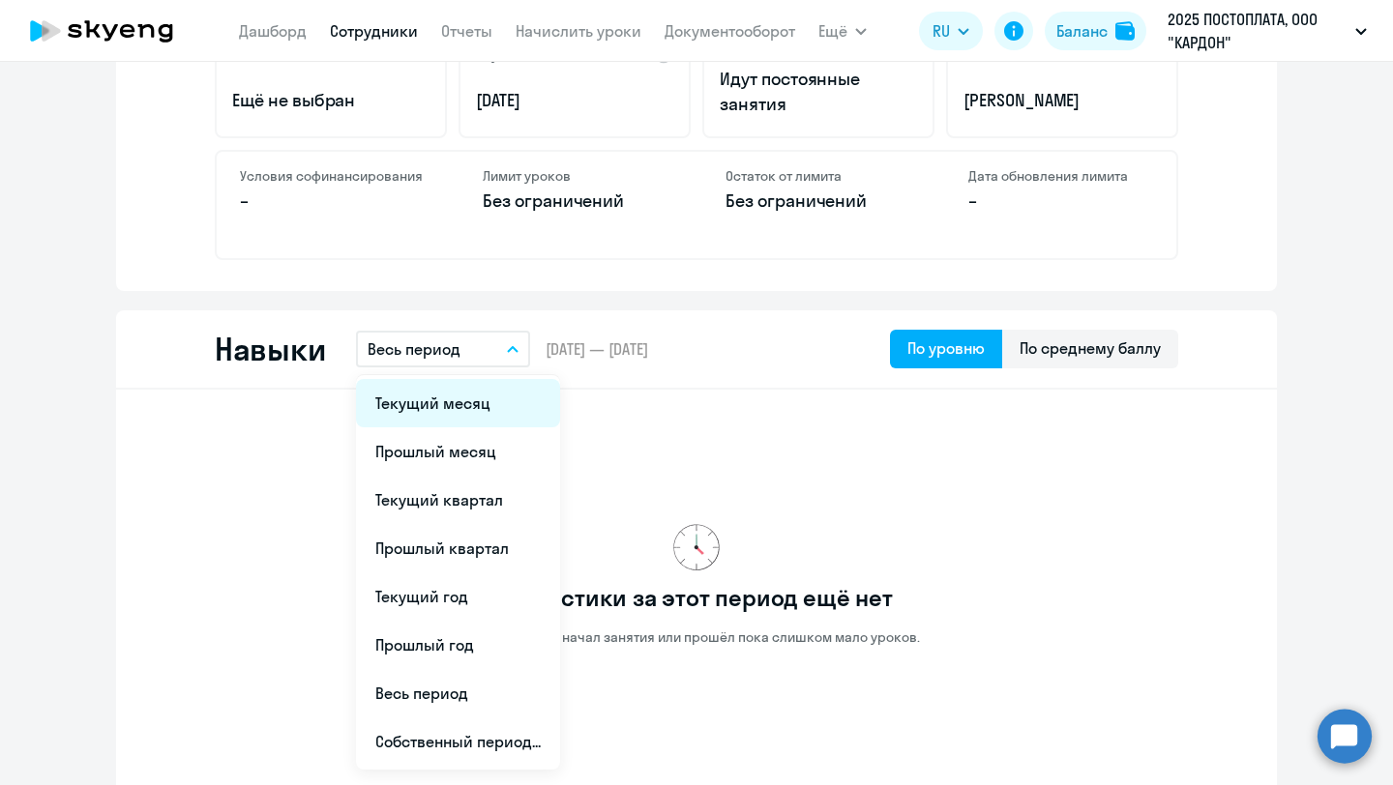
click at [484, 409] on li "Текущий месяц" at bounding box center [458, 403] width 204 height 48
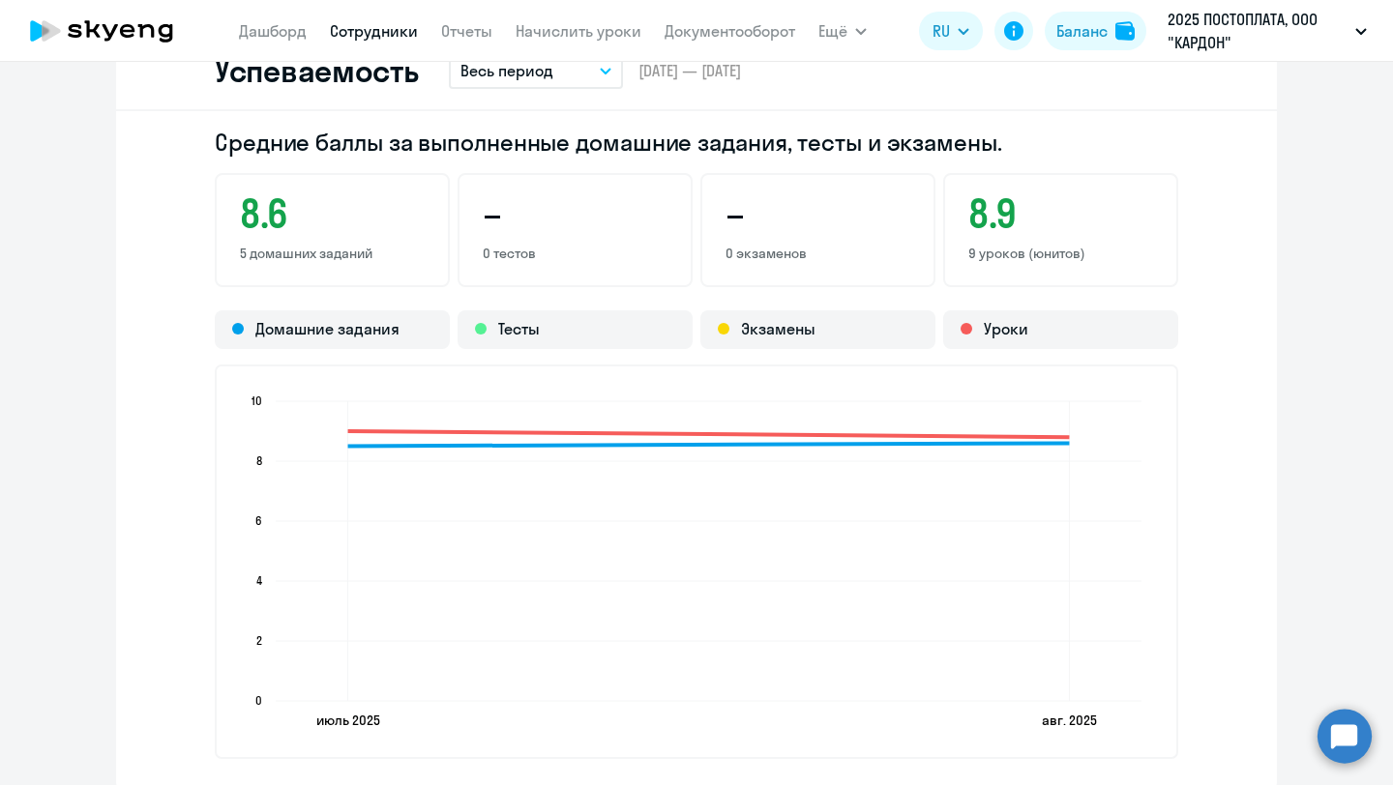
scroll to position [1458, 0]
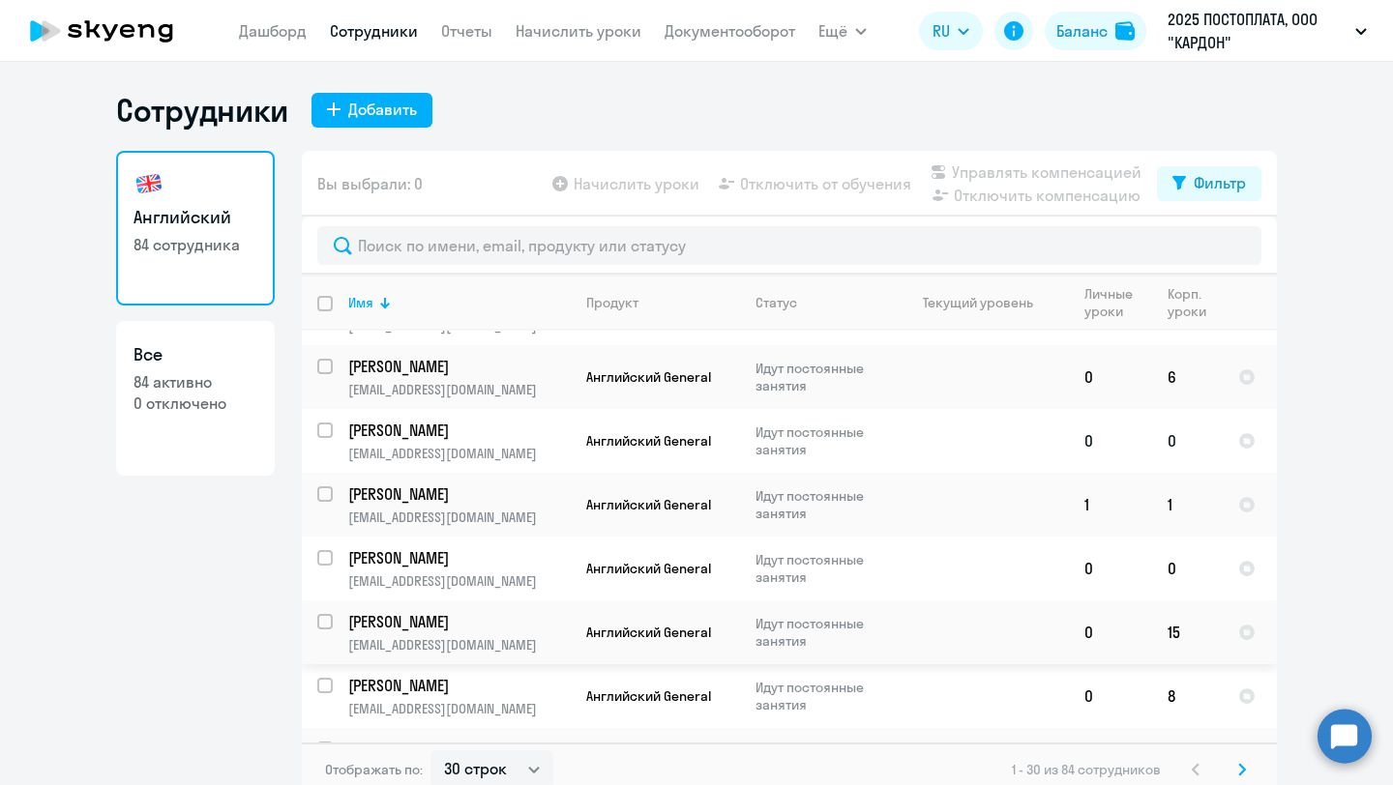
scroll to position [12, 0]
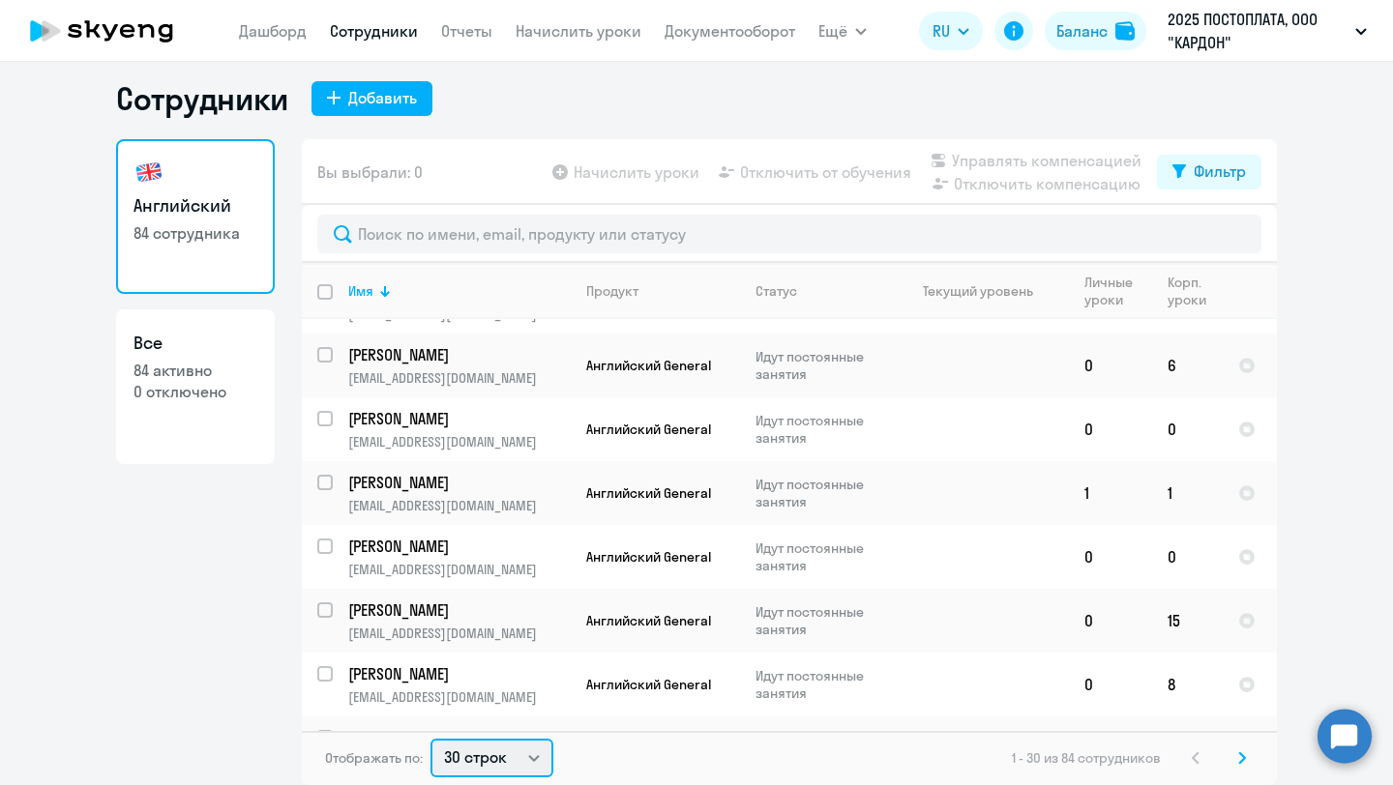
click at [530, 759] on select "30 строк 50 строк 100 строк" at bounding box center [491, 758] width 123 height 39
select select "100"
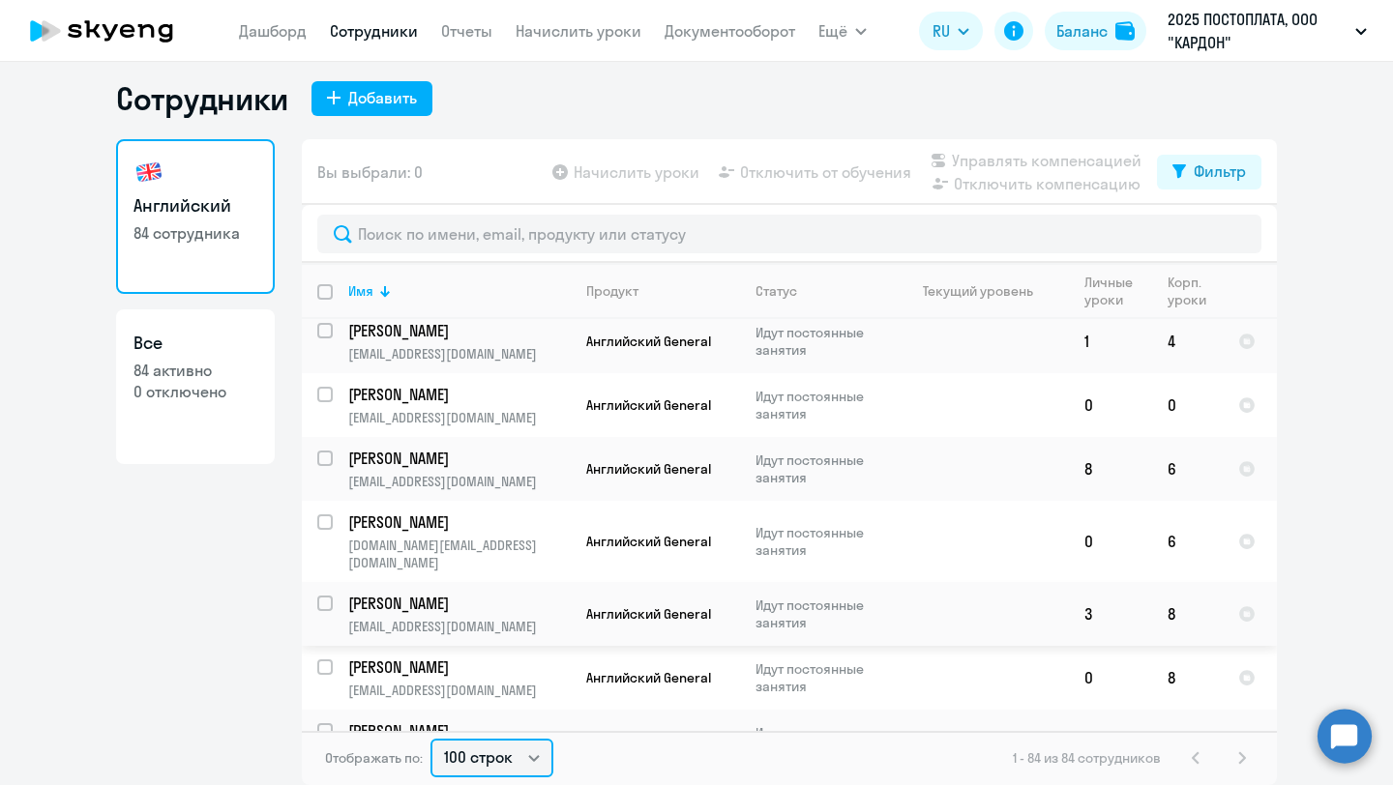
scroll to position [2020, 0]
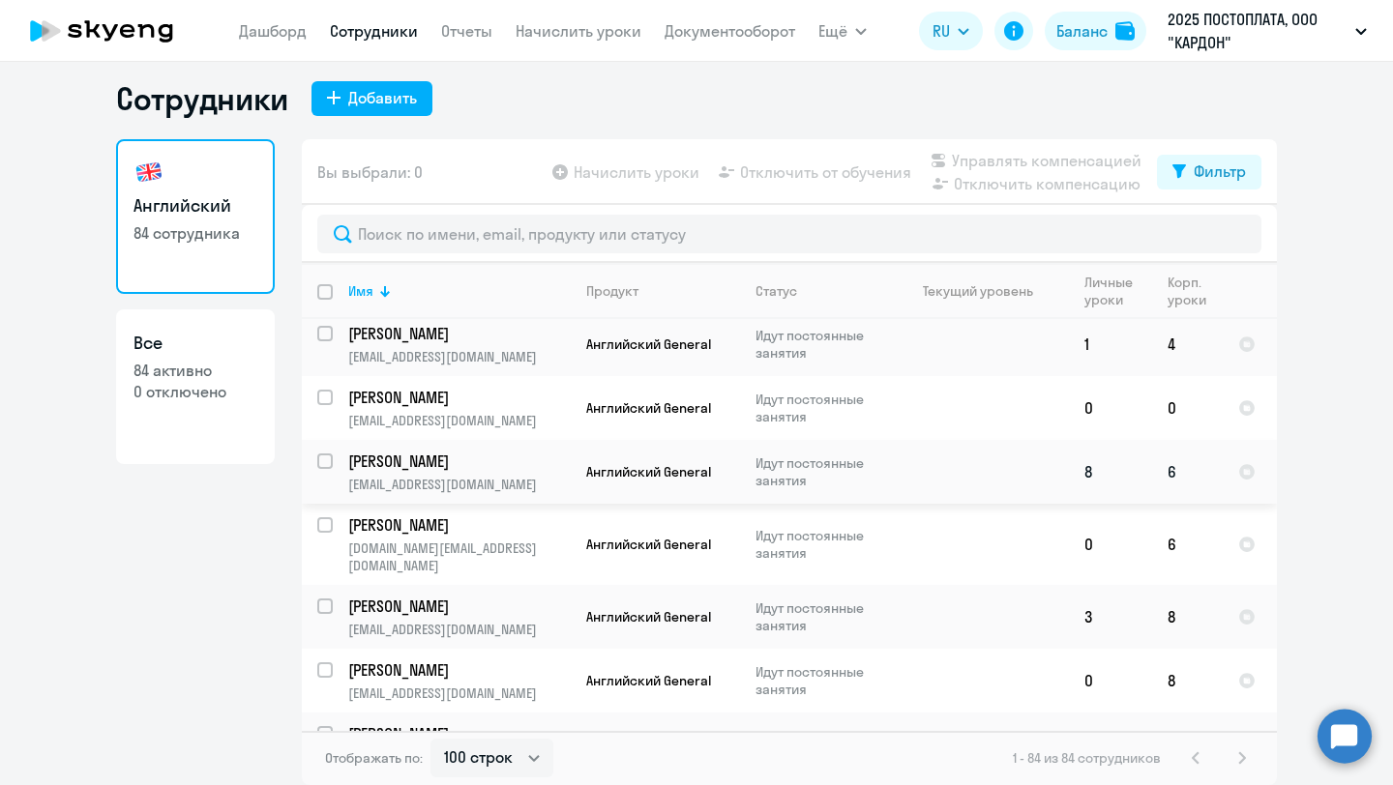
click at [1039, 440] on td at bounding box center [979, 472] width 180 height 64
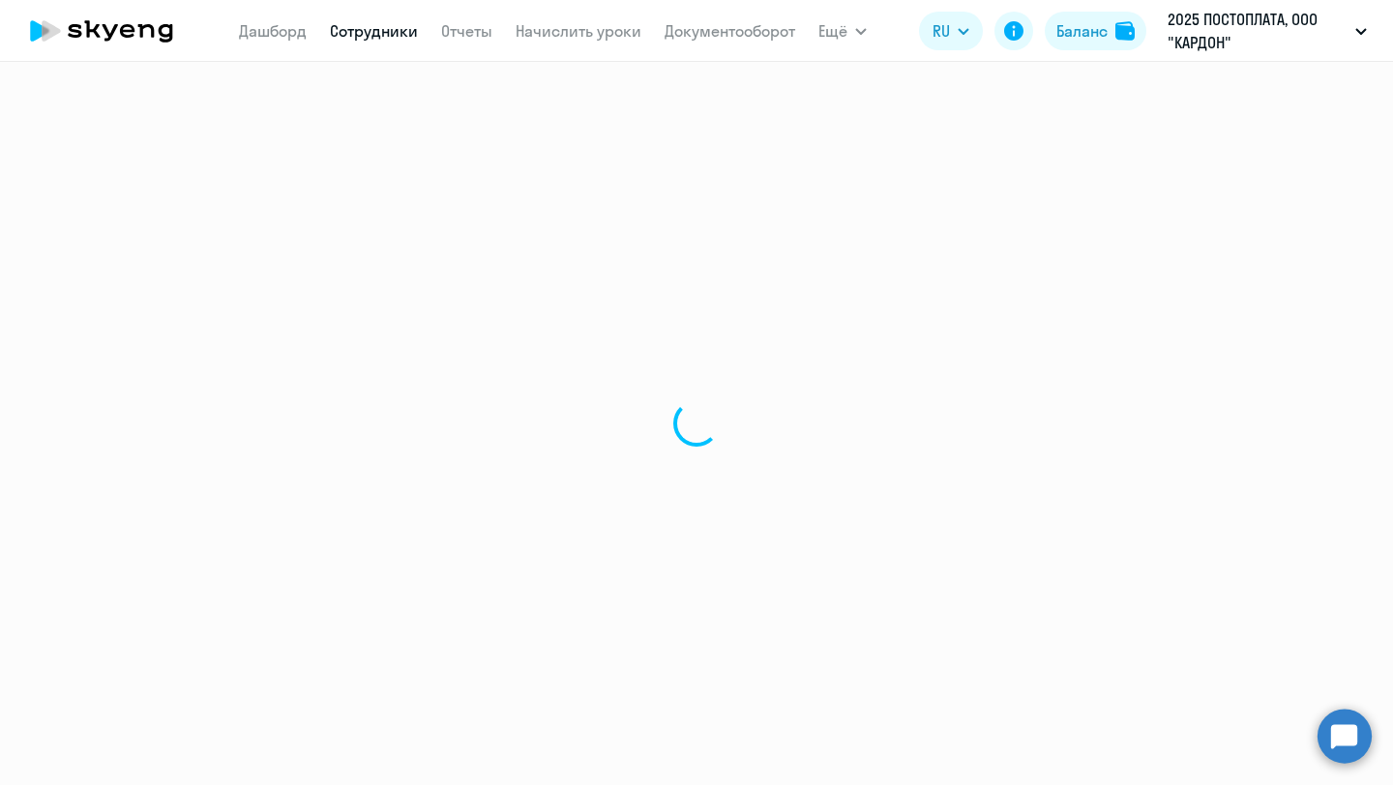
select select "english"
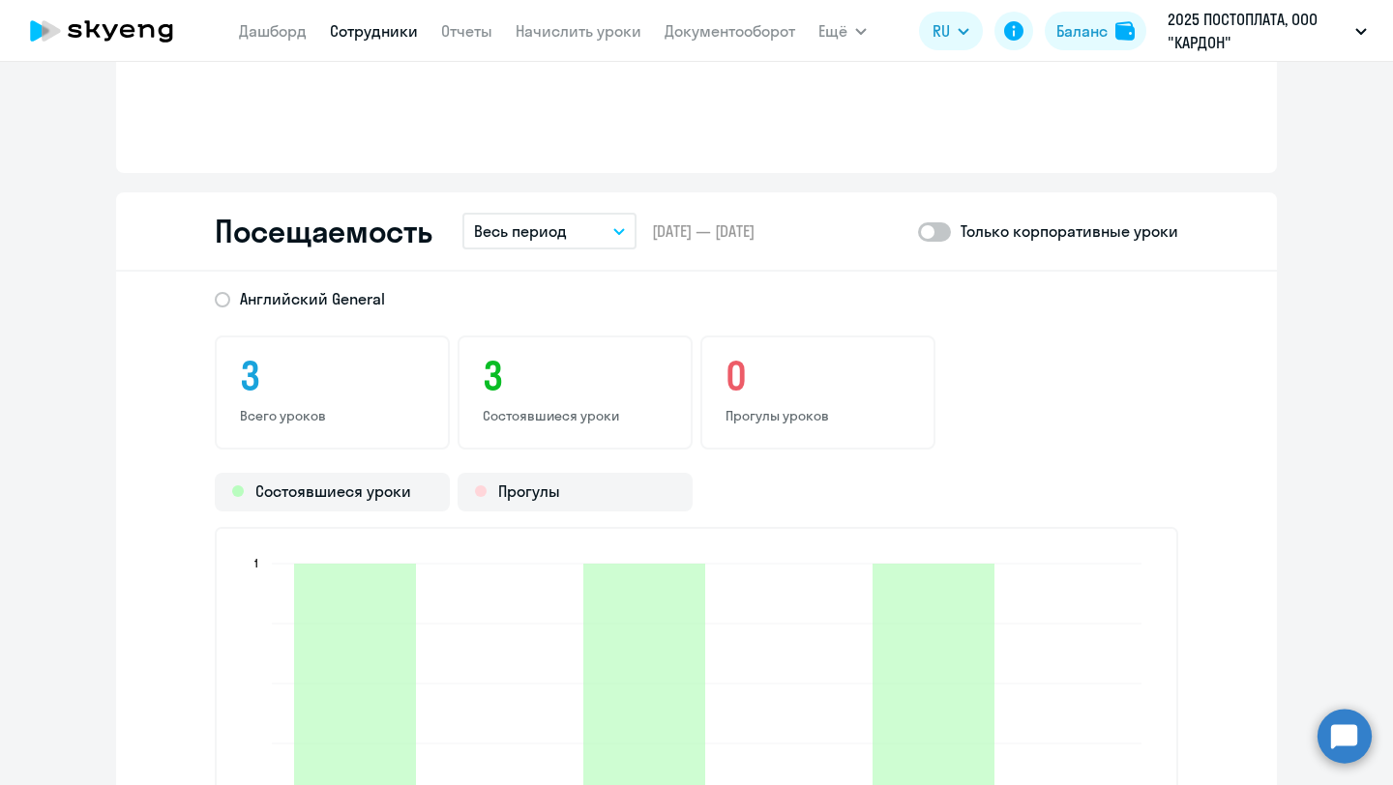
scroll to position [1883, 0]
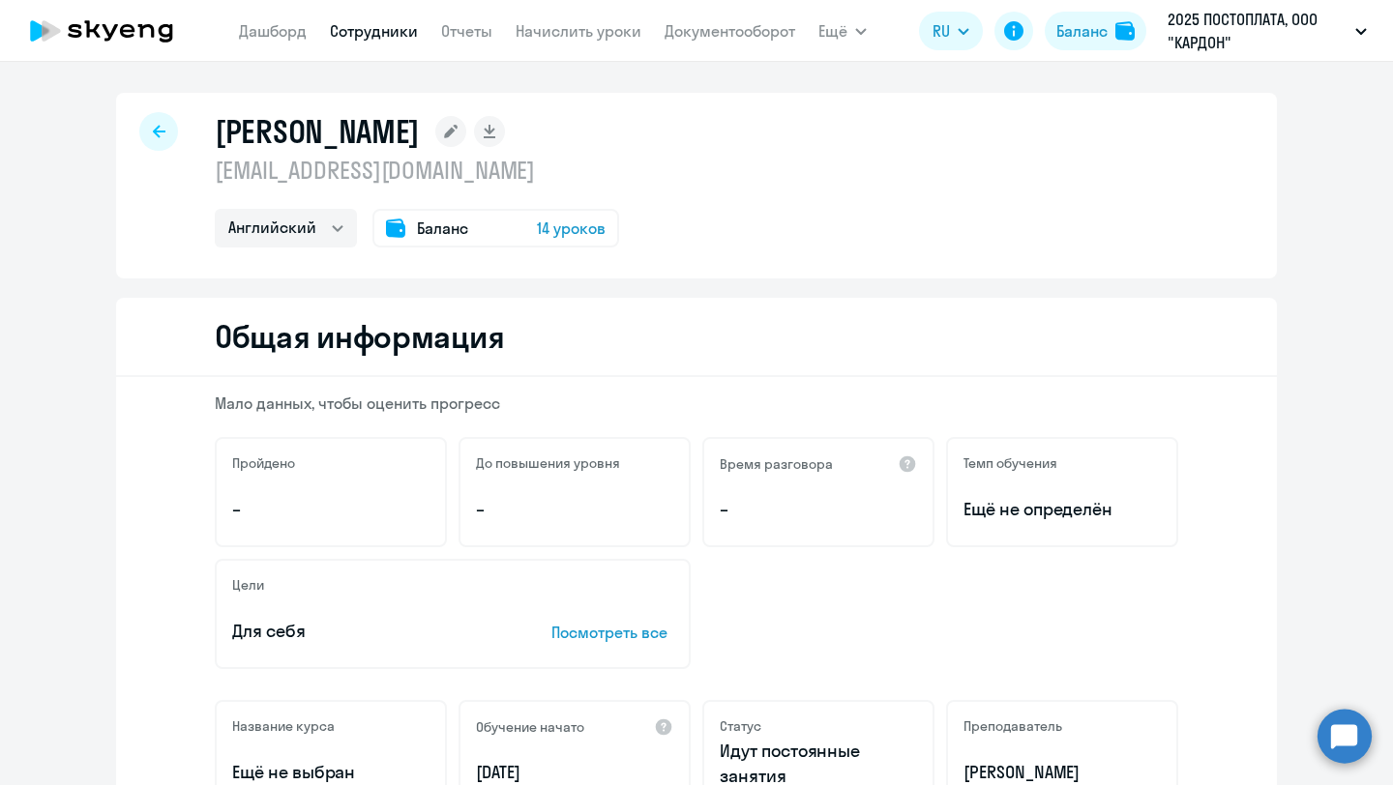
select select "30"
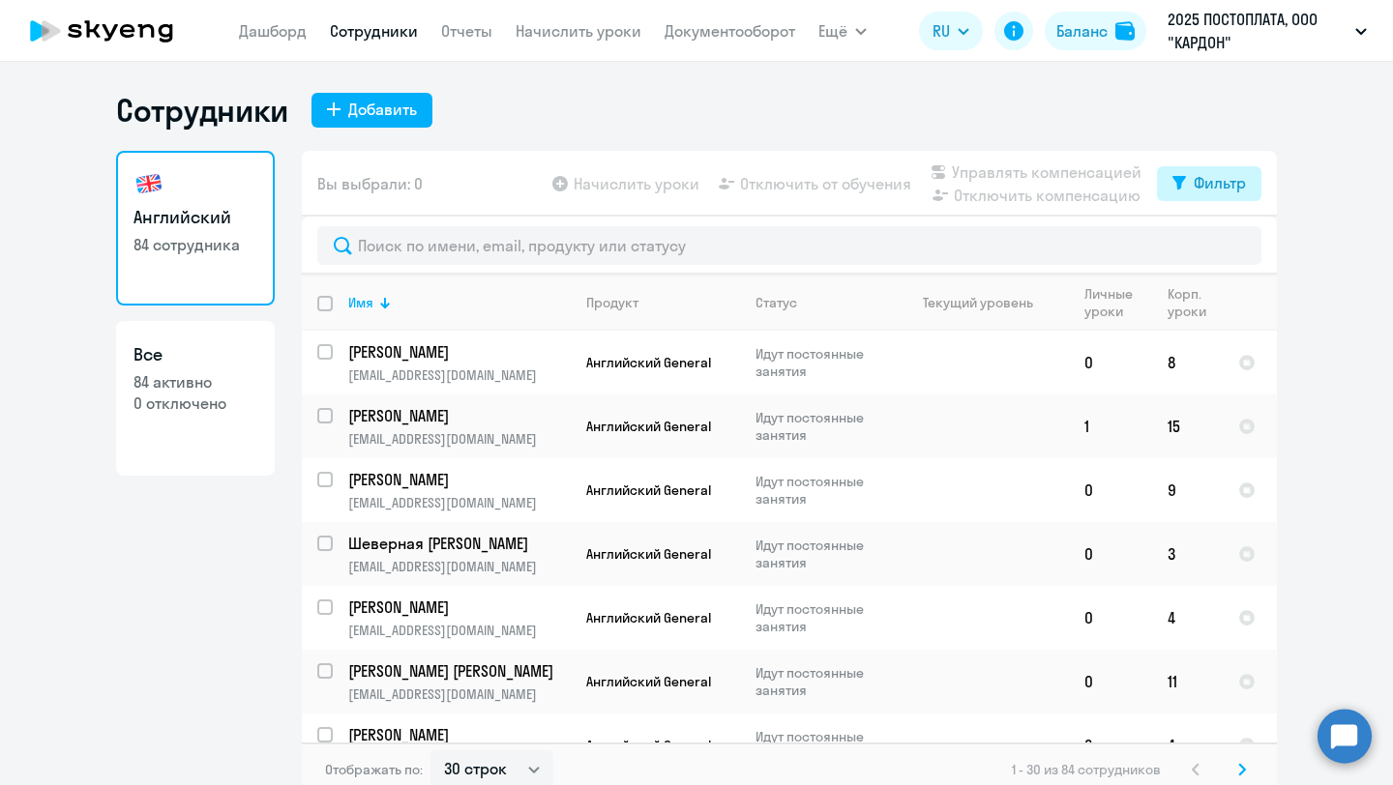
click at [1196, 190] on div "Фильтр" at bounding box center [1219, 182] width 52 height 23
click at [1331, 207] on ng-component "Сотрудники Добавить Английский 84 сотрудника Все 84 активно 0 отключено Вы выбр…" at bounding box center [696, 444] width 1393 height 706
click at [186, 400] on p "0 отключено" at bounding box center [195, 403] width 124 height 21
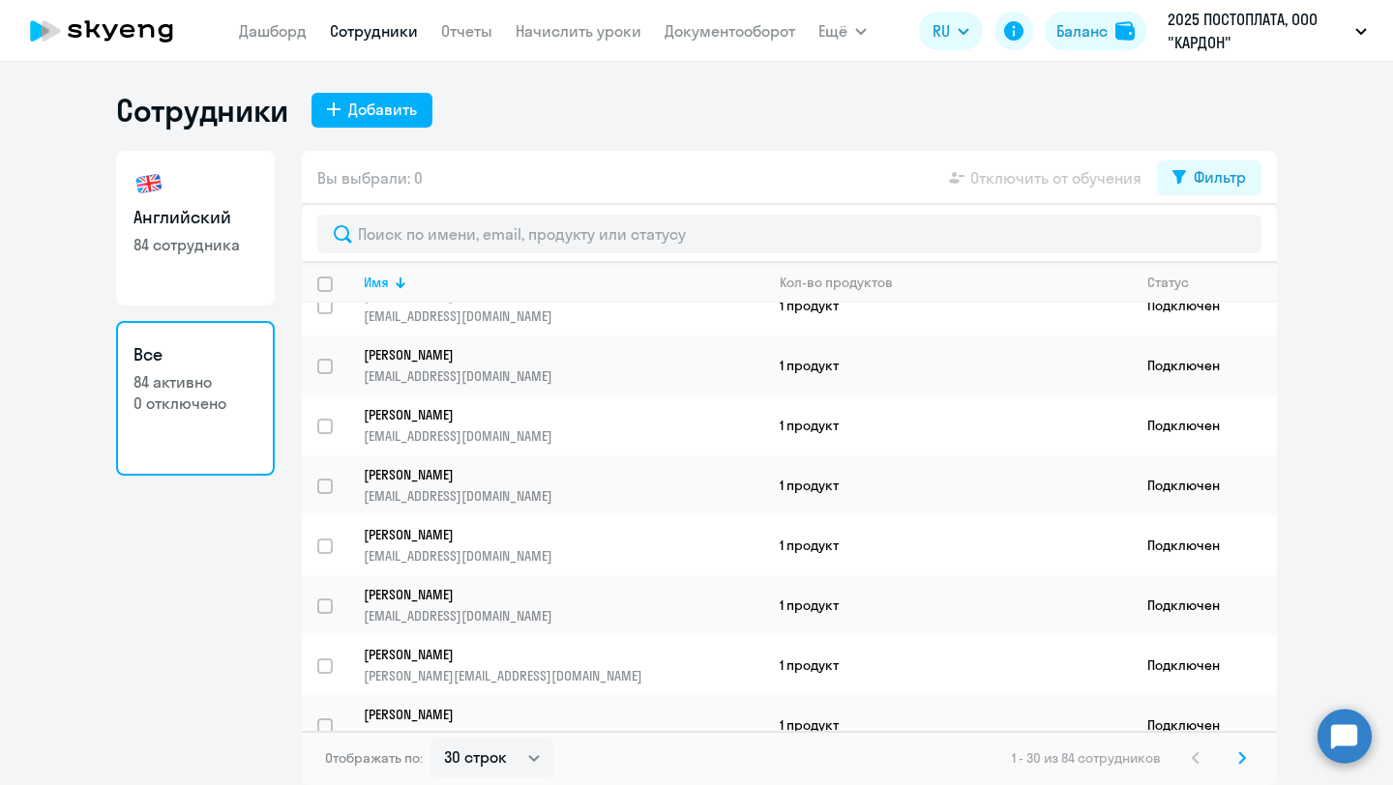
scroll to position [1340, 0]
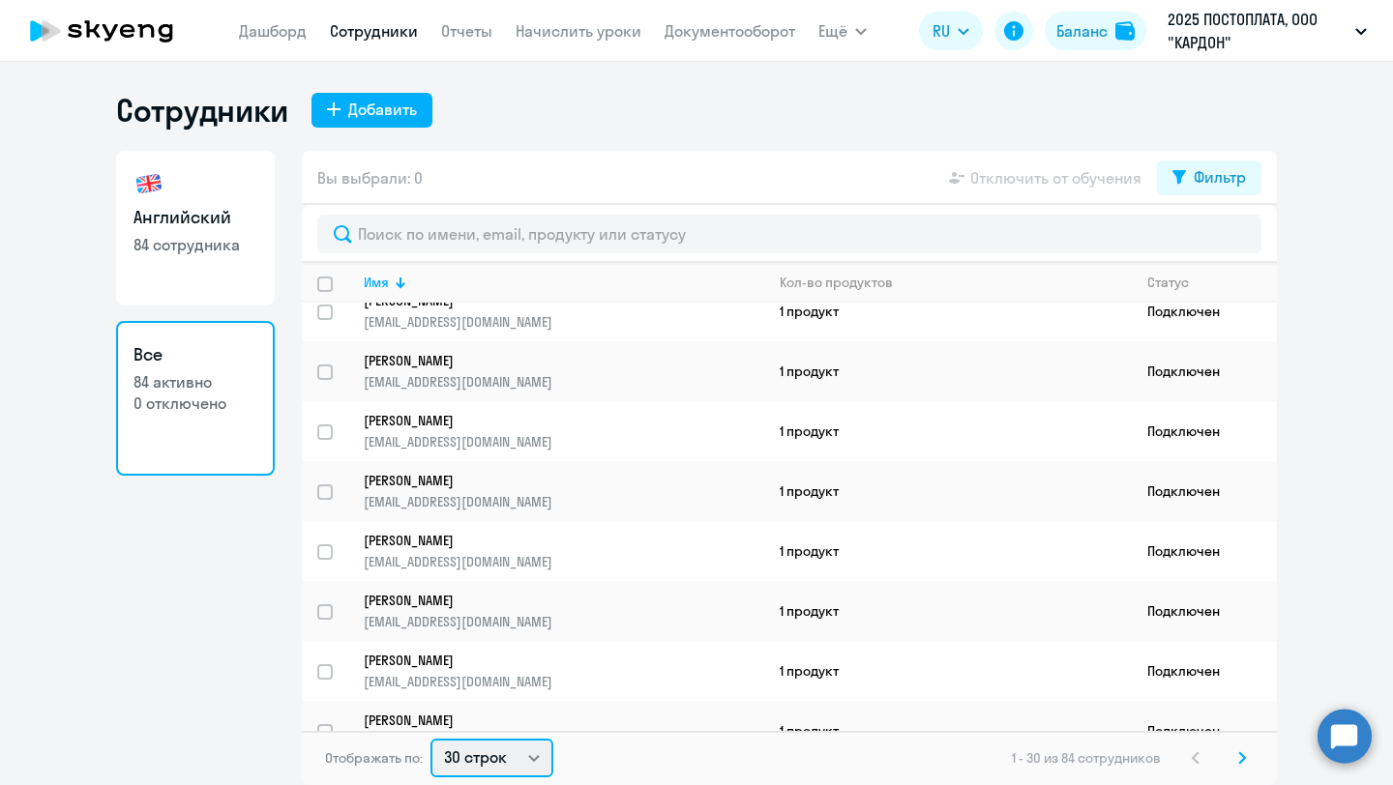
click at [482, 761] on select "30 строк 50 строк 100 строк" at bounding box center [491, 758] width 123 height 39
select select "100"
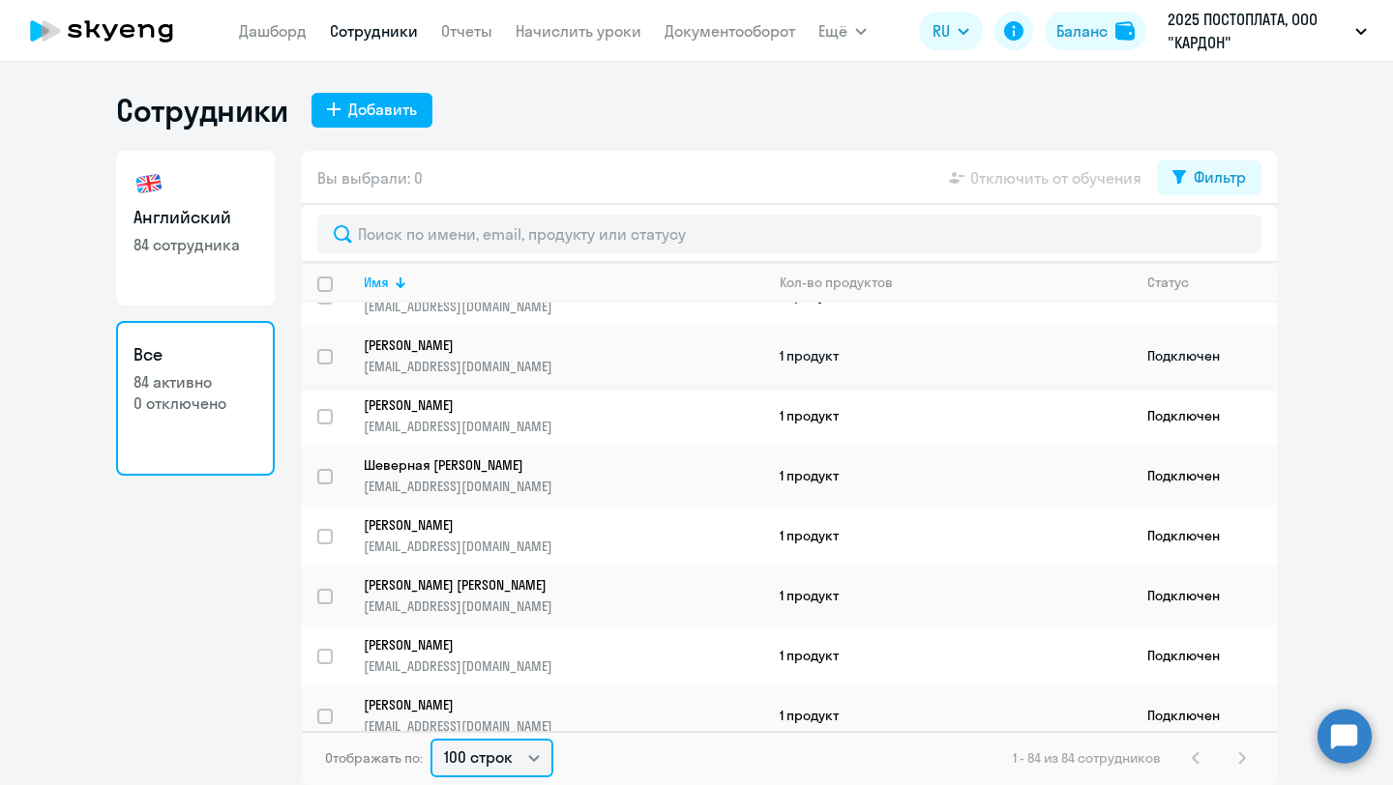
scroll to position [0, 0]
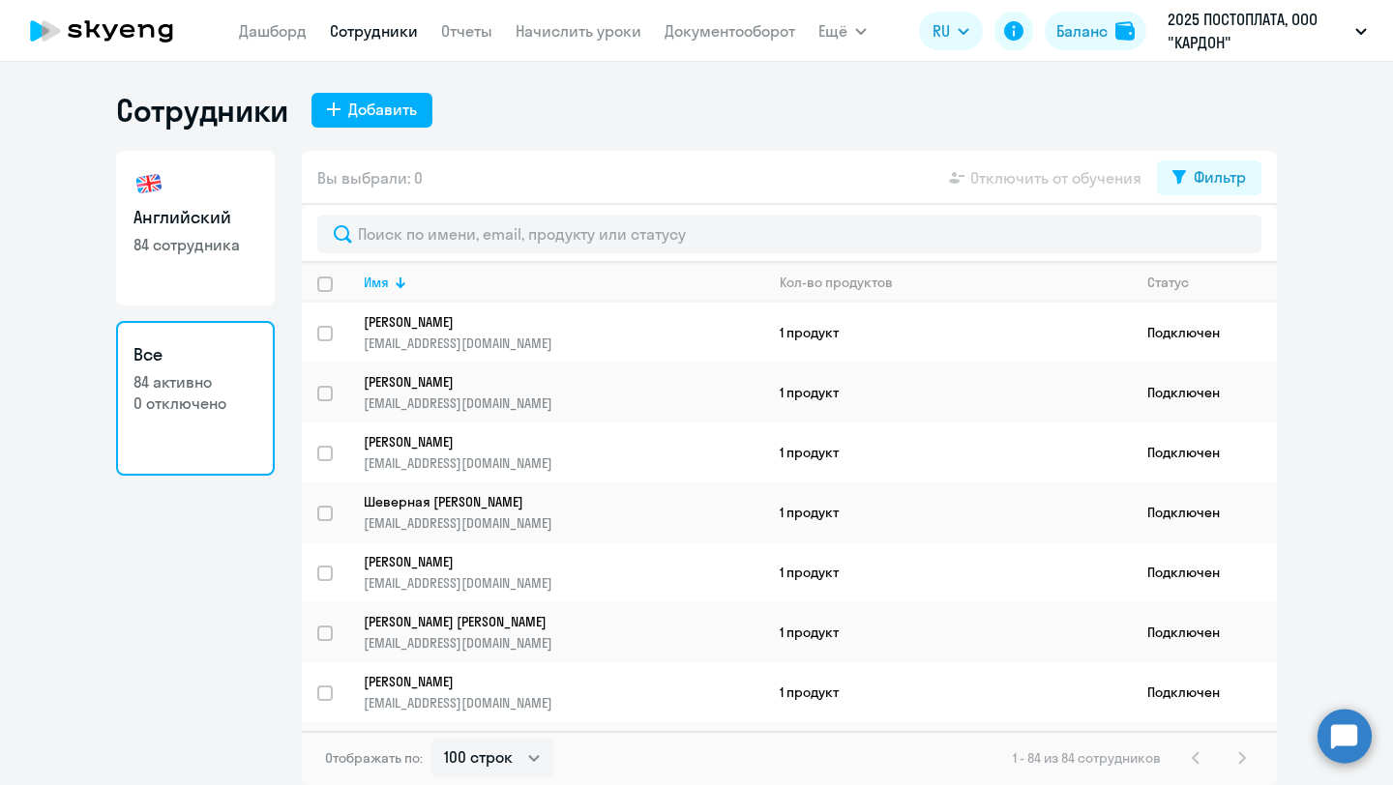
click at [220, 271] on link "Английский 84 сотрудника" at bounding box center [195, 228] width 159 height 155
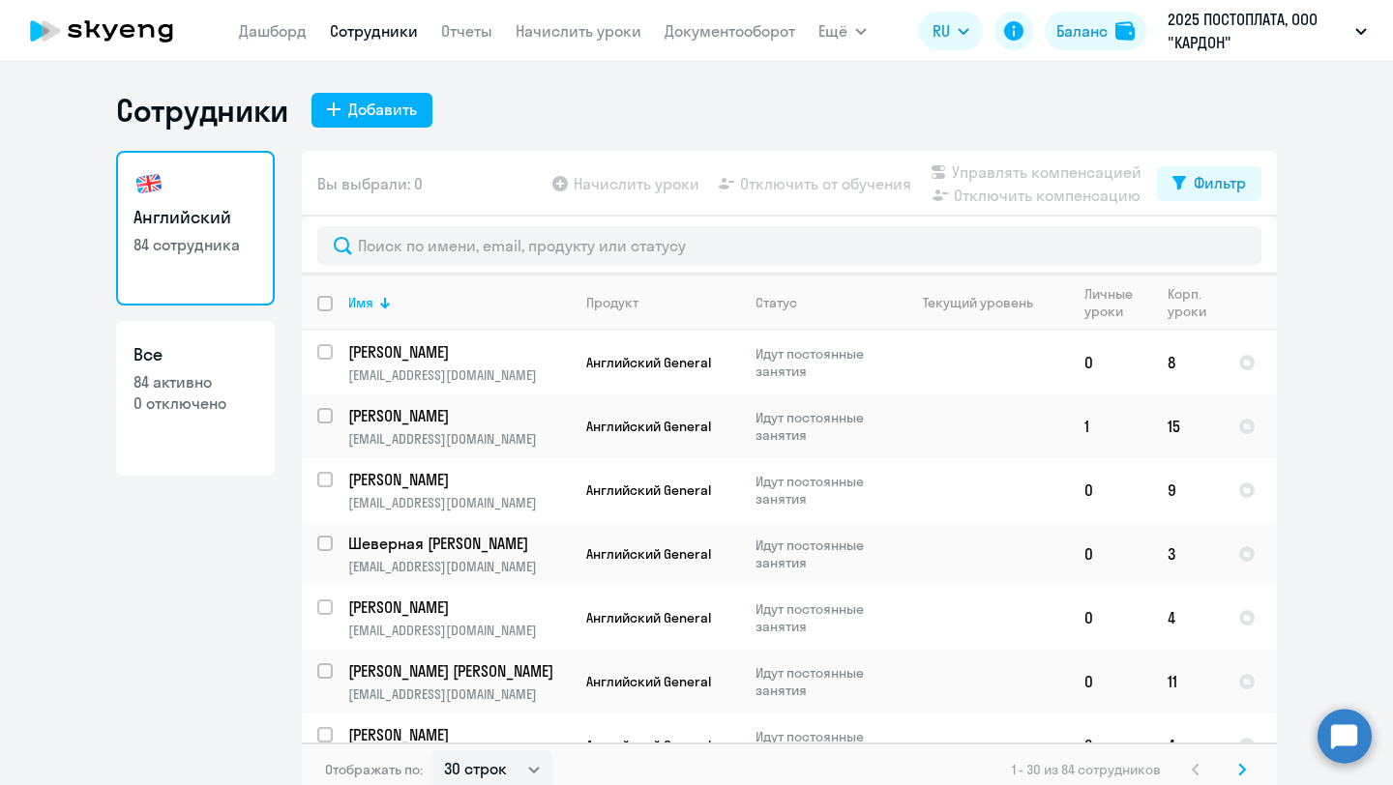
scroll to position [19, 0]
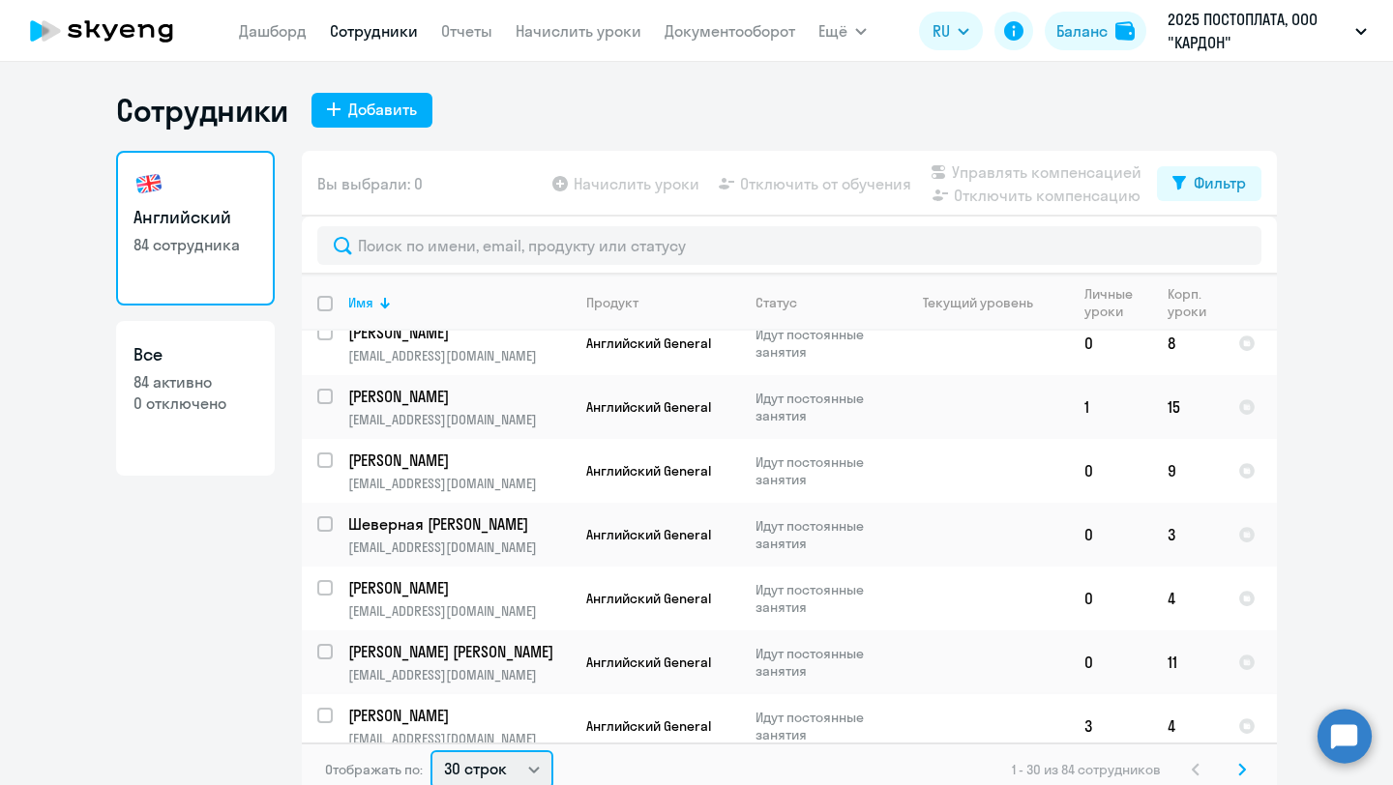
click at [474, 768] on select "30 строк 50 строк 100 строк" at bounding box center [491, 769] width 123 height 39
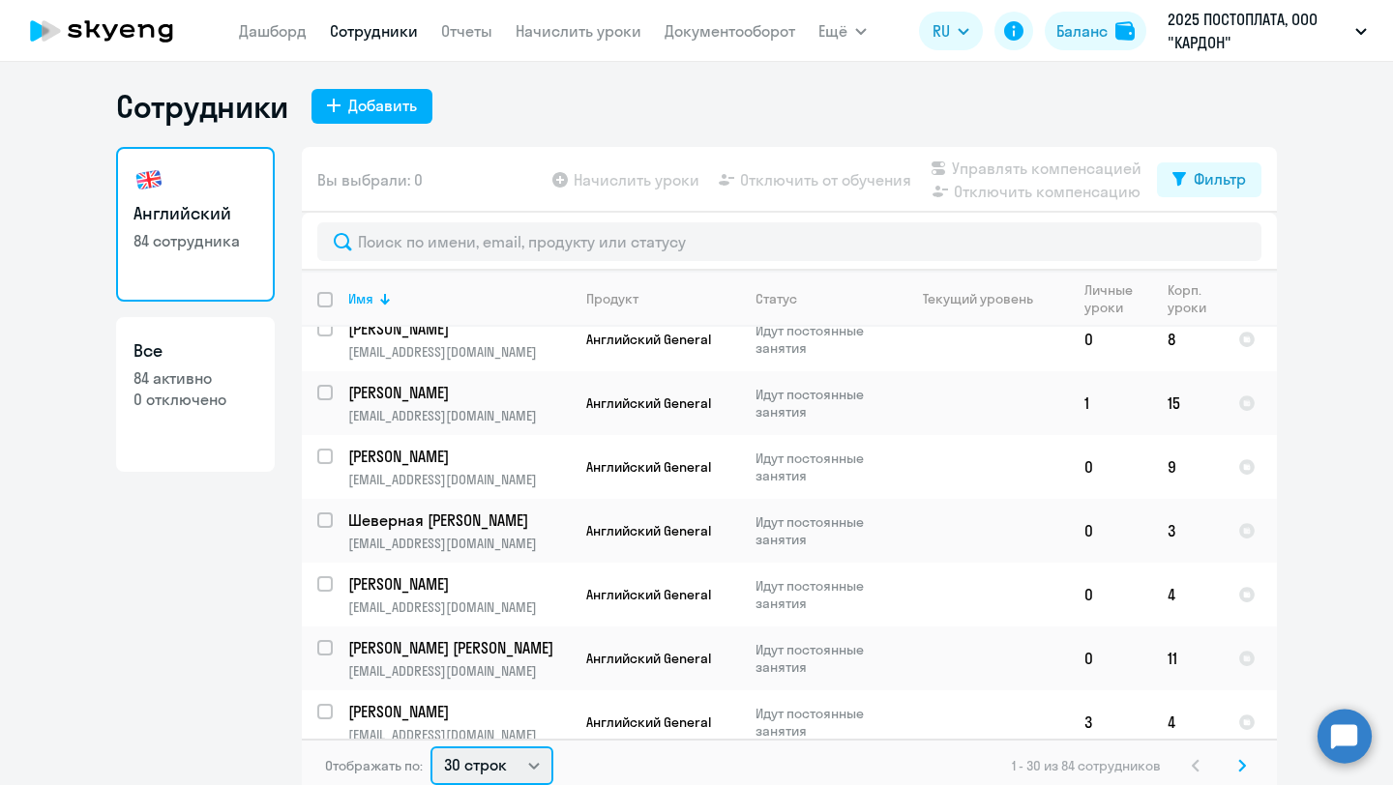
select select "100"
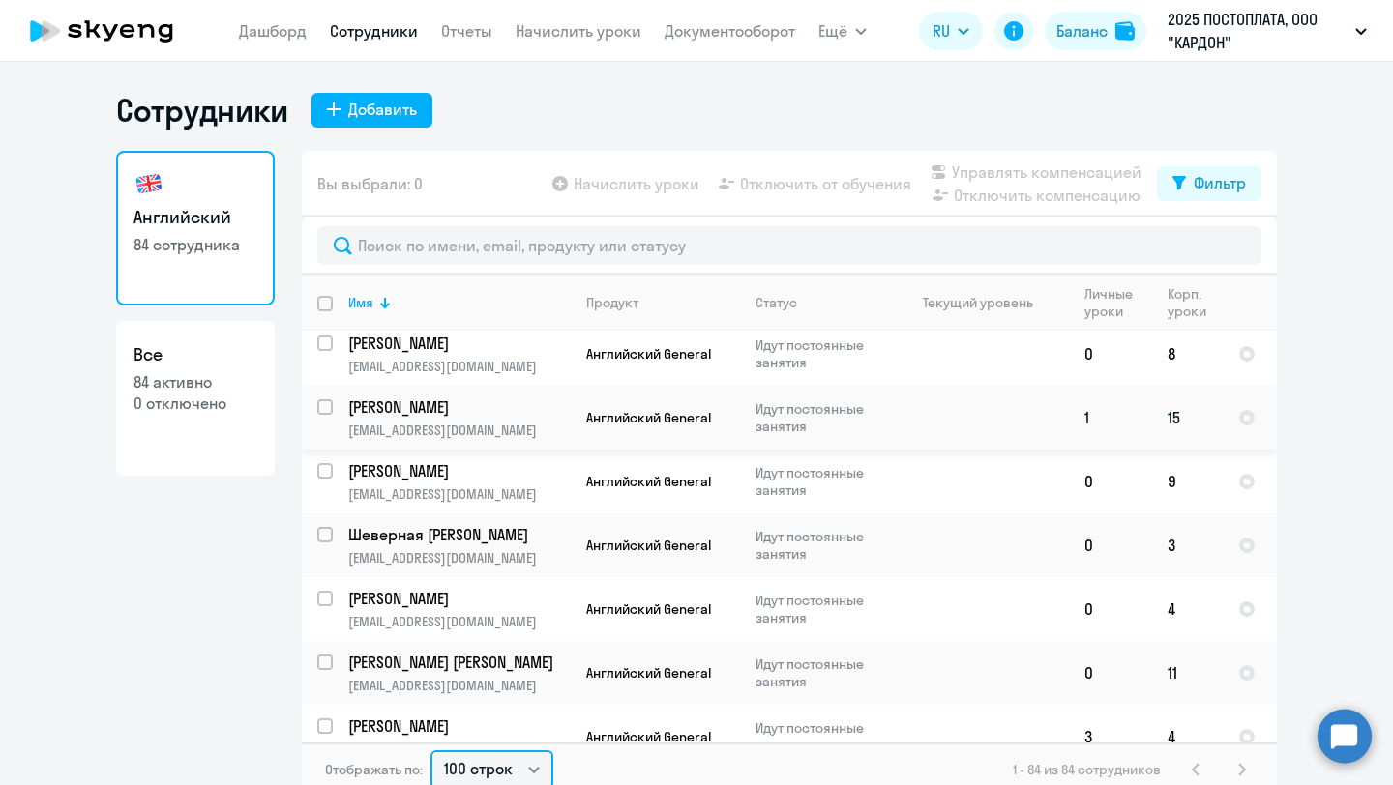
scroll to position [5, 0]
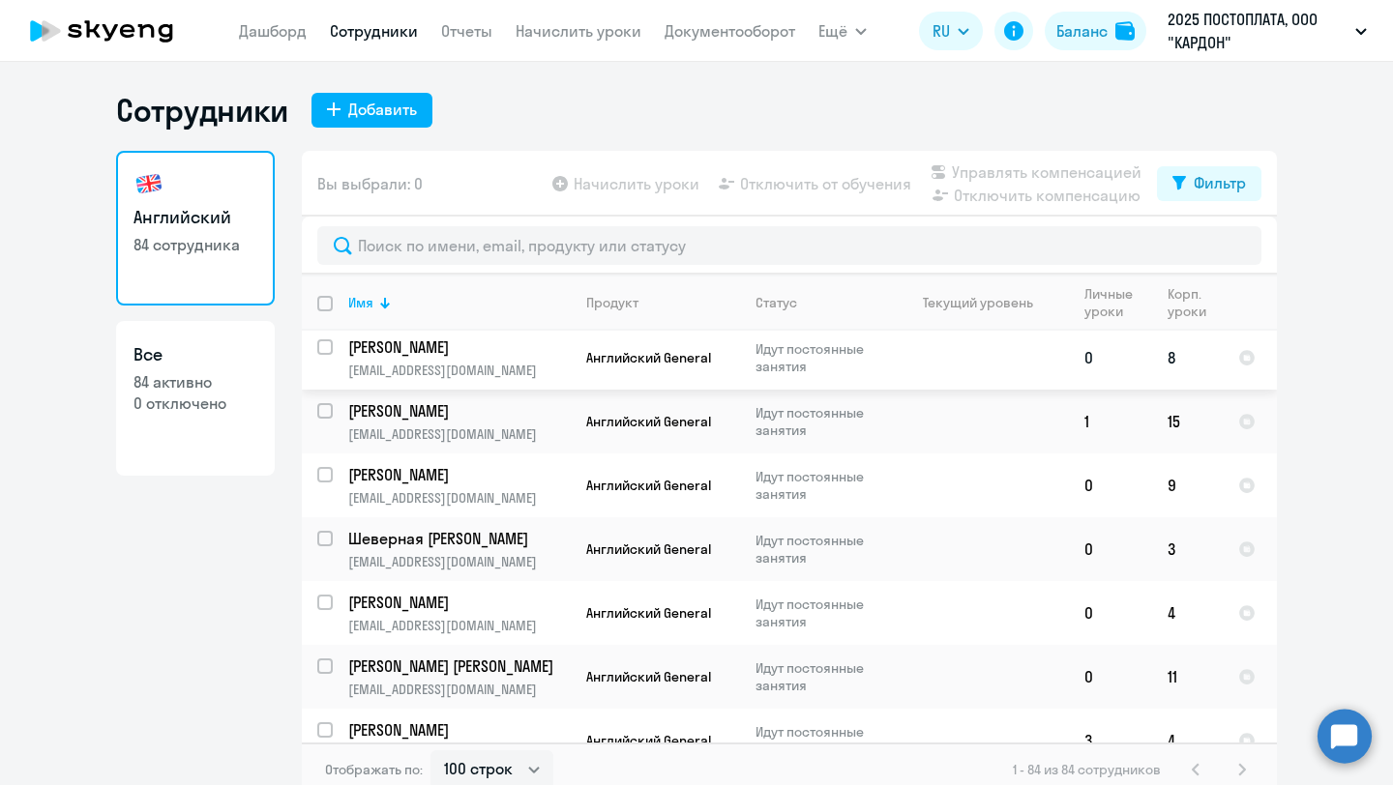
click at [841, 363] on p "Идут постоянные занятия" at bounding box center [821, 357] width 132 height 35
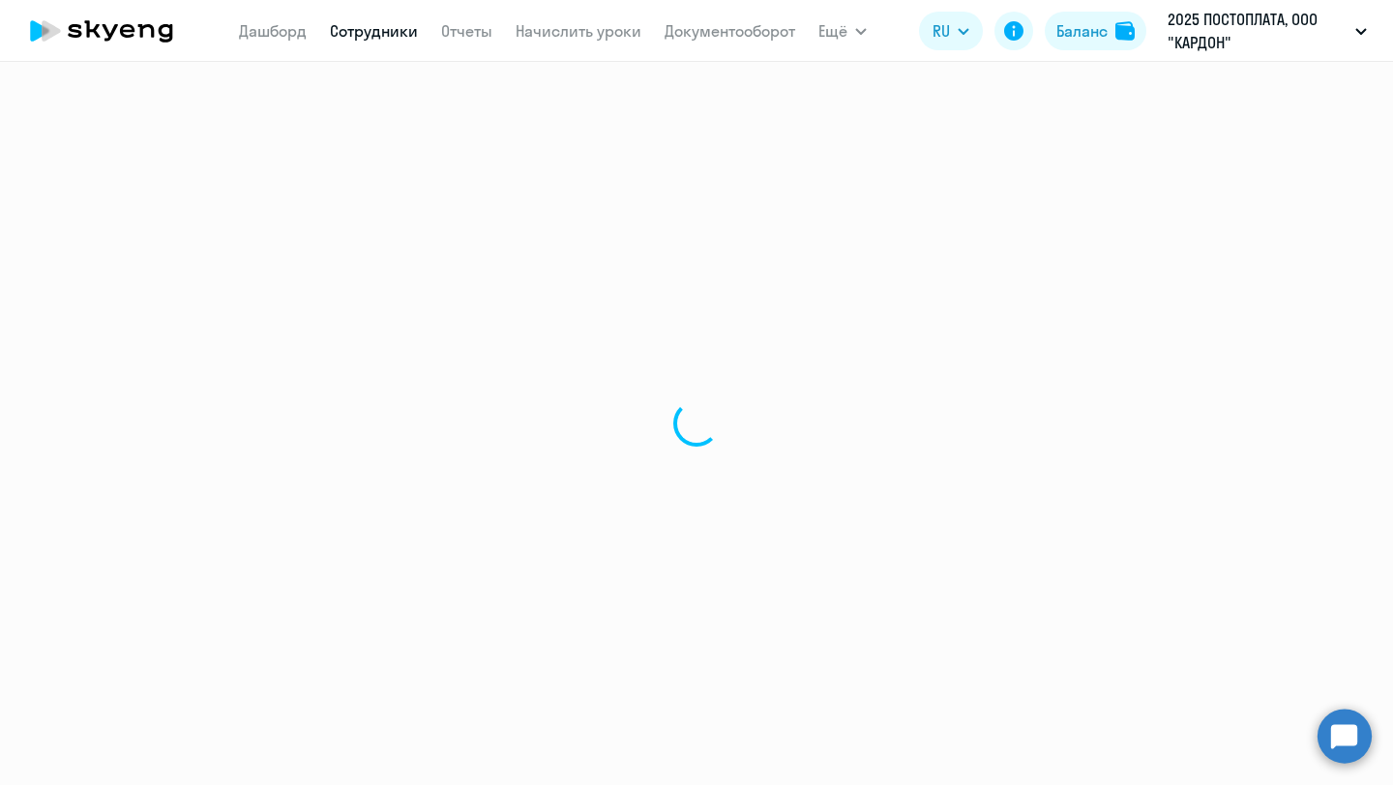
select select "english"
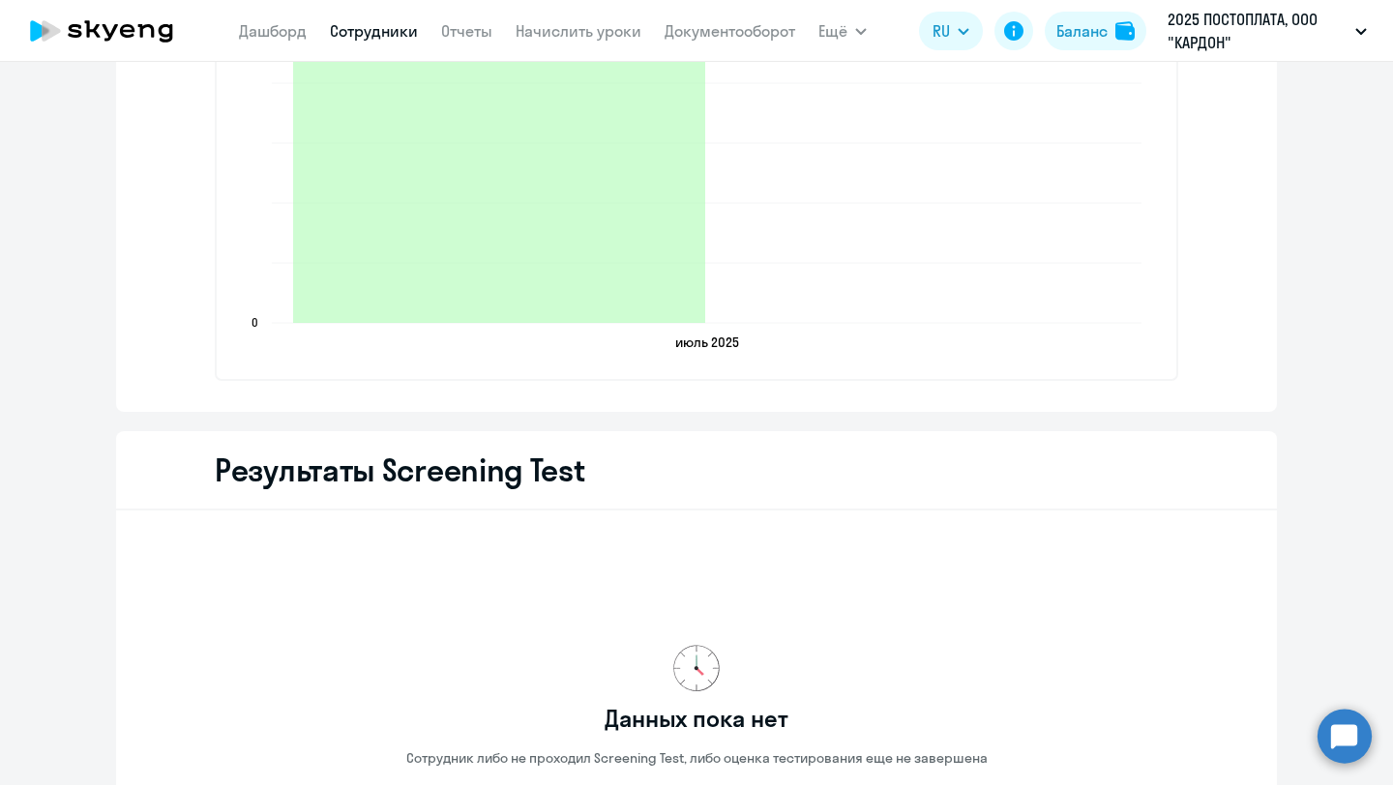
scroll to position [2615, 0]
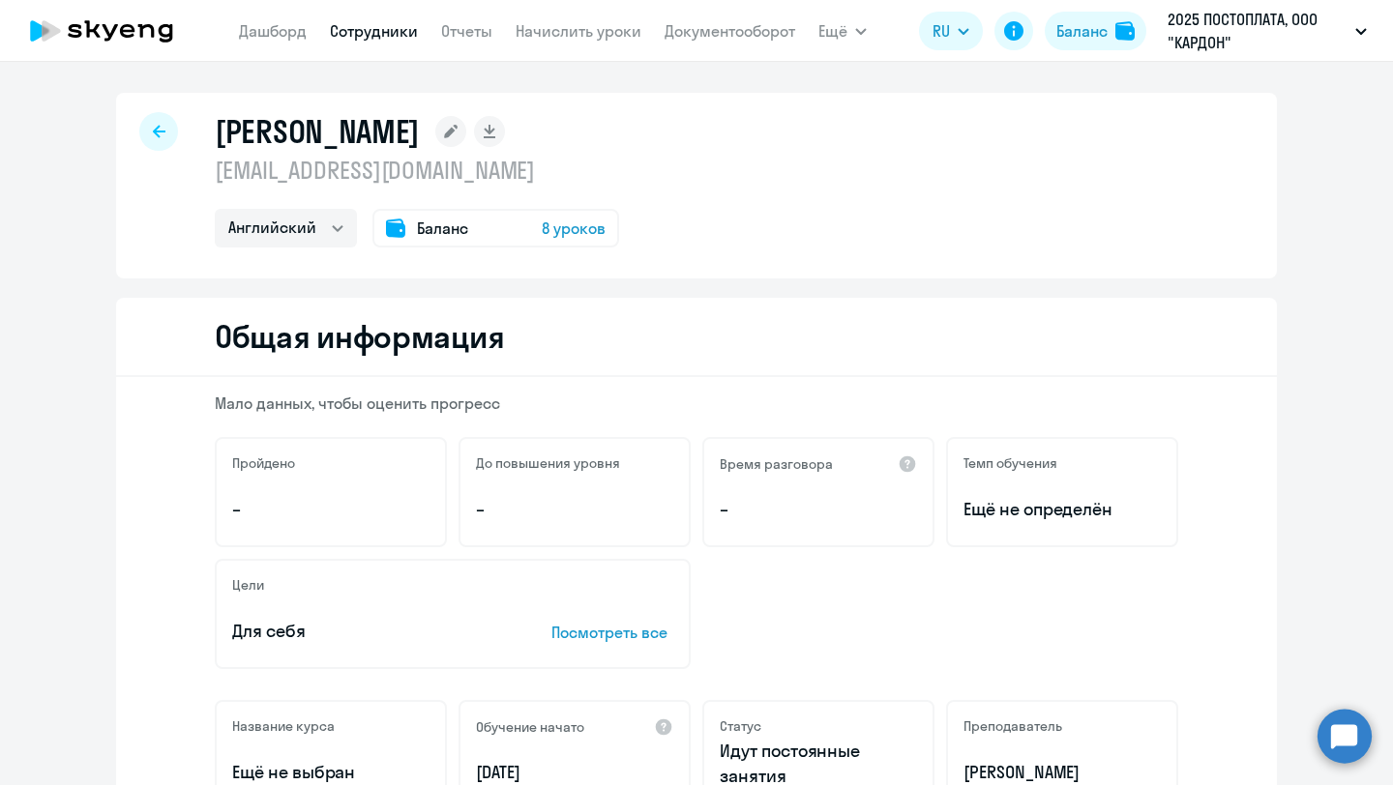
select select "30"
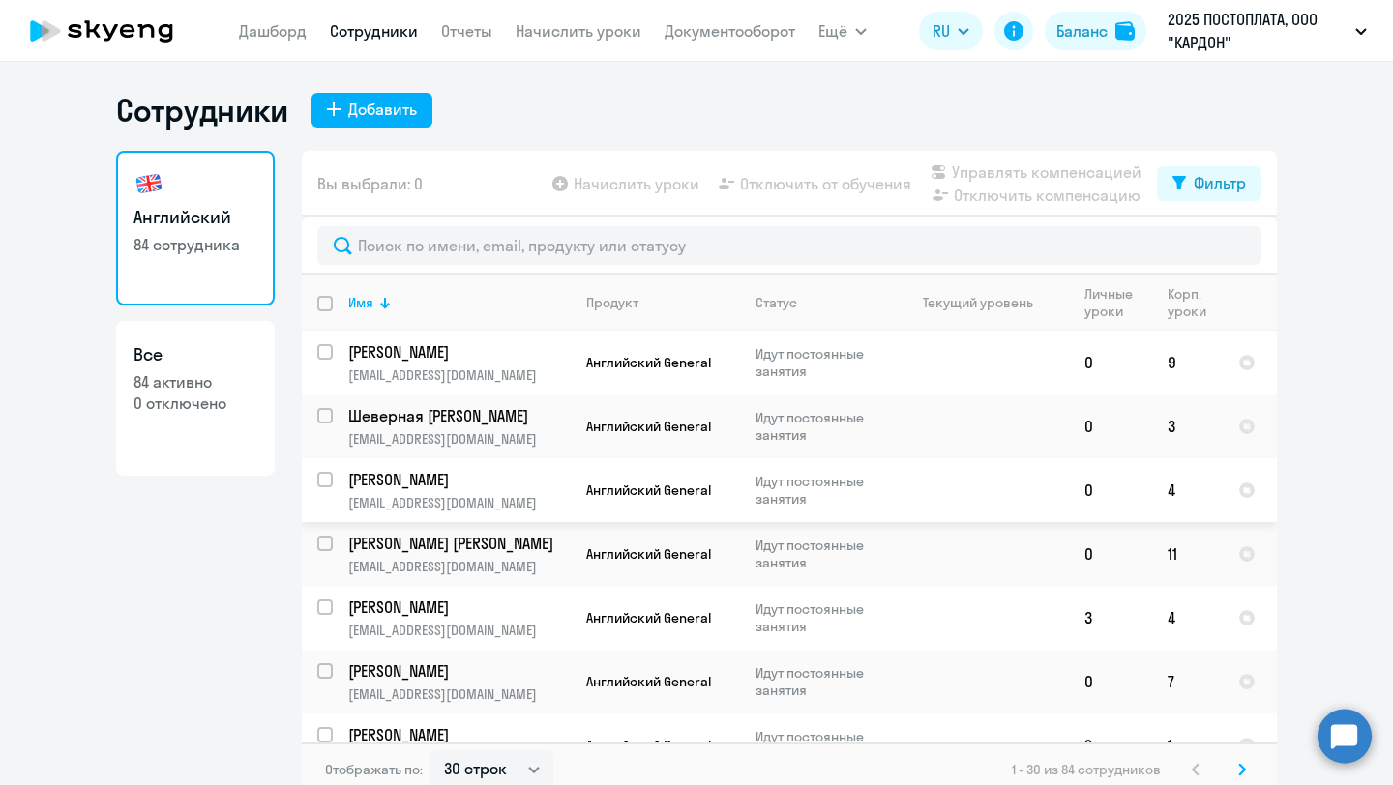
scroll to position [101, 0]
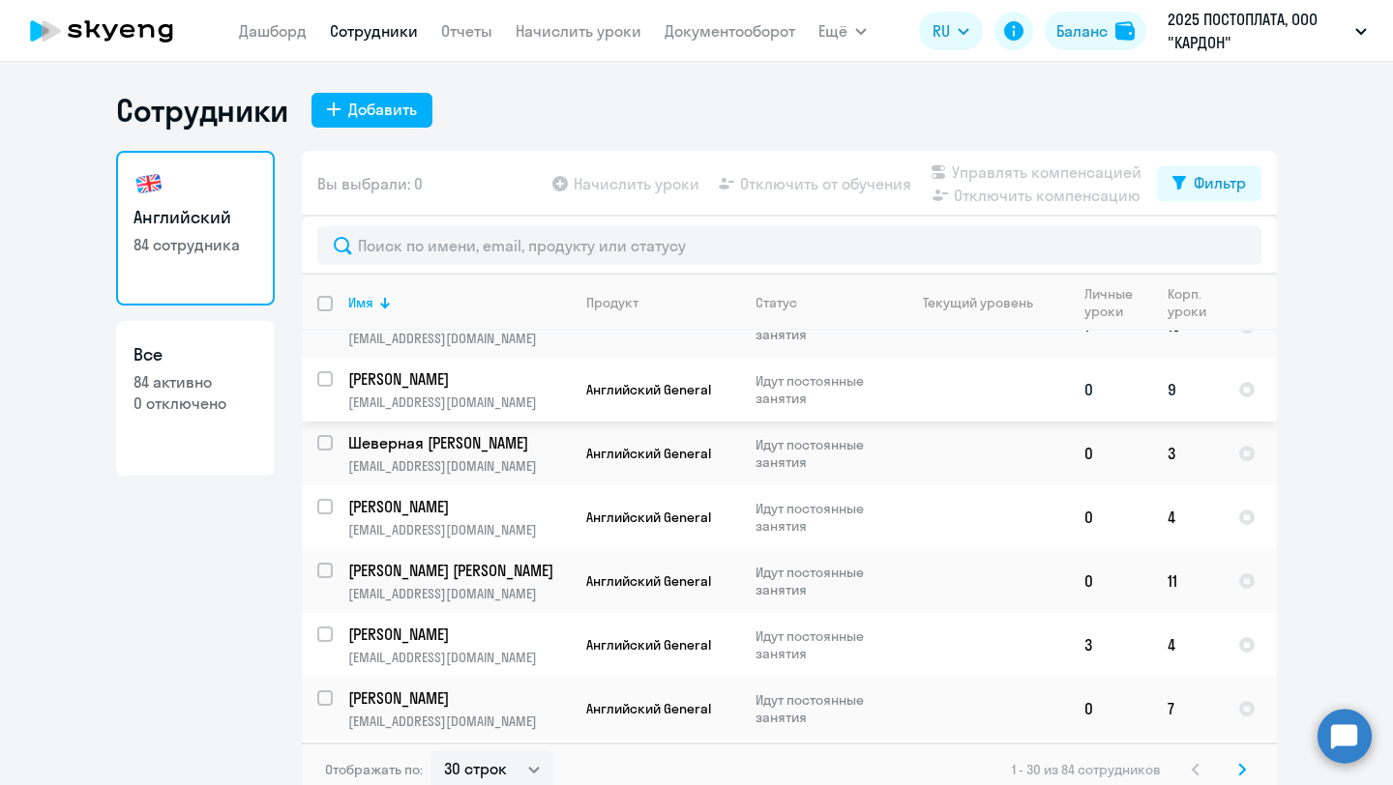
click at [896, 378] on td at bounding box center [979, 390] width 180 height 64
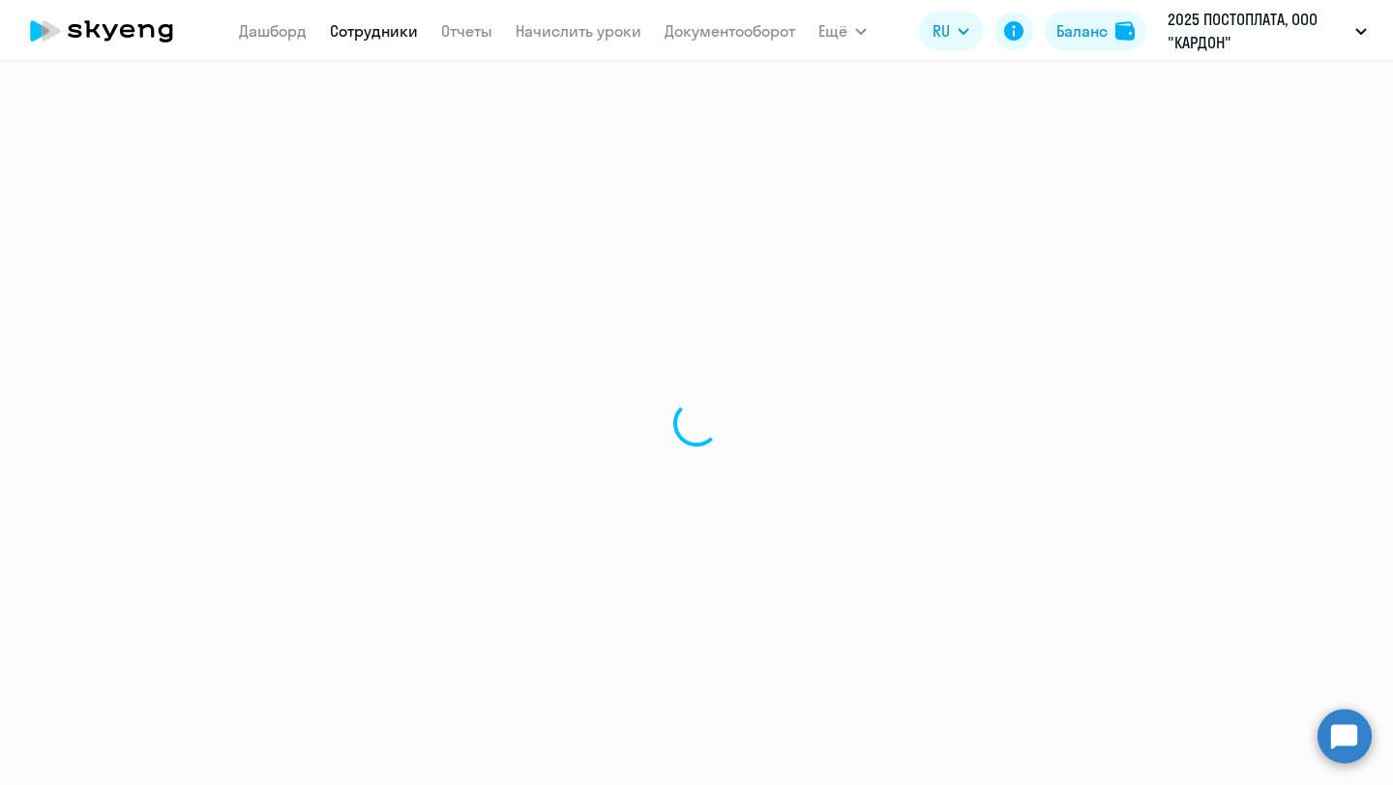
select select "english"
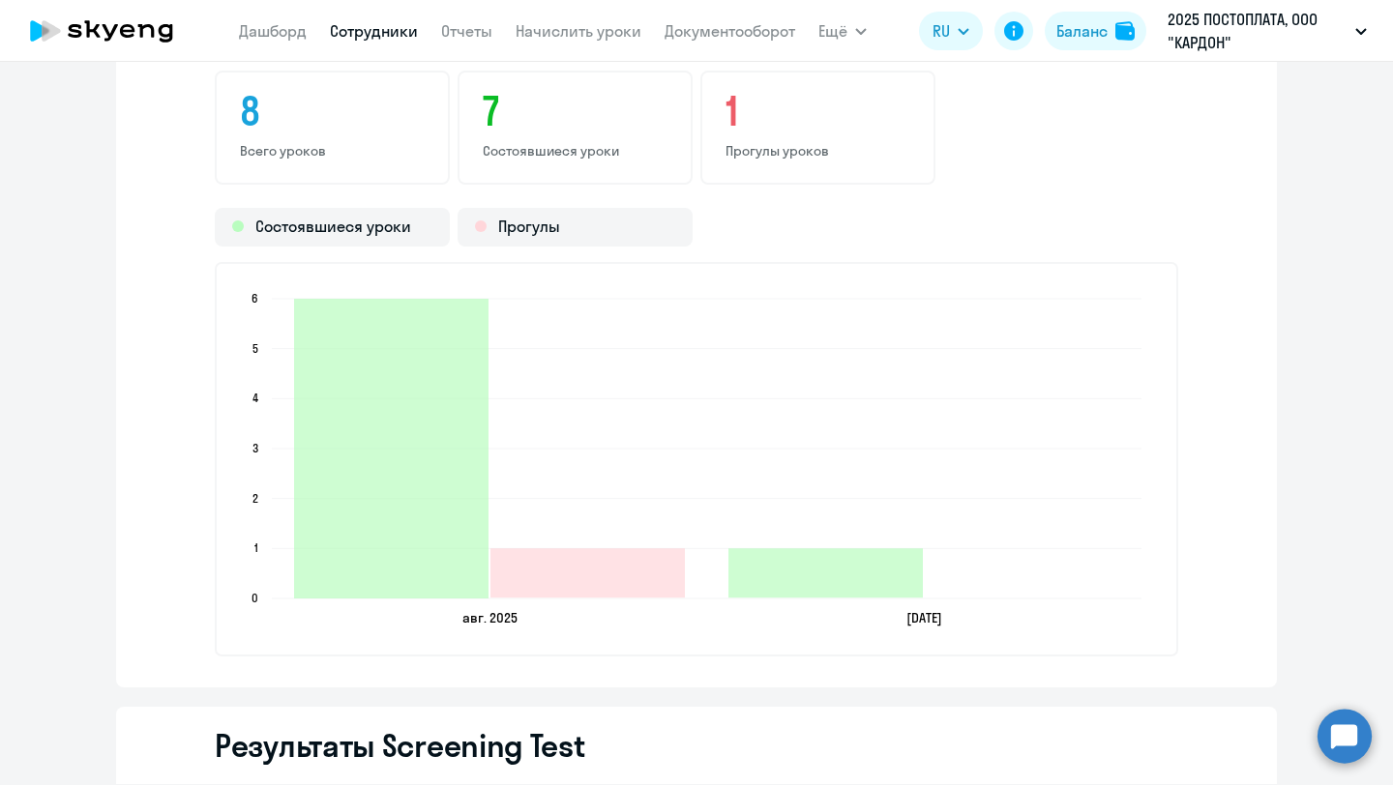
scroll to position [2339, 0]
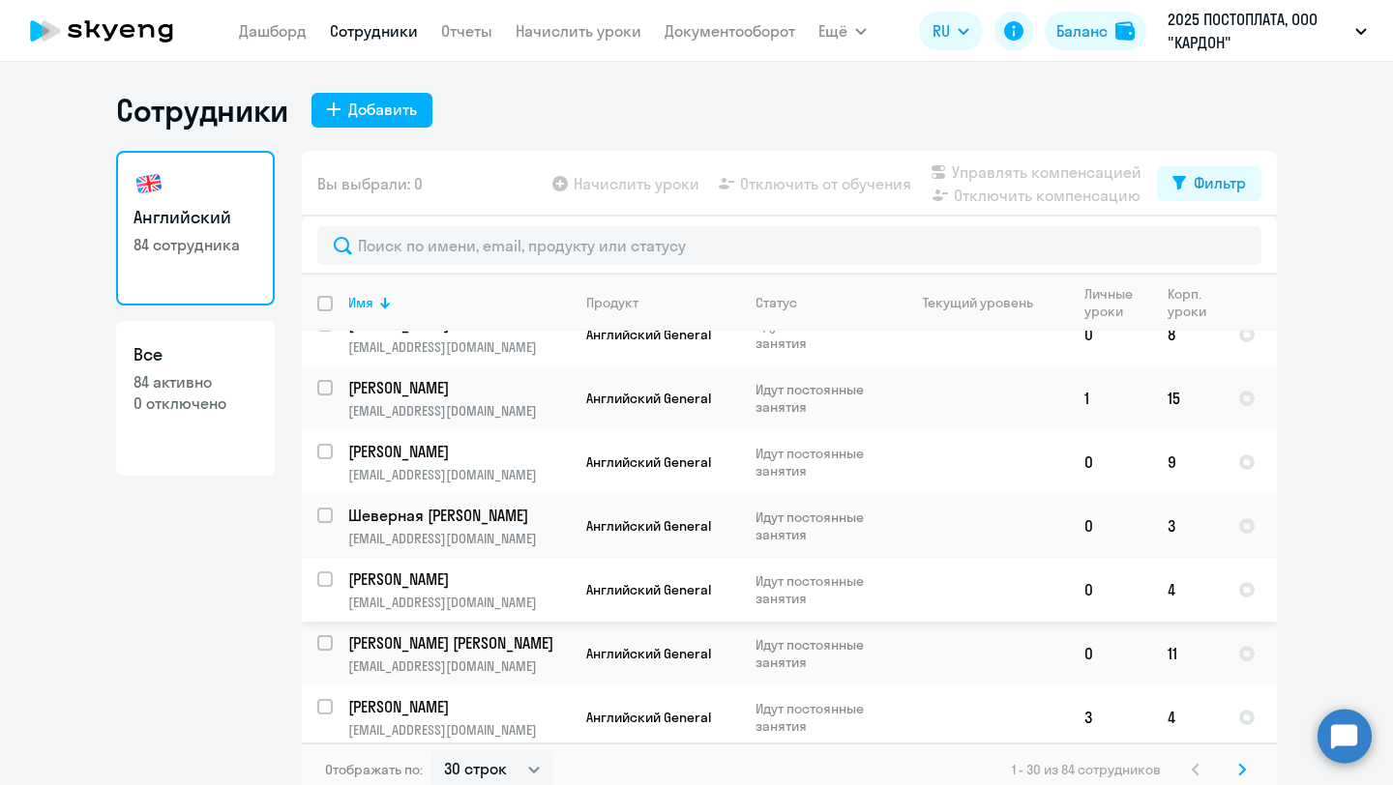
scroll to position [23, 0]
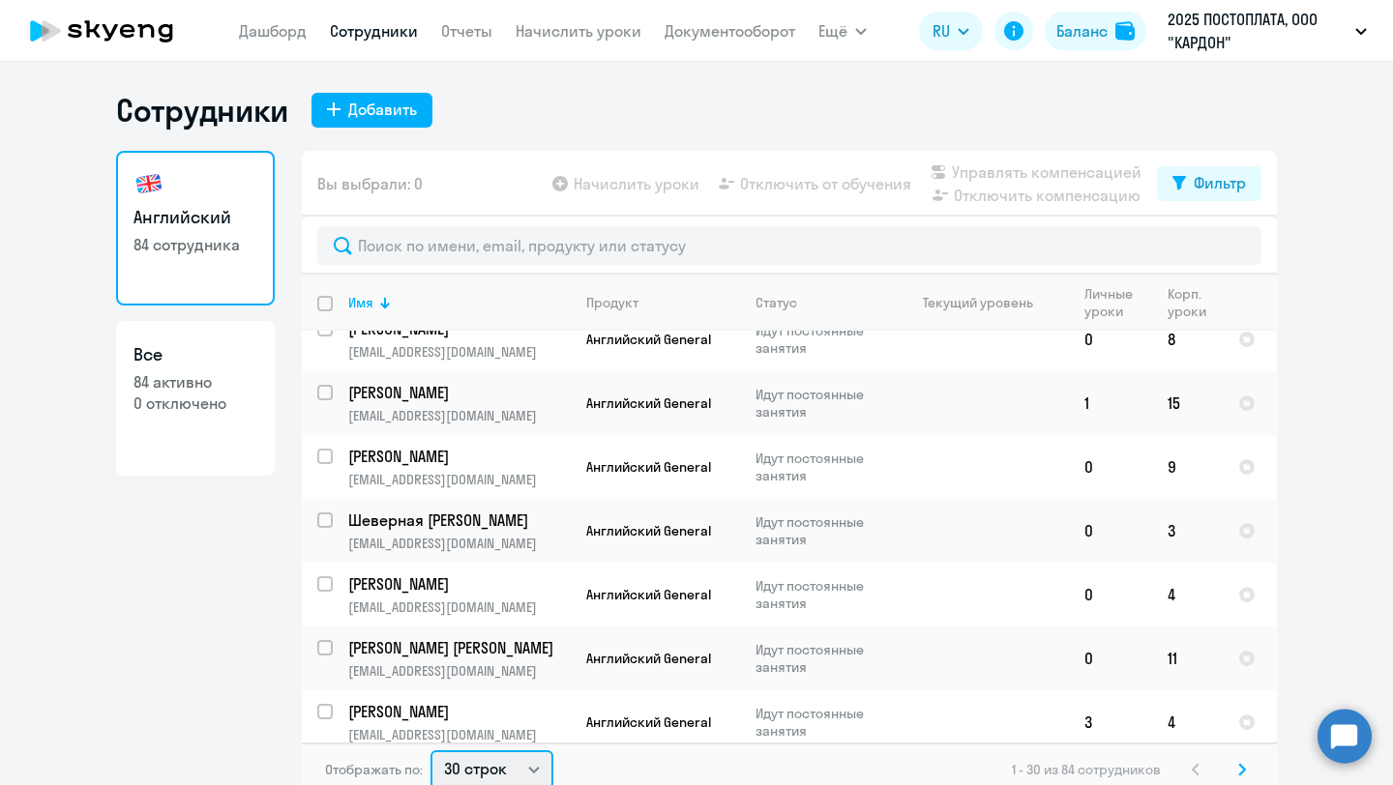
click at [498, 781] on select "30 строк 50 строк 100 строк" at bounding box center [491, 769] width 123 height 39
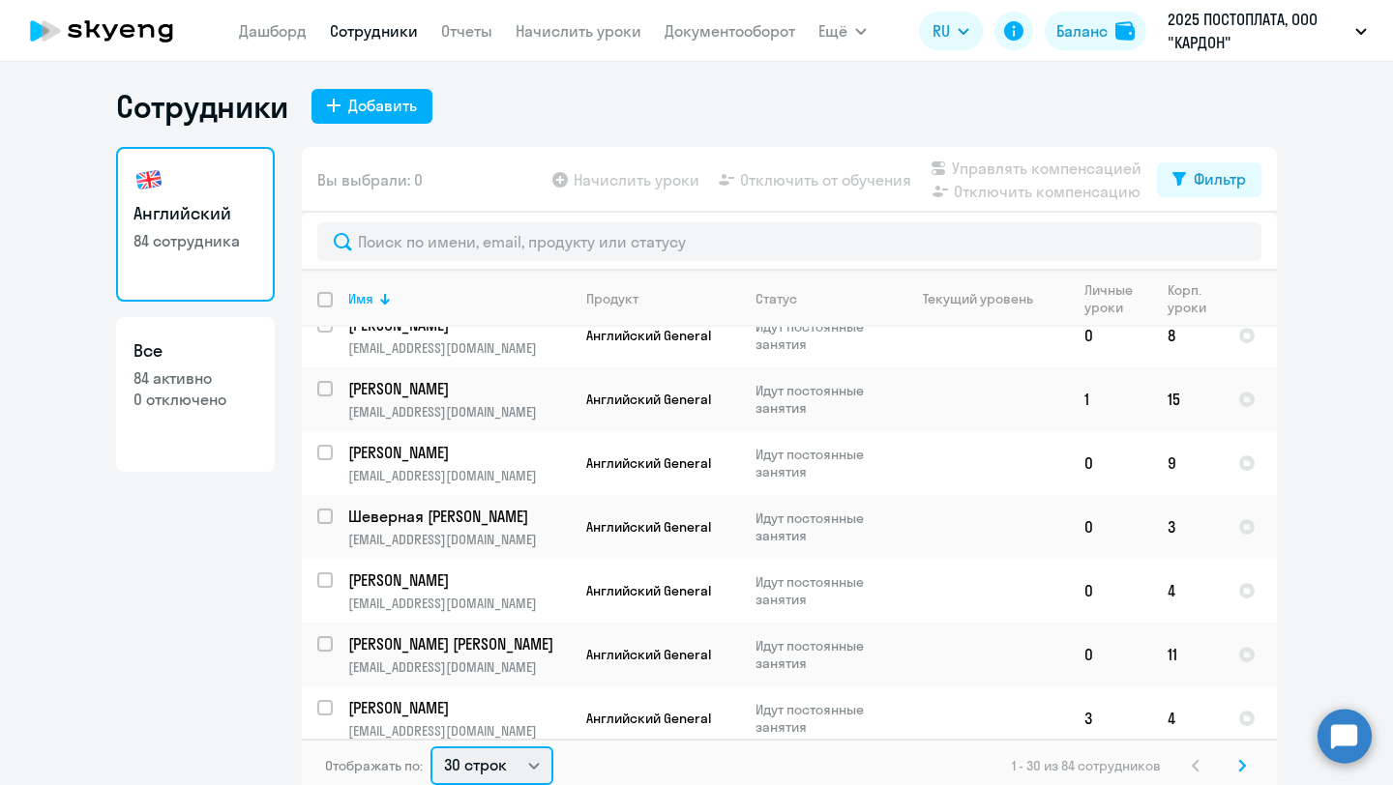
select select "100"
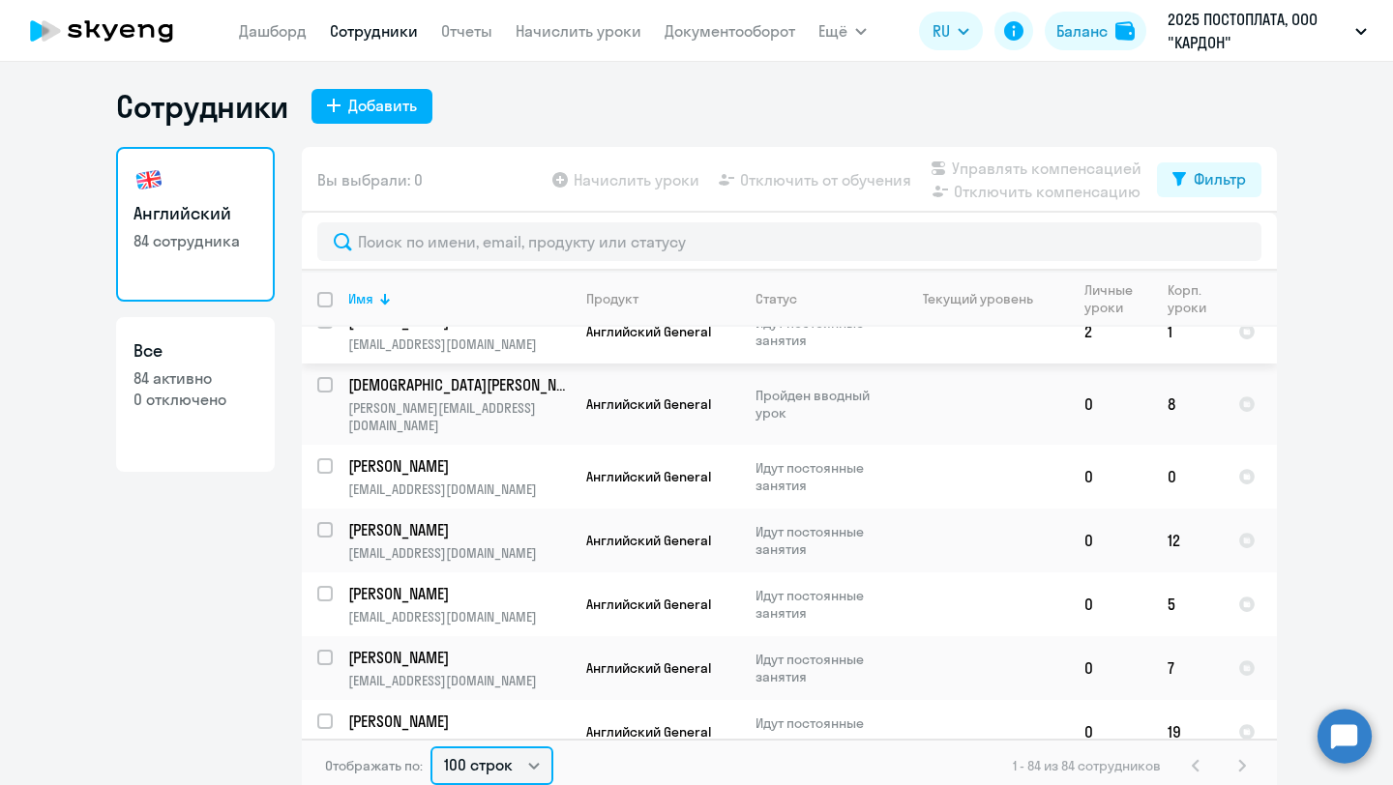
scroll to position [552, 0]
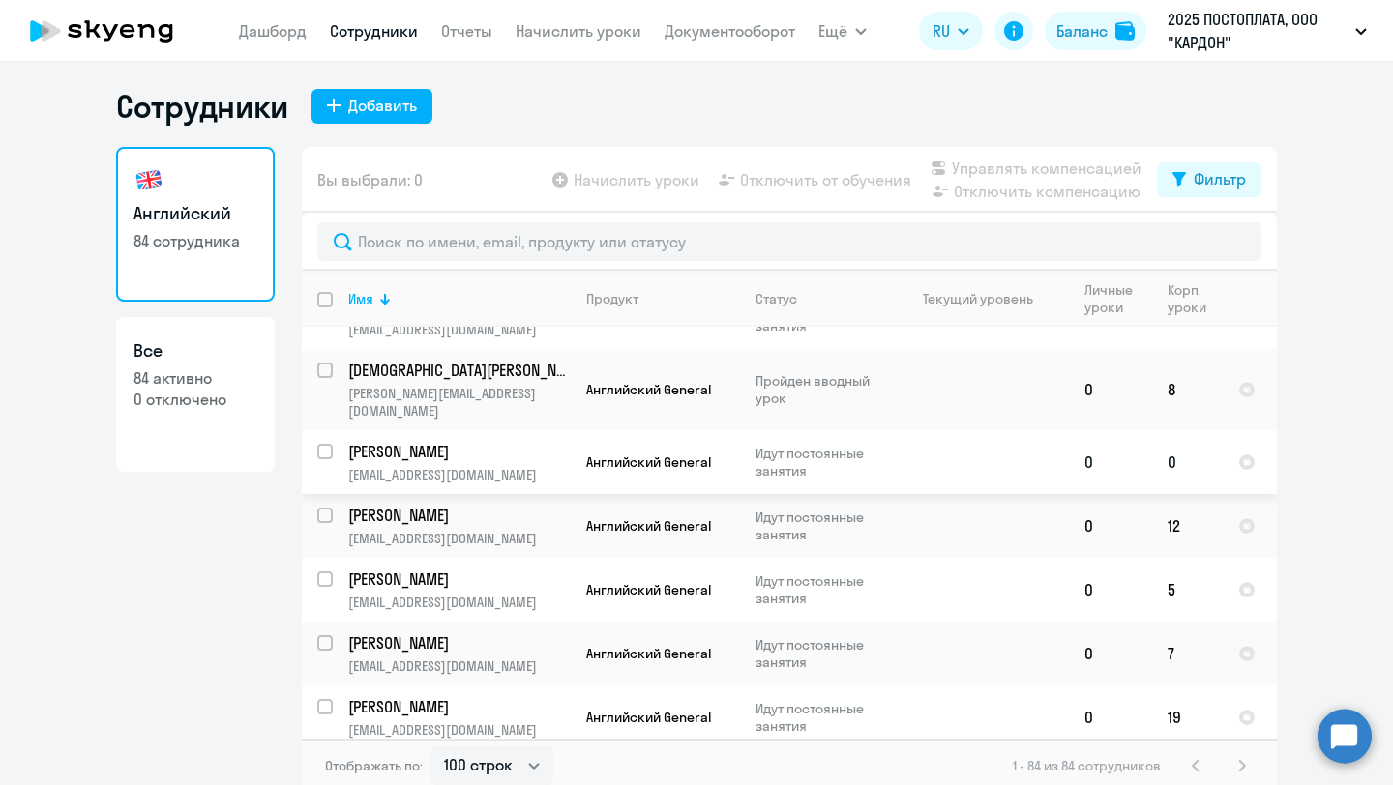
click at [1149, 460] on td "0" at bounding box center [1110, 462] width 83 height 64
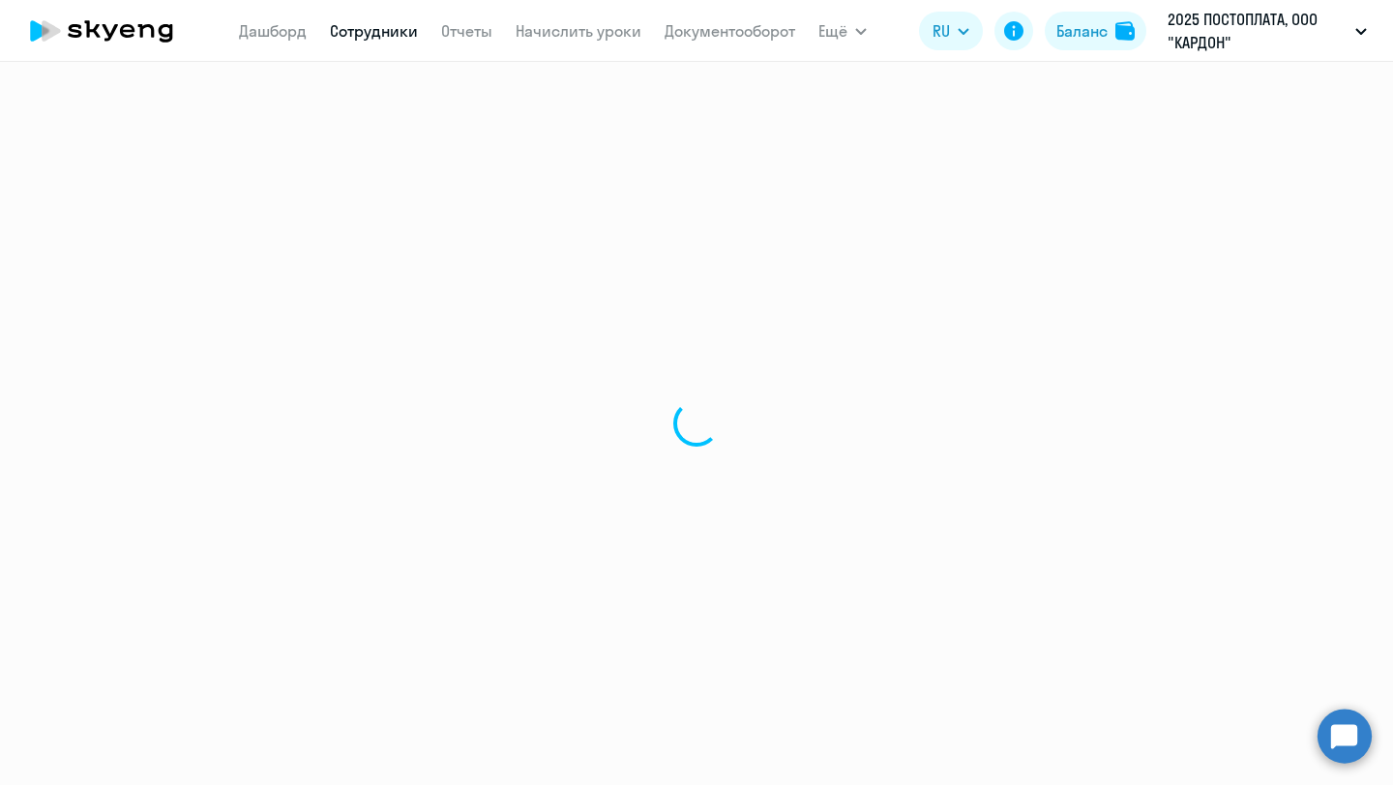
select select "english"
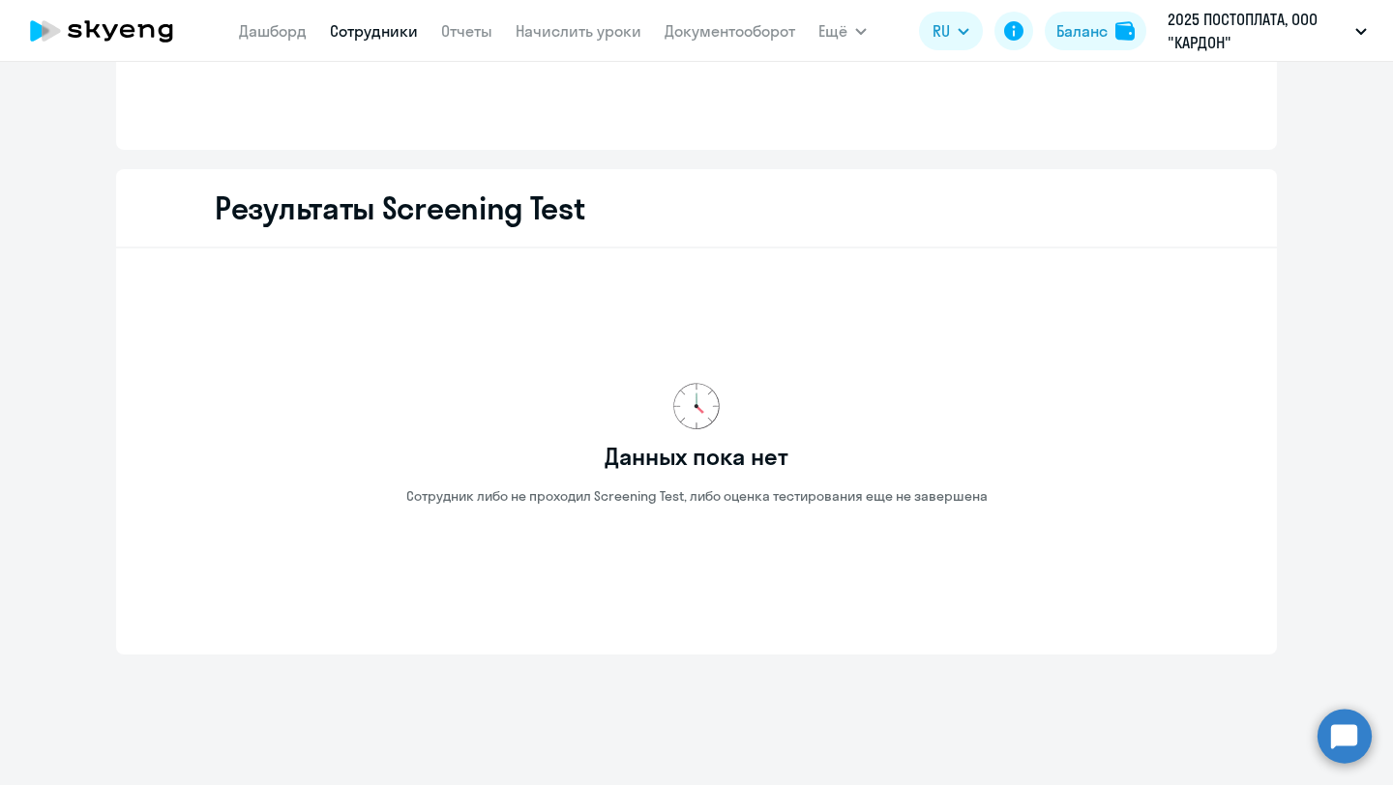
scroll to position [2331, 0]
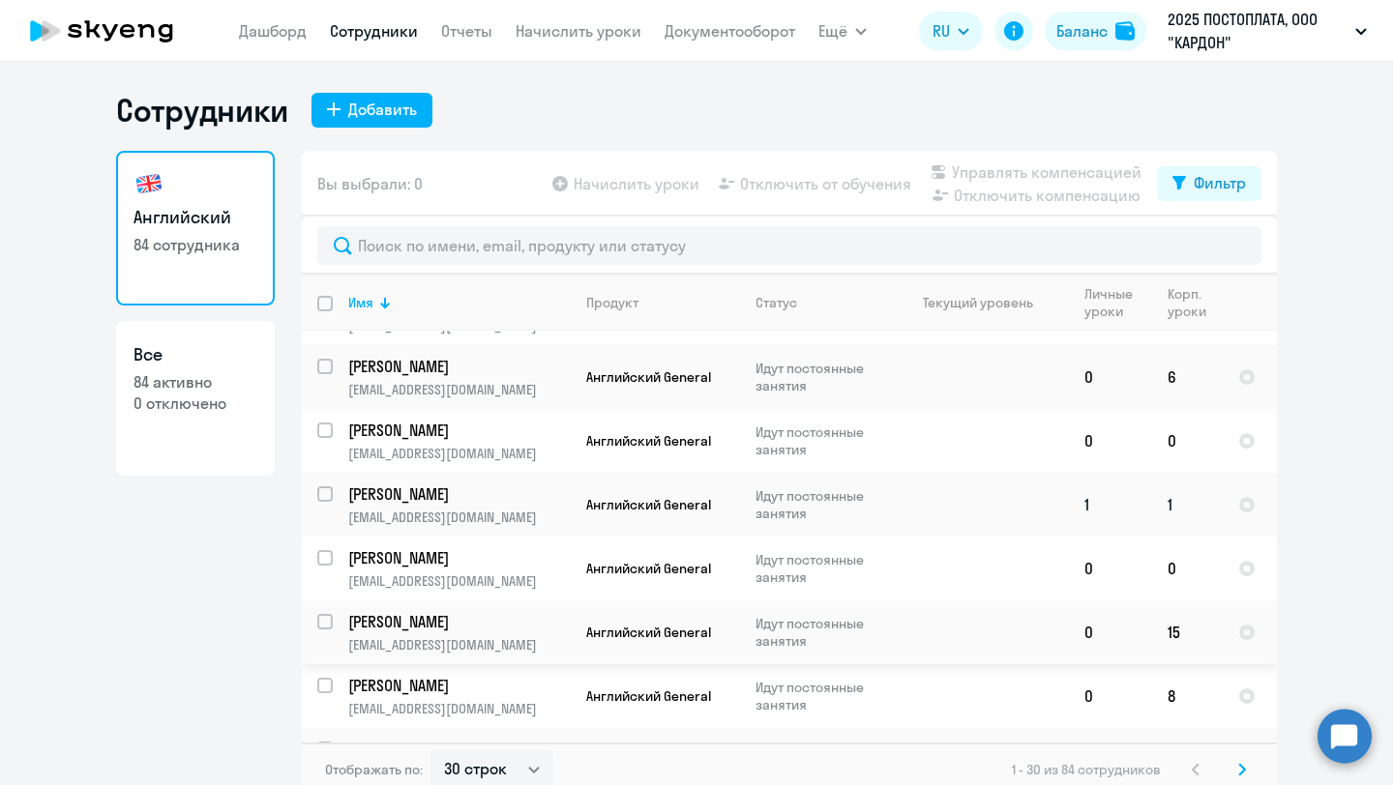
scroll to position [12, 0]
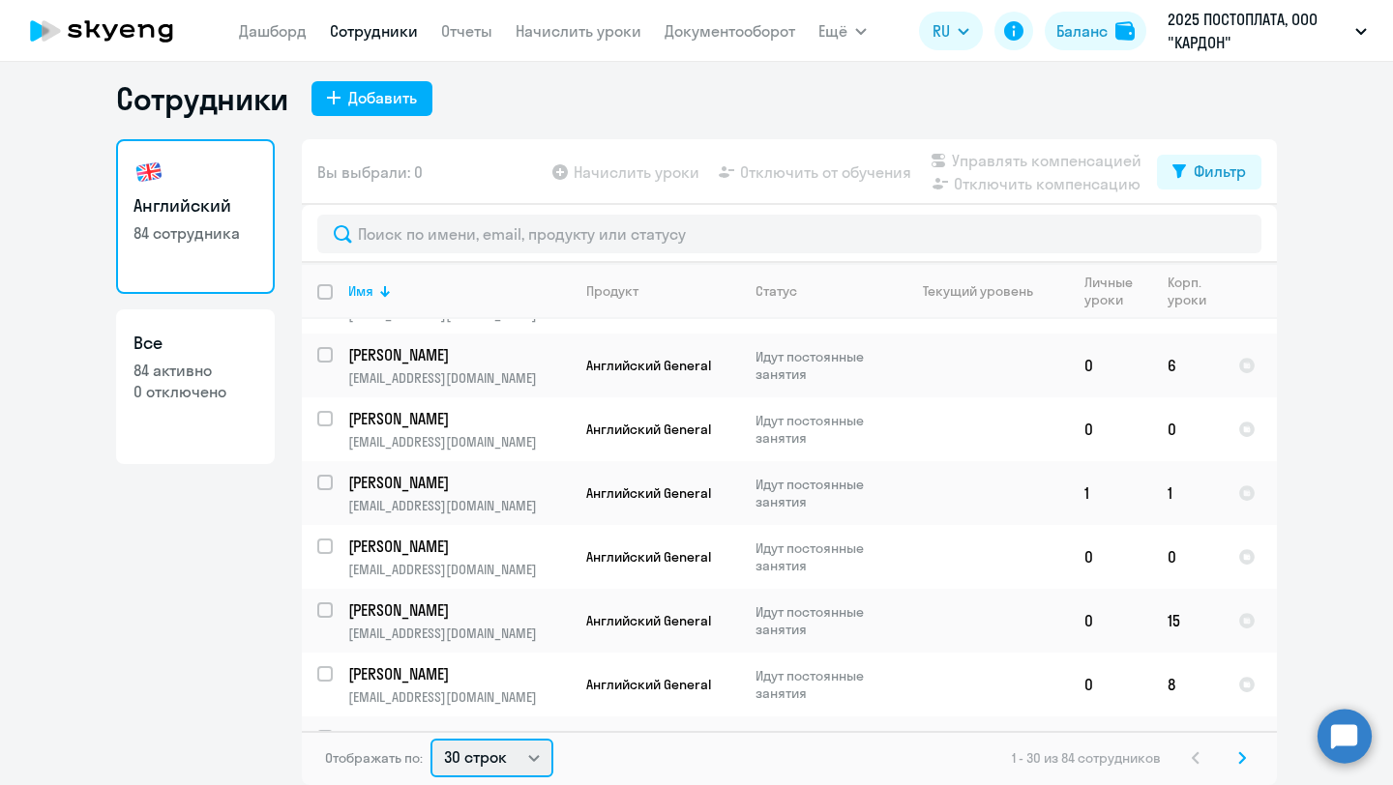
click at [488, 768] on select "30 строк 50 строк 100 строк" at bounding box center [491, 758] width 123 height 39
select select "100"
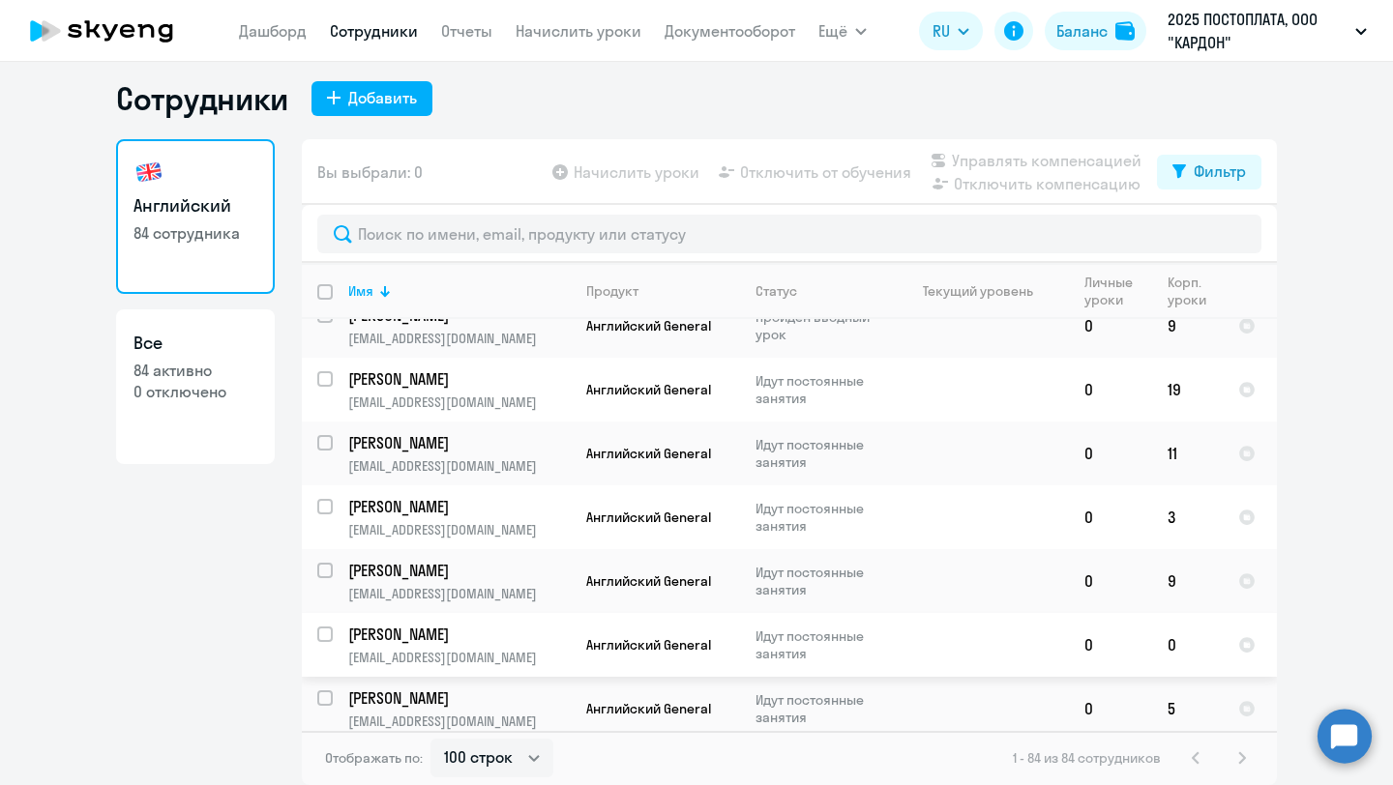
scroll to position [4881, 0]
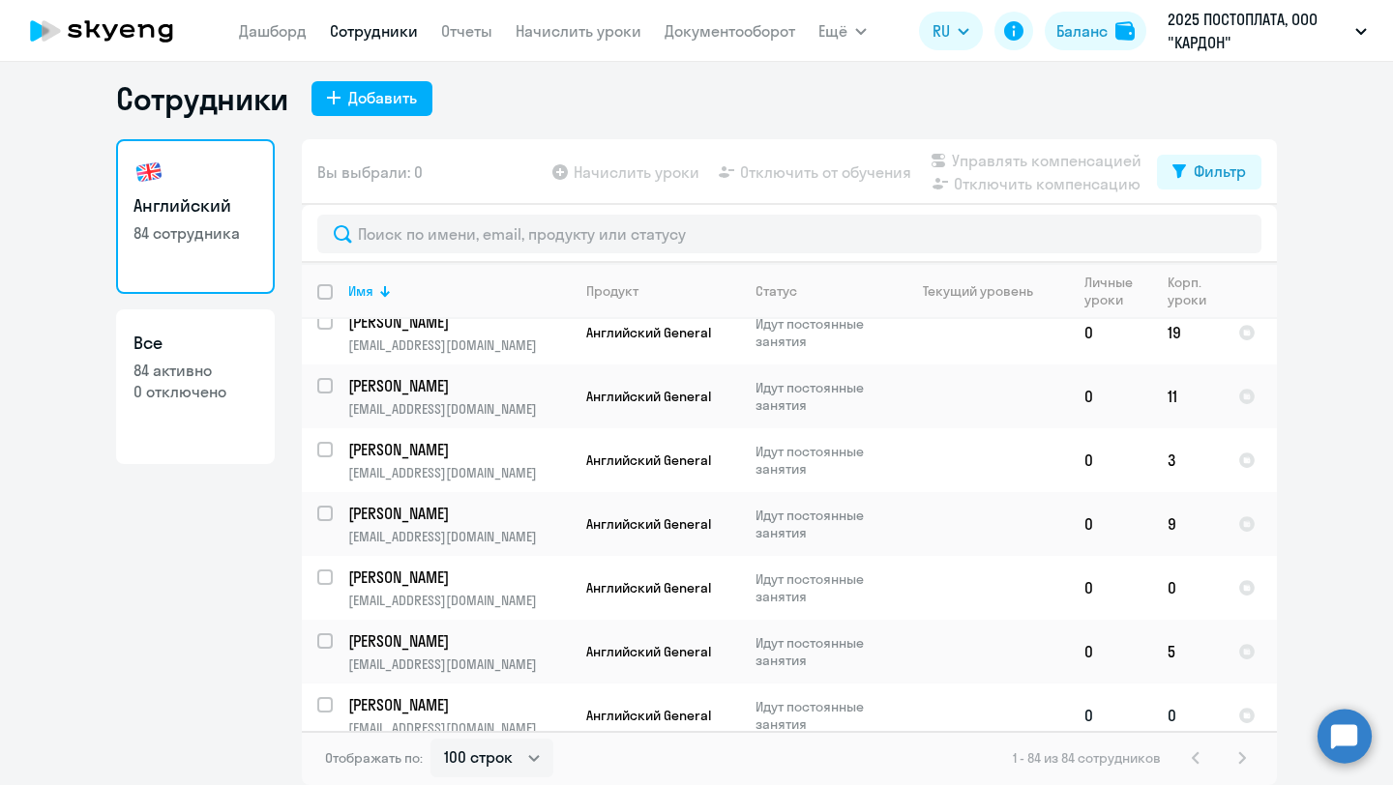
click at [519, 720] on p "[EMAIL_ADDRESS][DOMAIN_NAME]" at bounding box center [458, 728] width 221 height 17
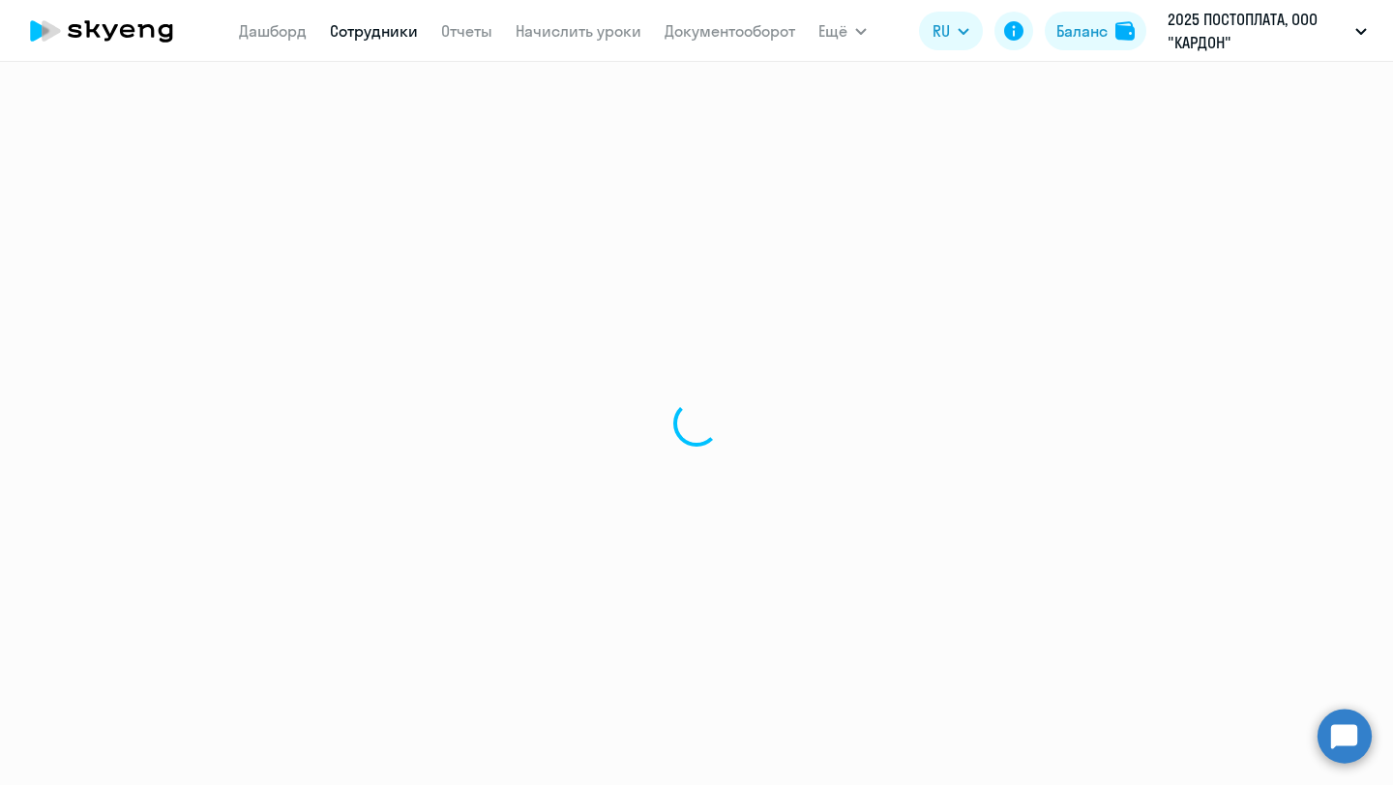
select select "english"
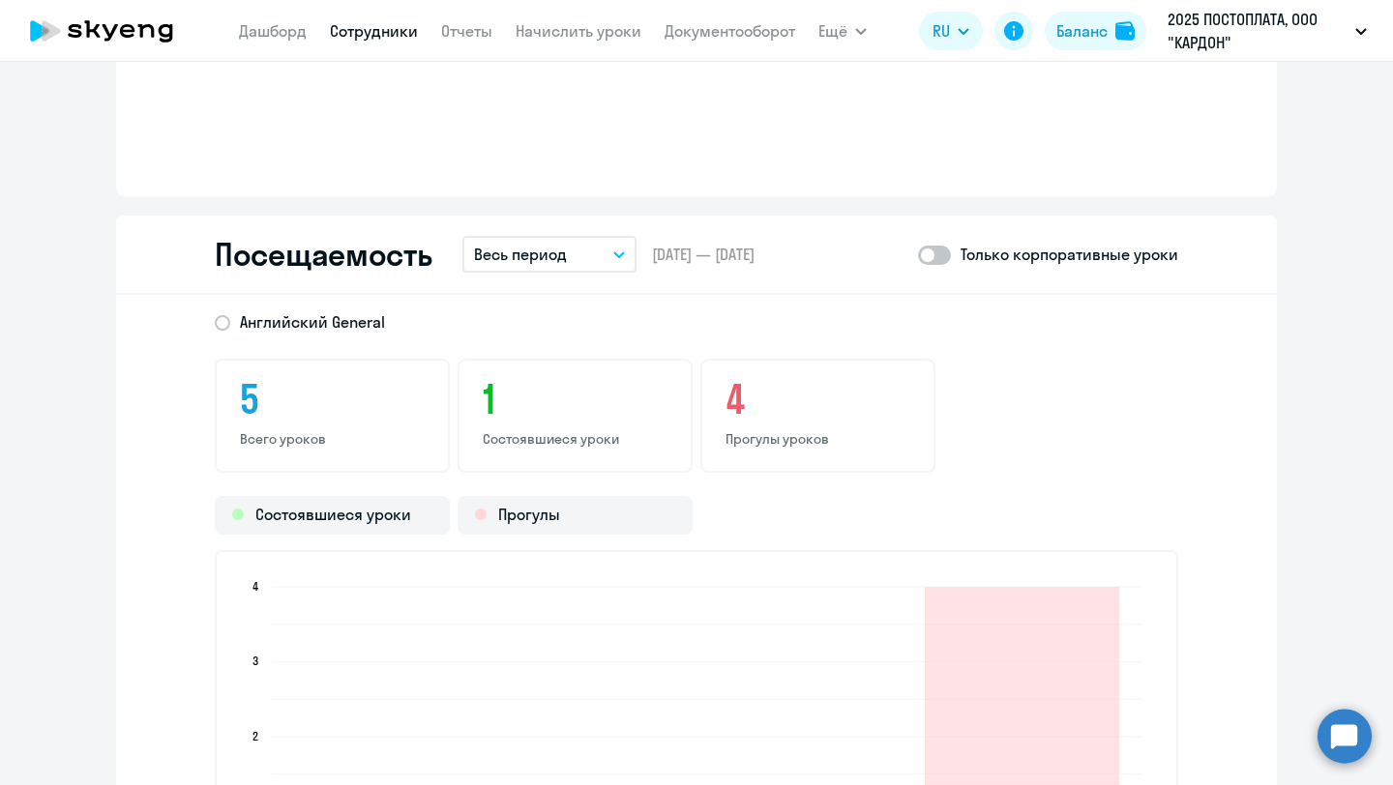
scroll to position [1995, 0]
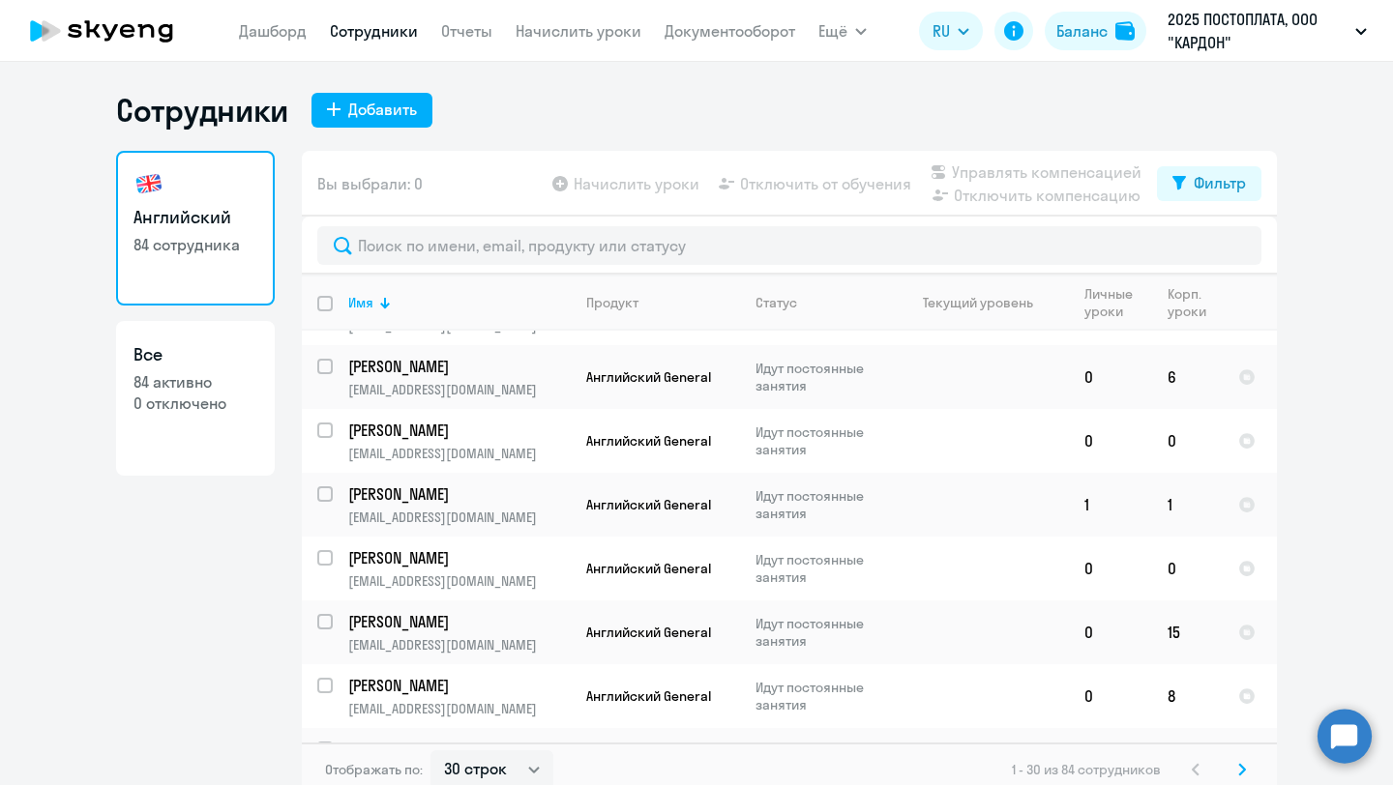
scroll to position [12, 0]
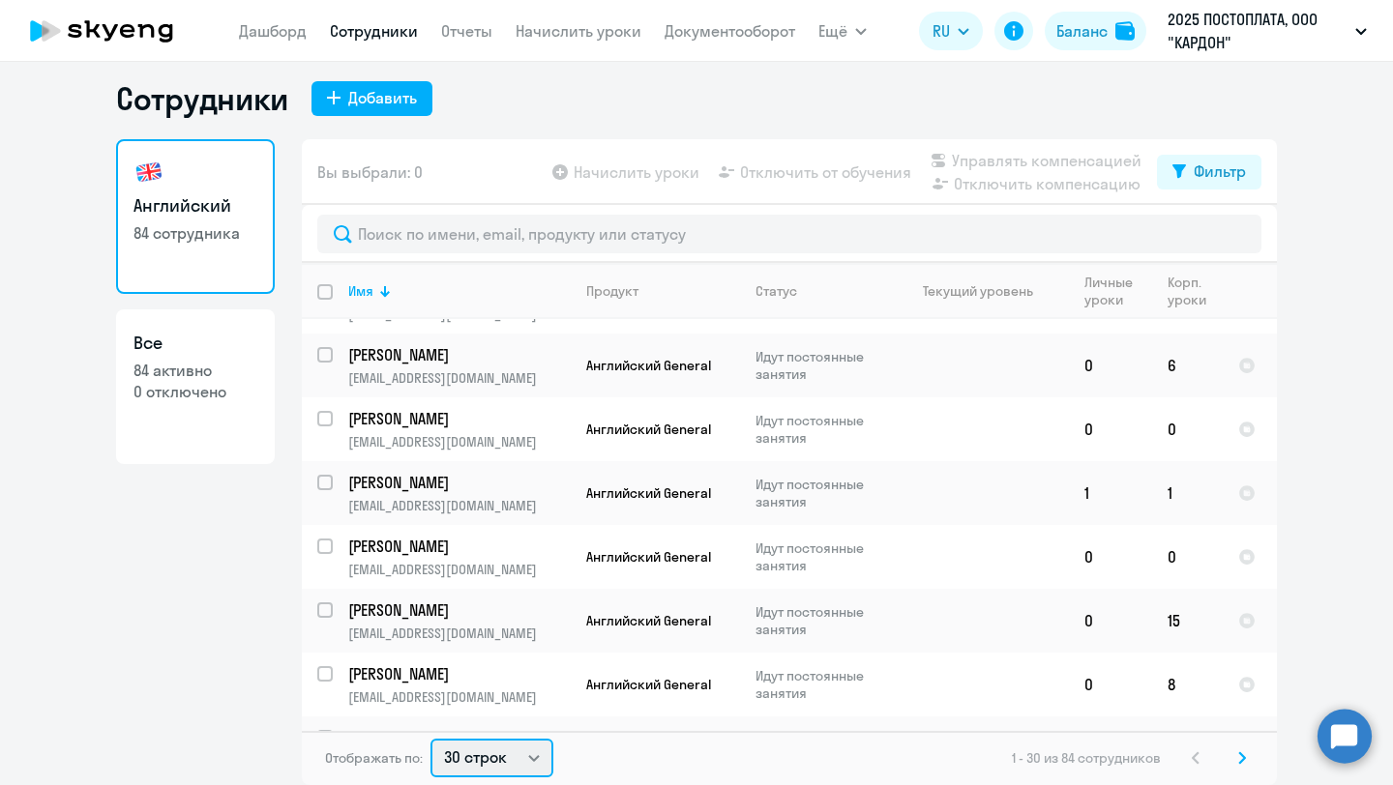
click at [511, 760] on select "30 строк 50 строк 100 строк" at bounding box center [491, 758] width 123 height 39
select select "100"
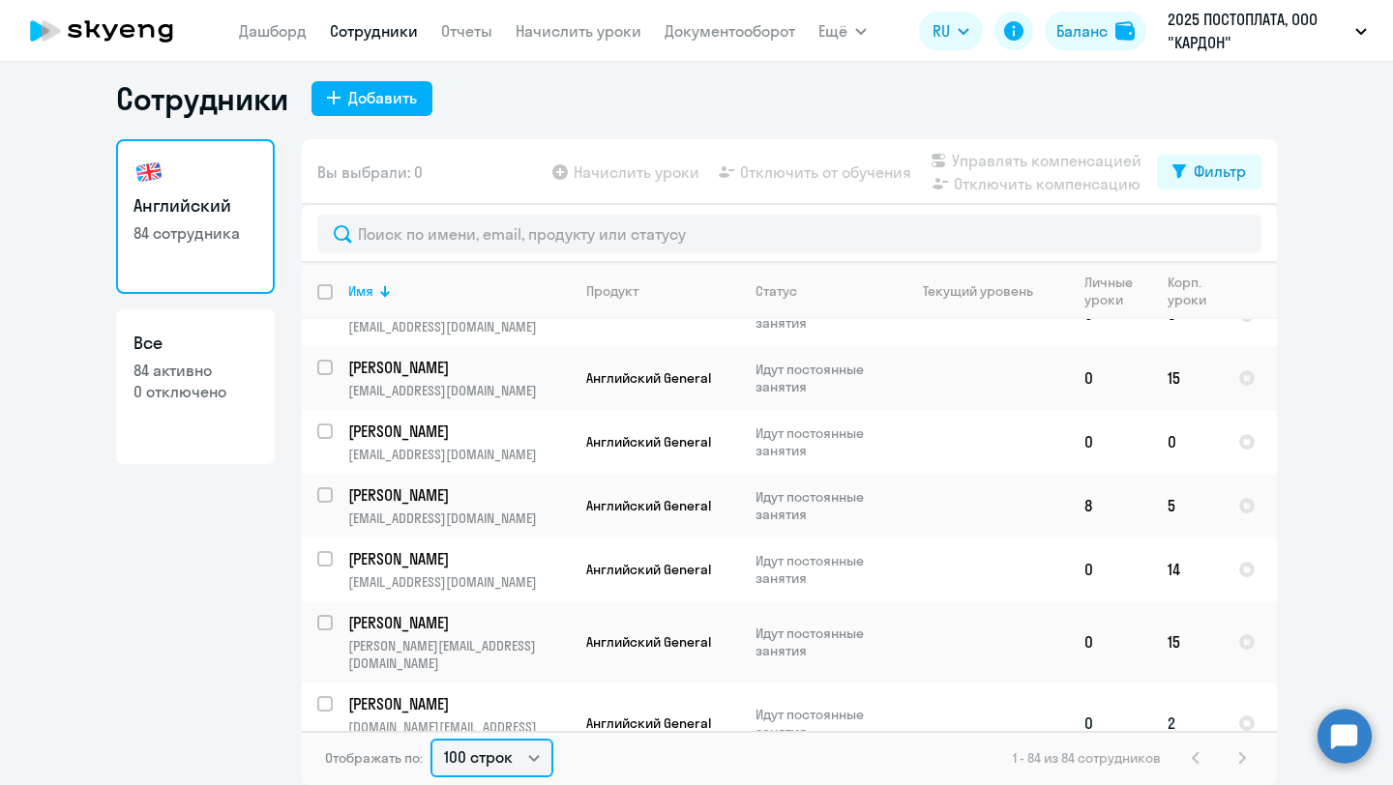
scroll to position [4083, 0]
click at [911, 681] on td at bounding box center [979, 721] width 180 height 81
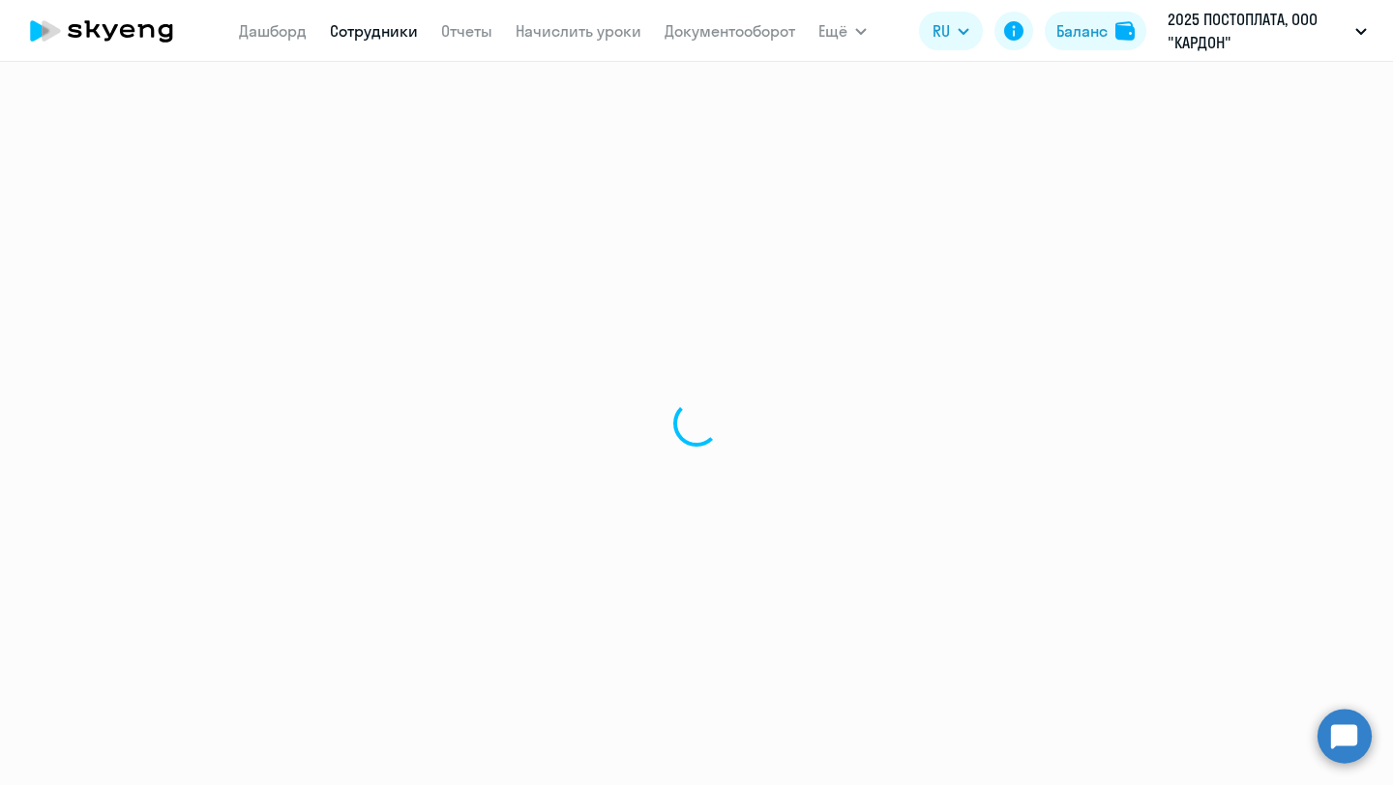
select select "english"
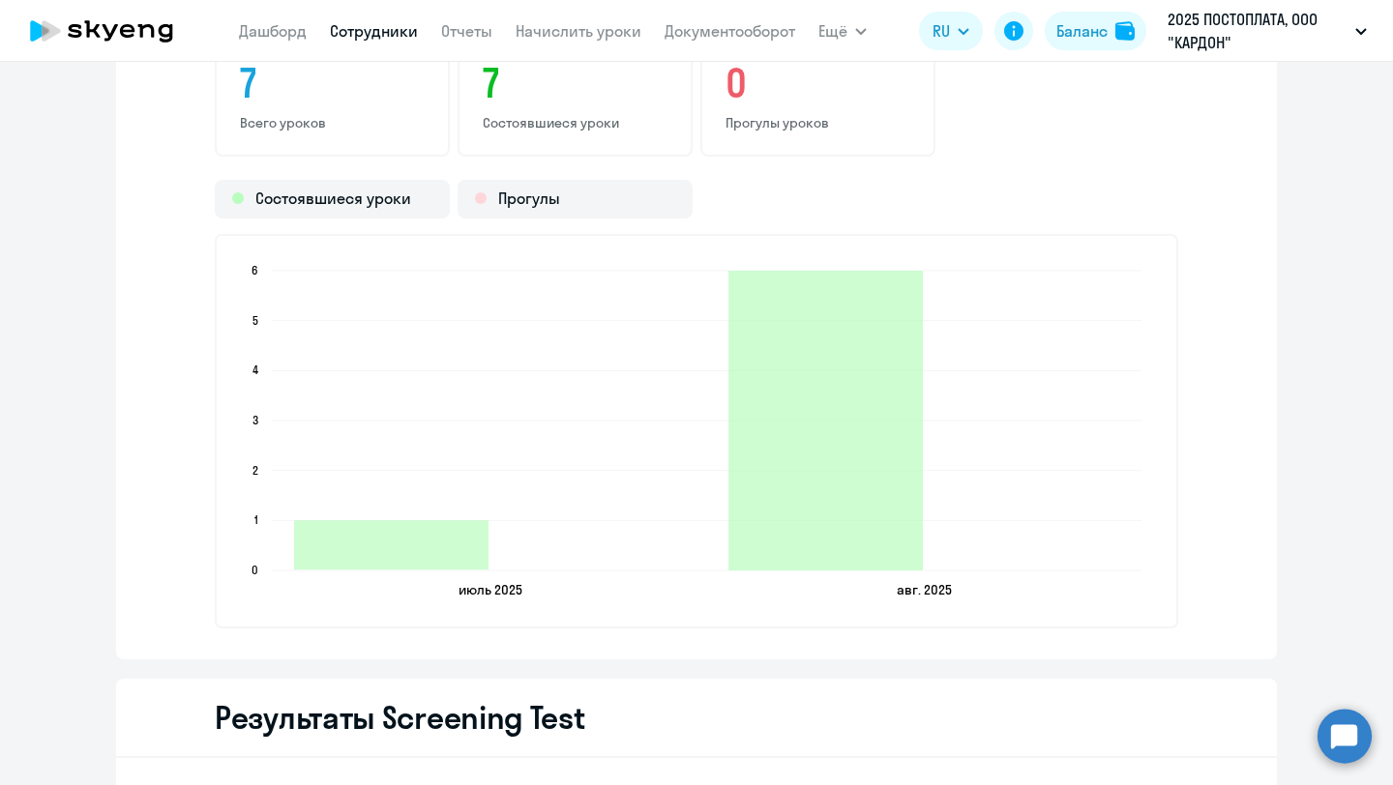
scroll to position [2432, 0]
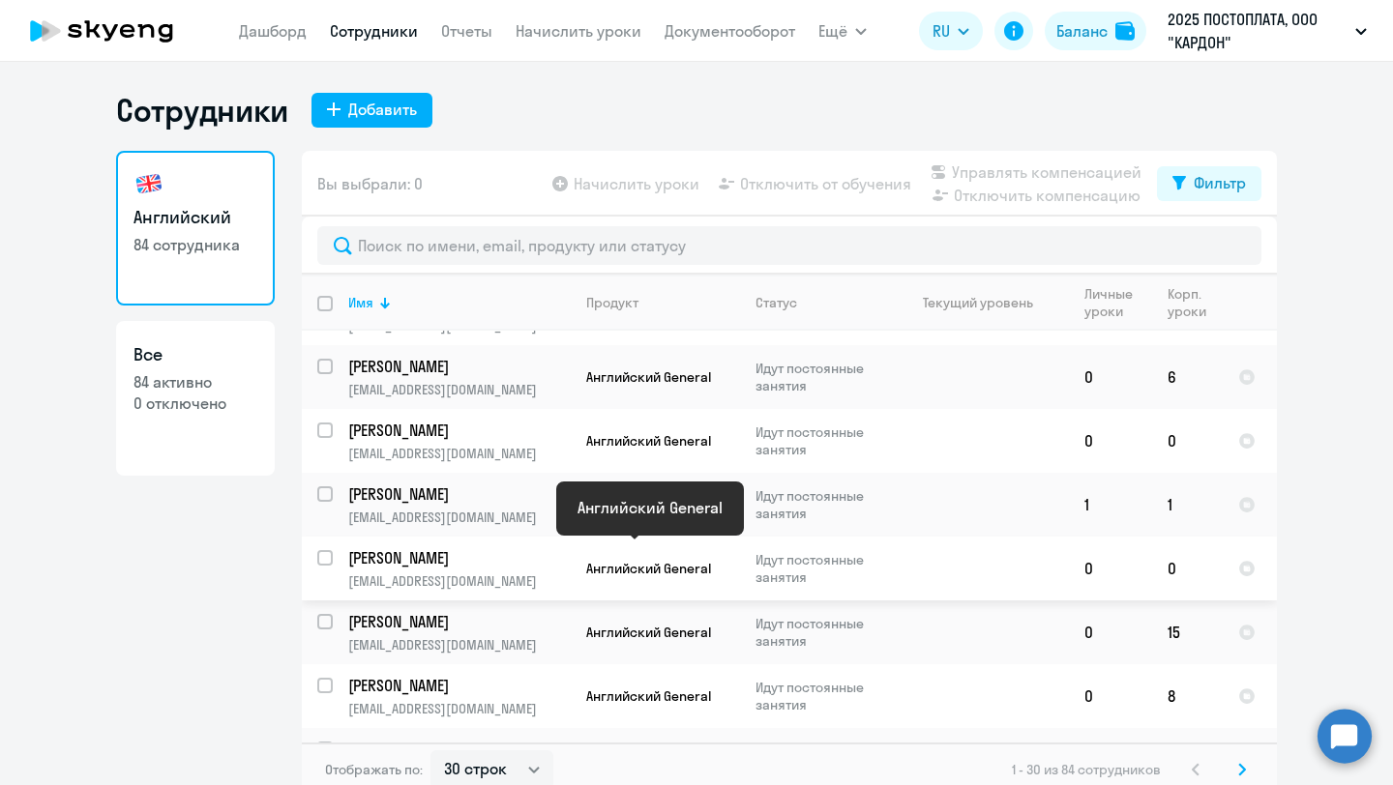
scroll to position [12, 0]
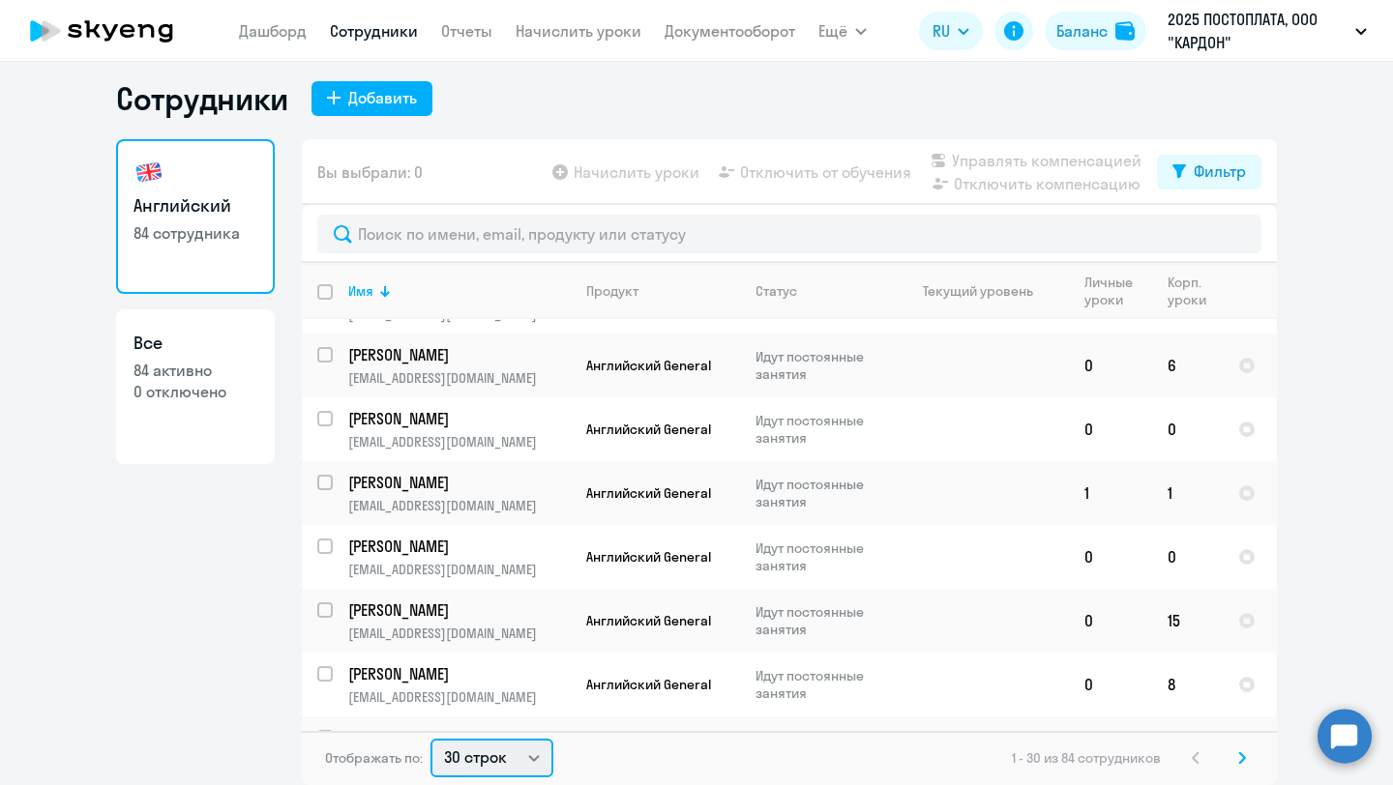
click at [456, 769] on select "30 строк 50 строк 100 строк" at bounding box center [491, 758] width 123 height 39
select select "100"
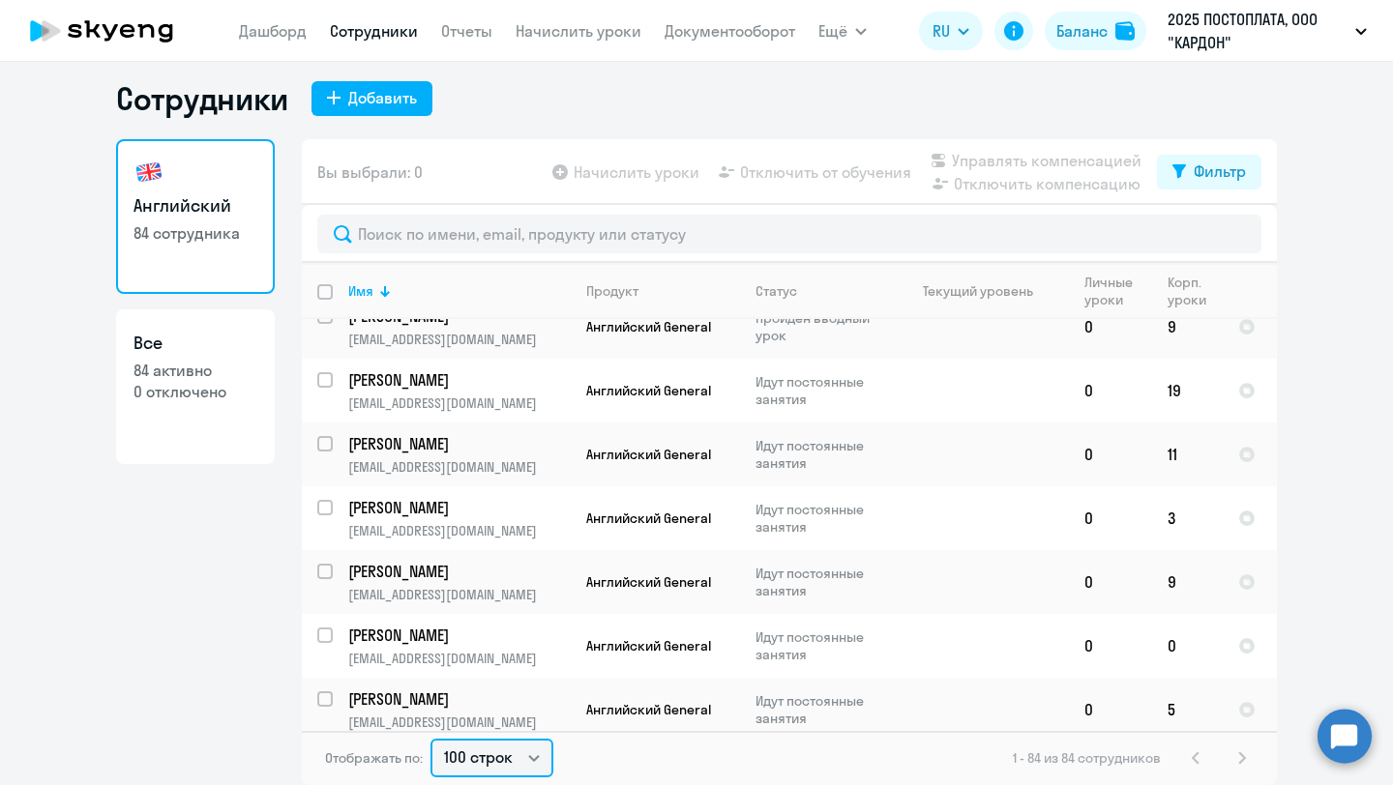
scroll to position [4909, 0]
